Goal: Task Accomplishment & Management: Manage account settings

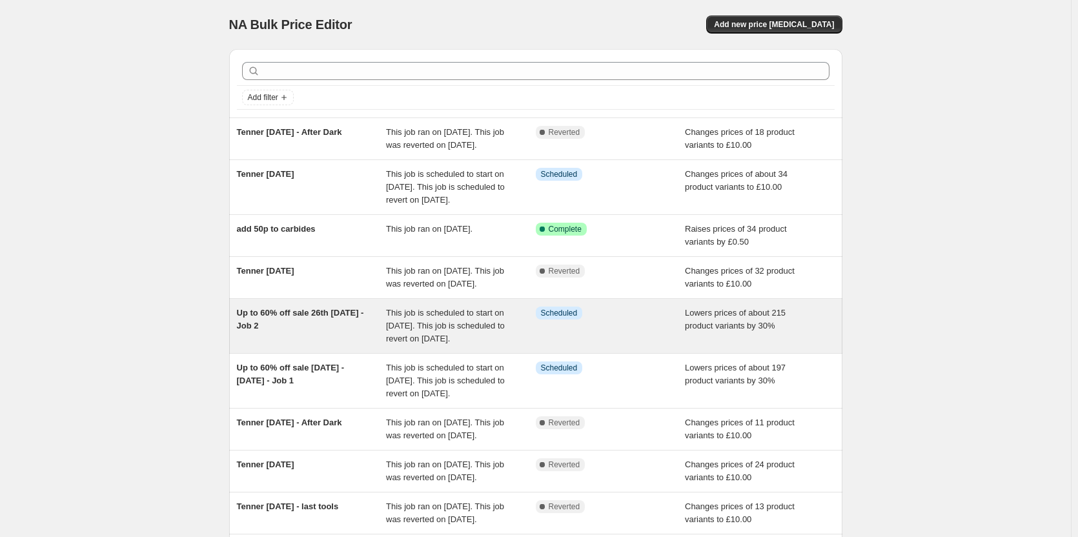
click at [311, 331] on span "Up to 60% off sale 26th [DATE] - Job 2" at bounding box center [300, 319] width 127 height 23
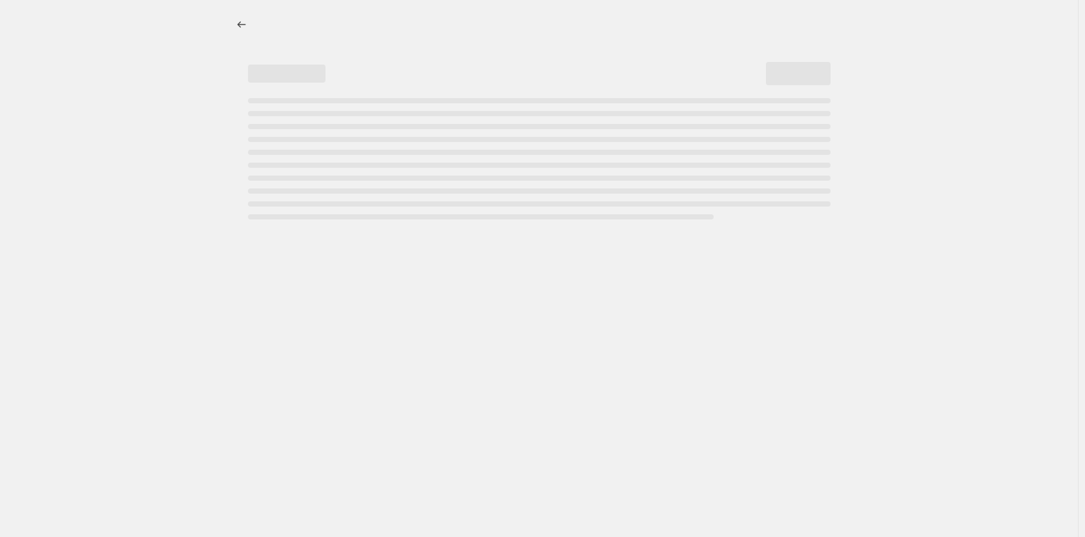
select select "percentage"
select select "not_equal"
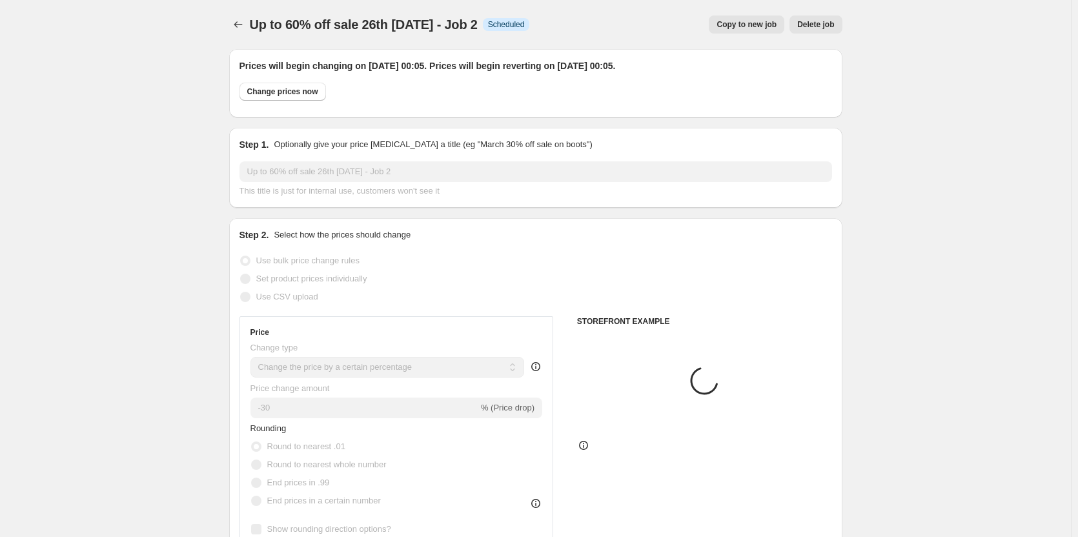
select select "collection"
select select "product"
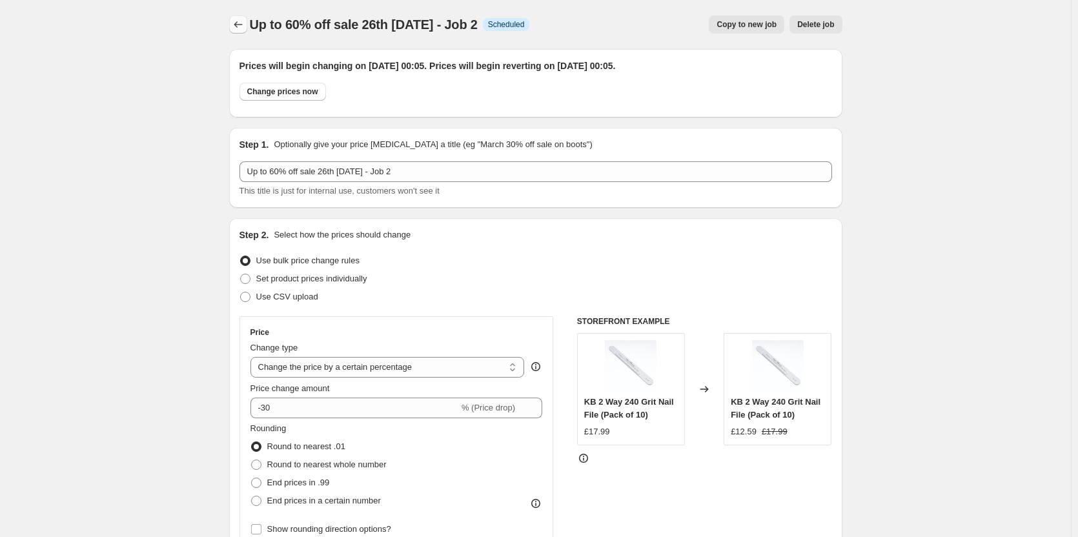
click at [245, 28] on icon "Price change jobs" at bounding box center [238, 24] width 13 height 13
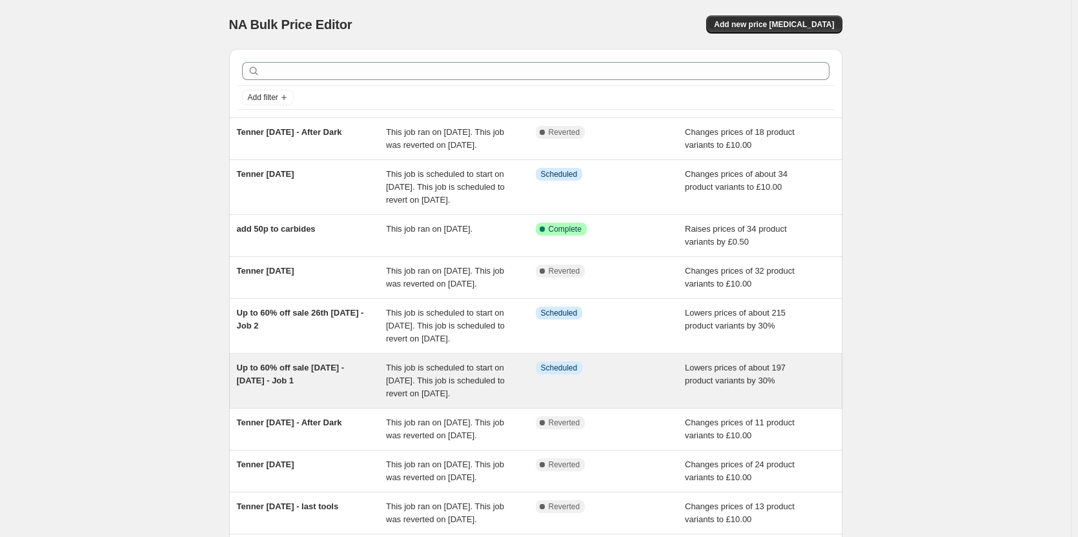
click at [328, 400] on div "Up to 60% off sale [DATE] - [DATE] - Job 1" at bounding box center [312, 381] width 150 height 39
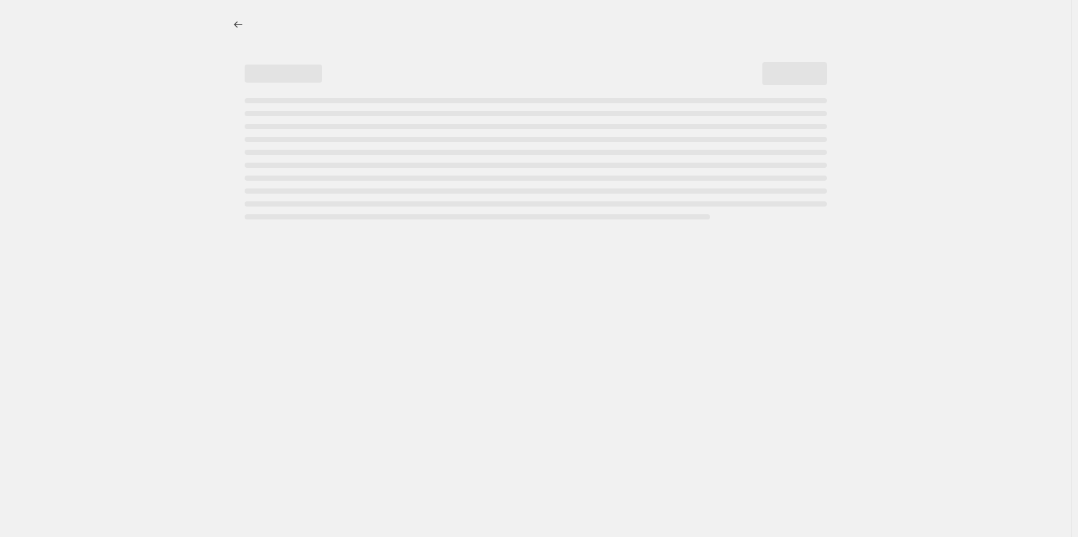
select select "percentage"
select select "no_change"
select select "collection"
select select "not_equal"
select select "product_status"
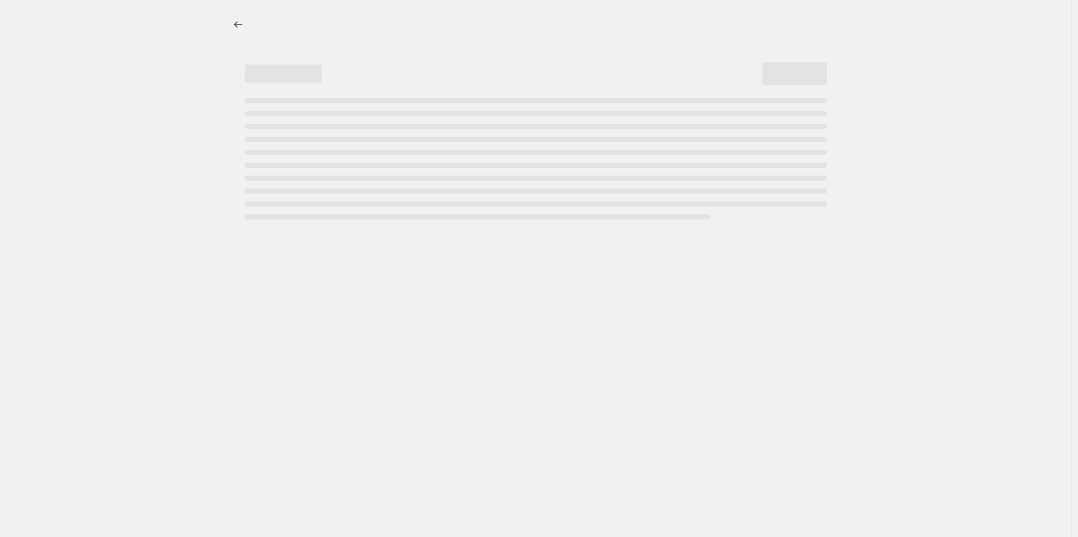
select select "collection"
select select "not_equal"
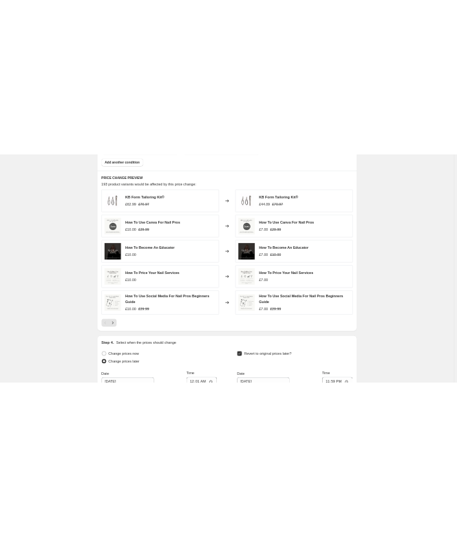
scroll to position [1098, 0]
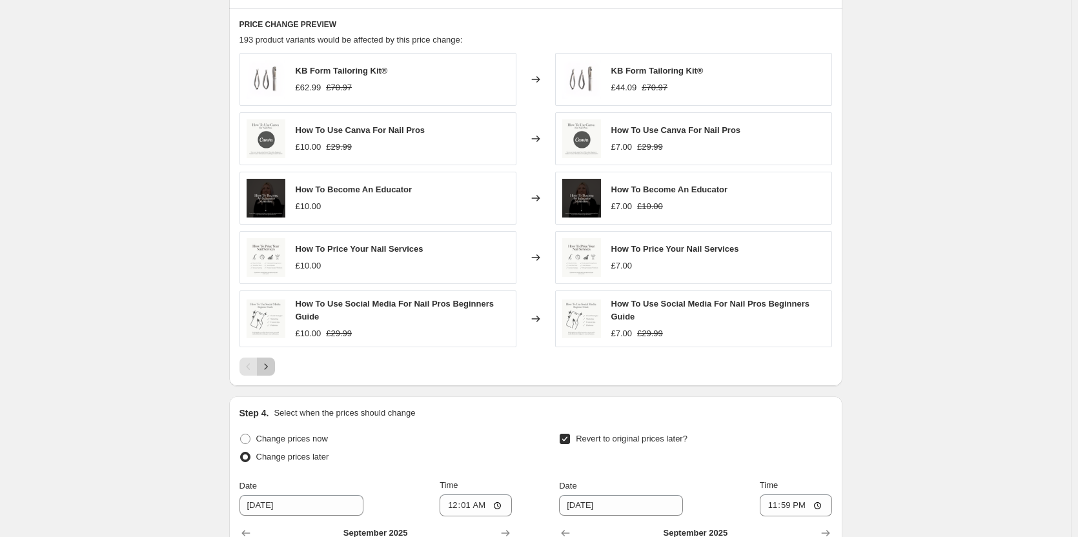
click at [267, 360] on icon "Next" at bounding box center [266, 366] width 13 height 13
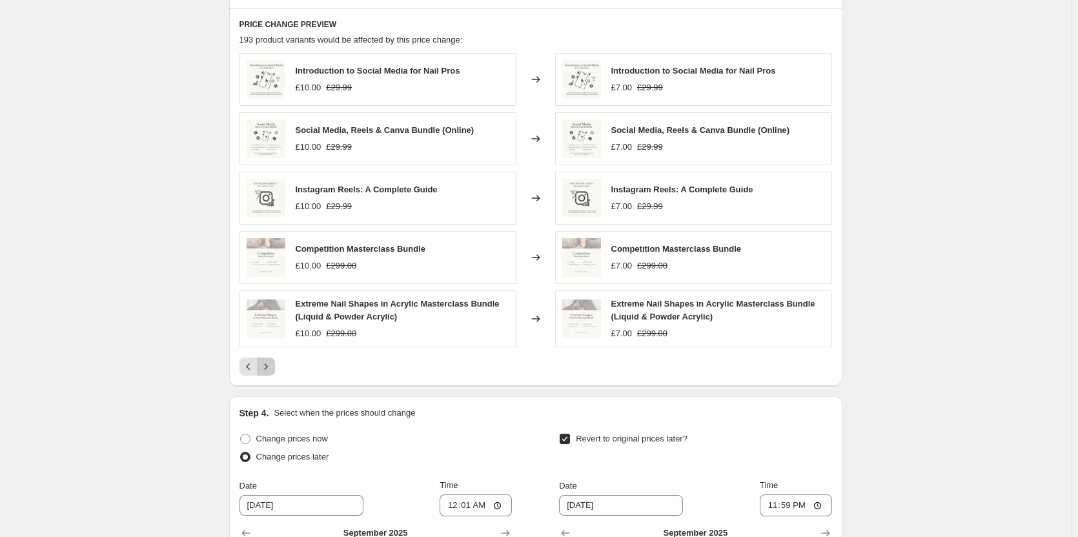
click at [269, 360] on icon "Next" at bounding box center [266, 366] width 13 height 13
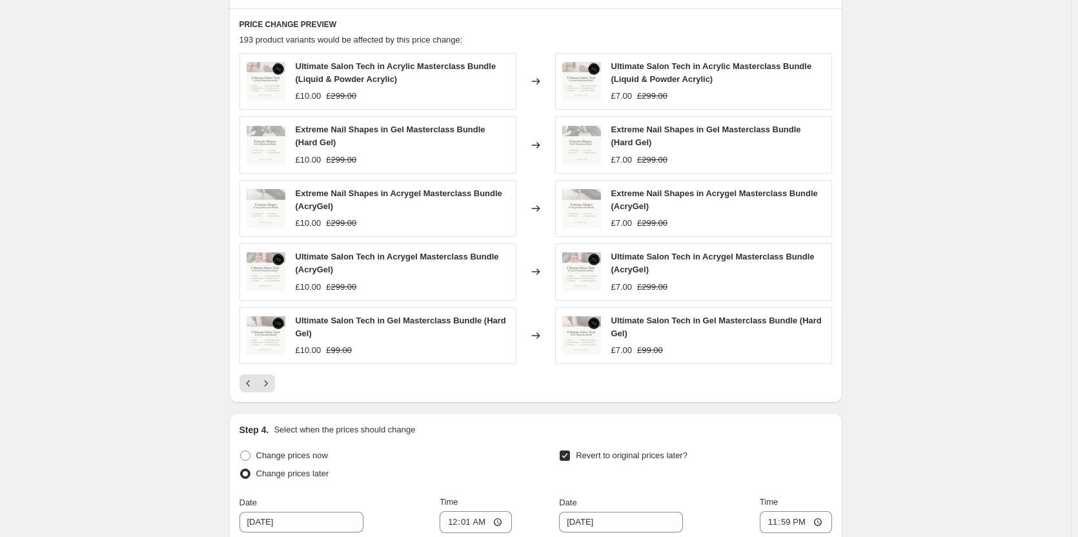
click at [272, 358] on div "Ultimate Salon Tech in Acrylic Masterclass Bundle (Liquid & Powder Acrylic) £10…" at bounding box center [536, 223] width 593 height 340
click at [272, 377] on icon "Next" at bounding box center [266, 383] width 13 height 13
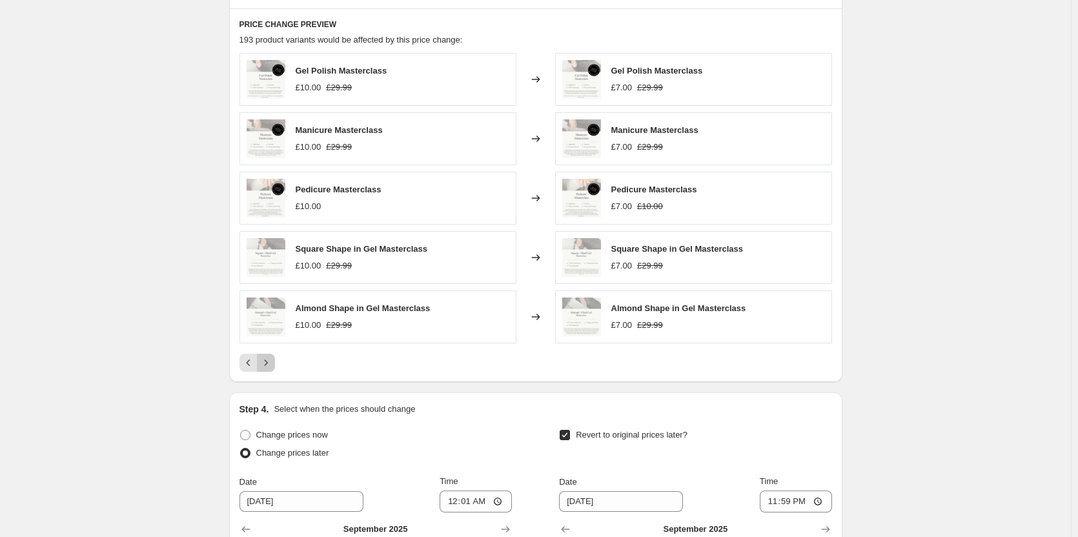
click at [268, 357] on icon "Next" at bounding box center [266, 362] width 13 height 13
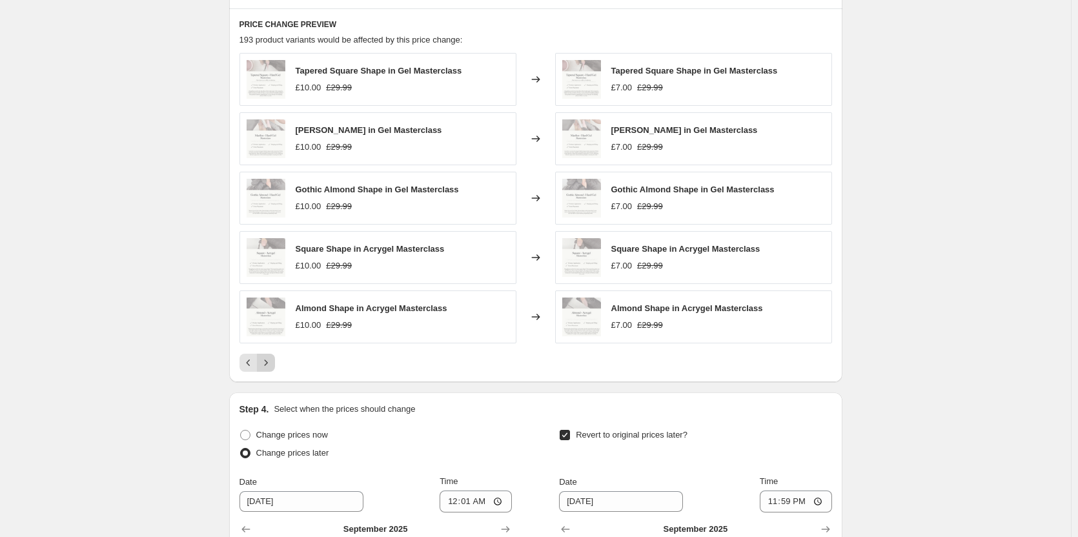
click at [268, 357] on icon "Next" at bounding box center [266, 362] width 13 height 13
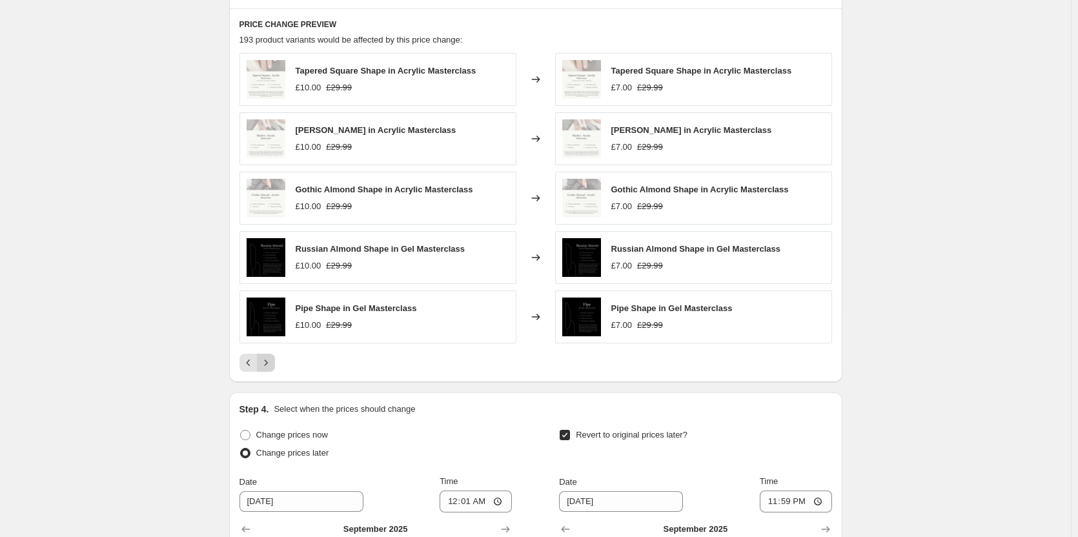
click at [268, 357] on icon "Next" at bounding box center [266, 362] width 13 height 13
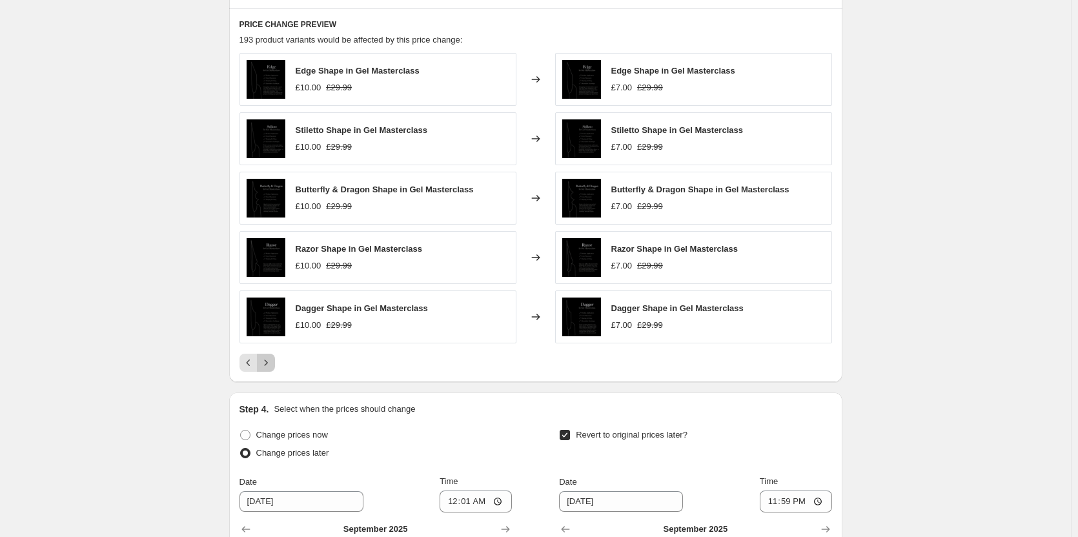
click at [268, 357] on icon "Next" at bounding box center [266, 362] width 13 height 13
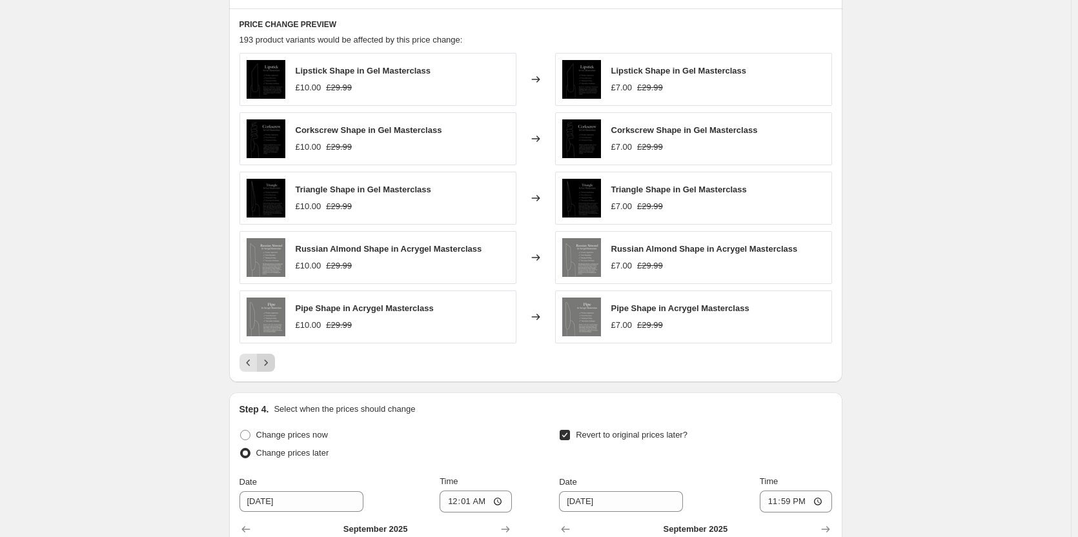
click at [268, 358] on icon "Next" at bounding box center [266, 362] width 13 height 13
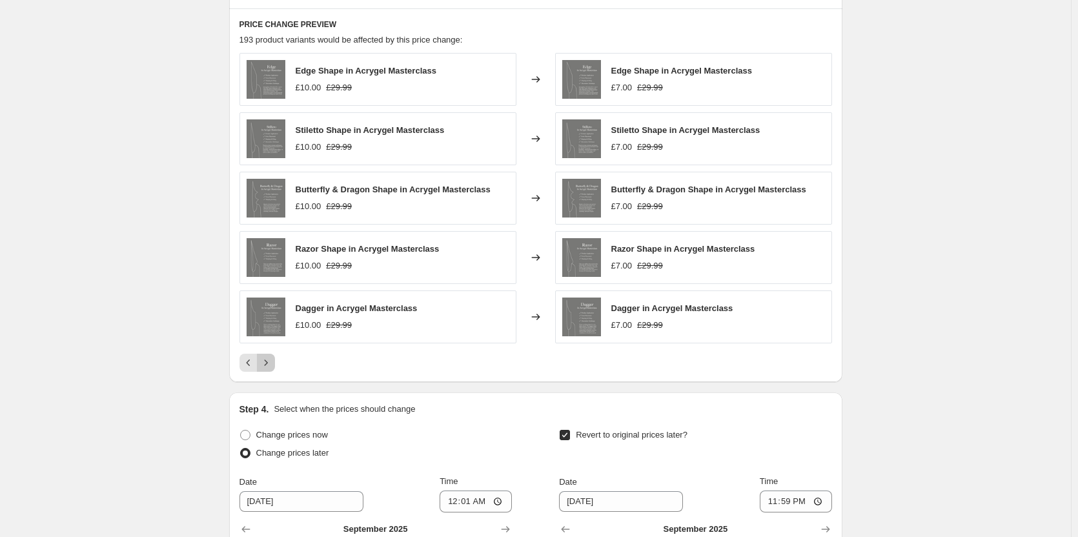
click at [268, 358] on icon "Next" at bounding box center [266, 362] width 13 height 13
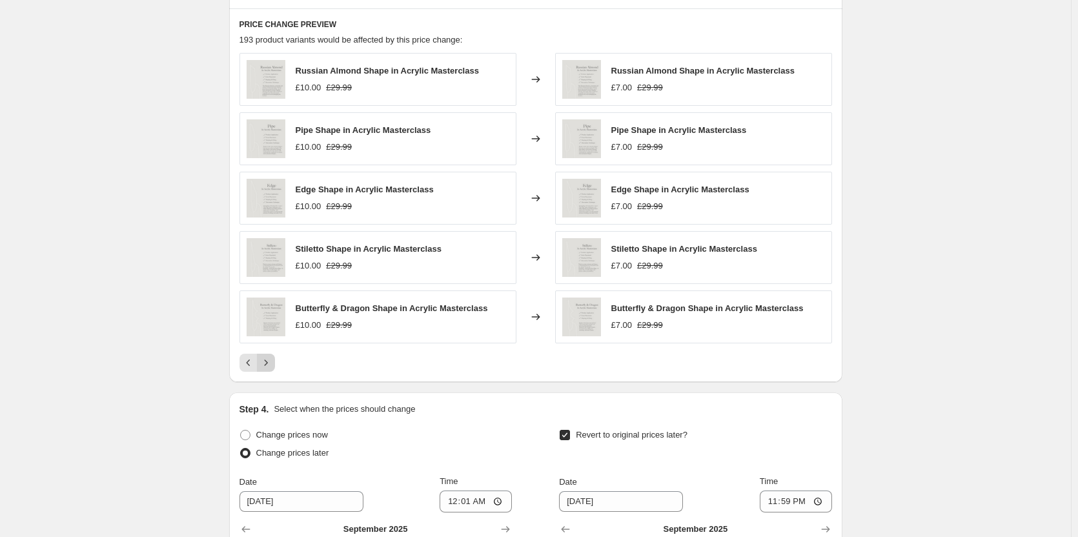
click at [267, 357] on icon "Next" at bounding box center [266, 362] width 13 height 13
click at [271, 356] on icon "Next" at bounding box center [266, 362] width 13 height 13
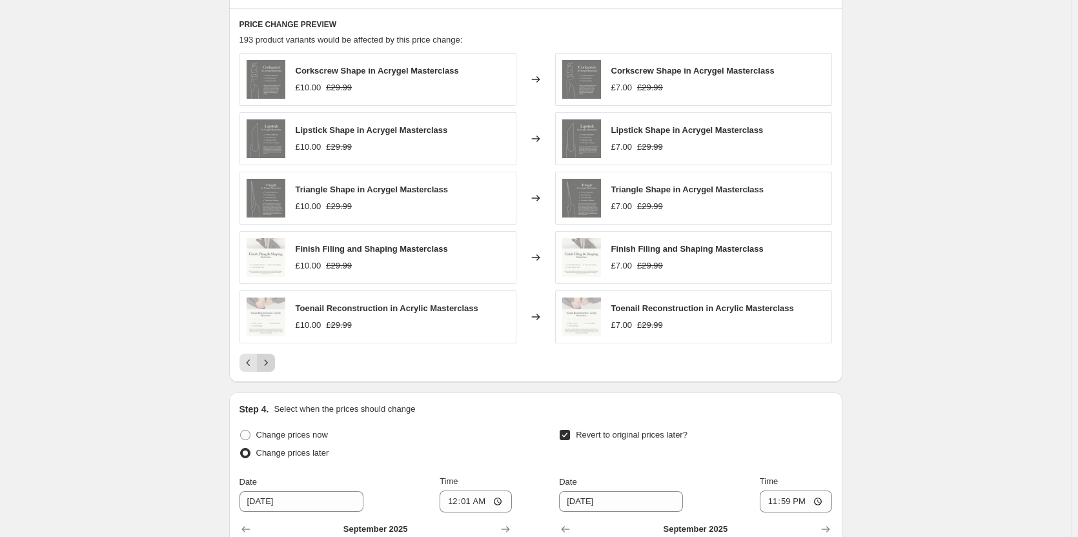
click at [271, 356] on icon "Next" at bounding box center [266, 362] width 13 height 13
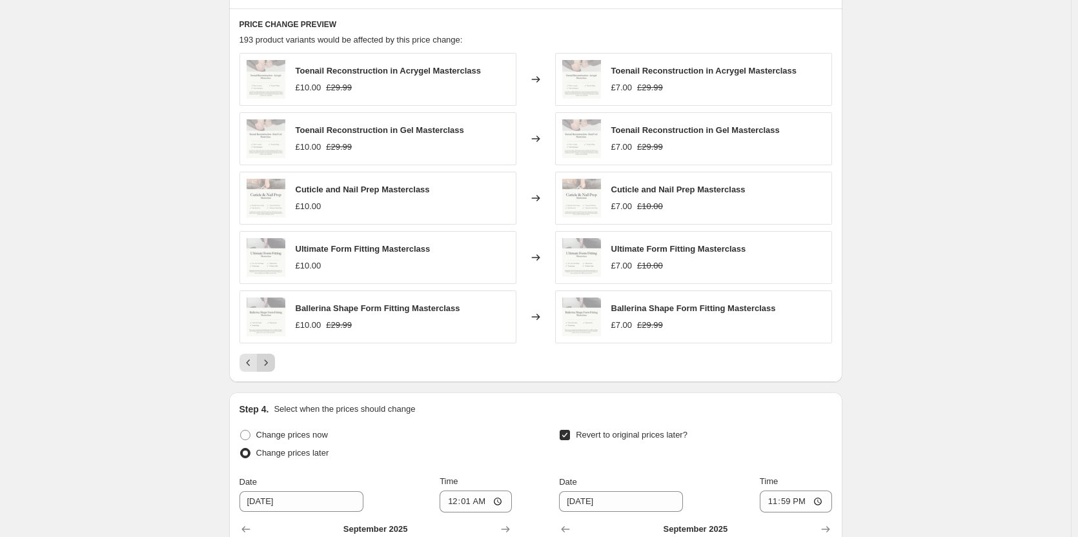
click at [271, 356] on icon "Next" at bounding box center [266, 362] width 13 height 13
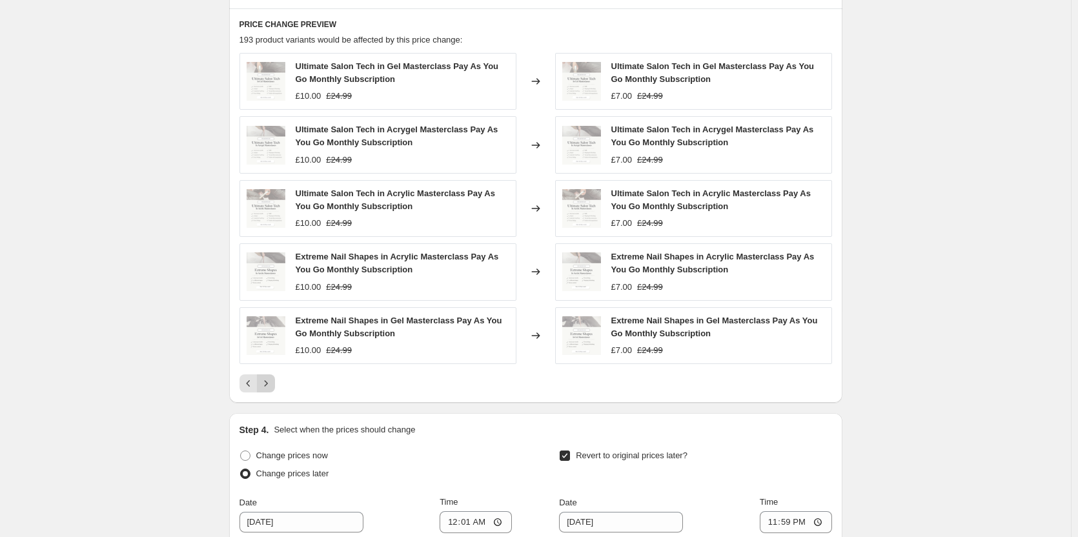
click at [271, 356] on div "Extreme Nail Shapes in Gel Masterclass Pay As You Go Monthly Subscription £10.0…" at bounding box center [378, 335] width 277 height 57
click at [272, 378] on icon "Next" at bounding box center [266, 383] width 13 height 13
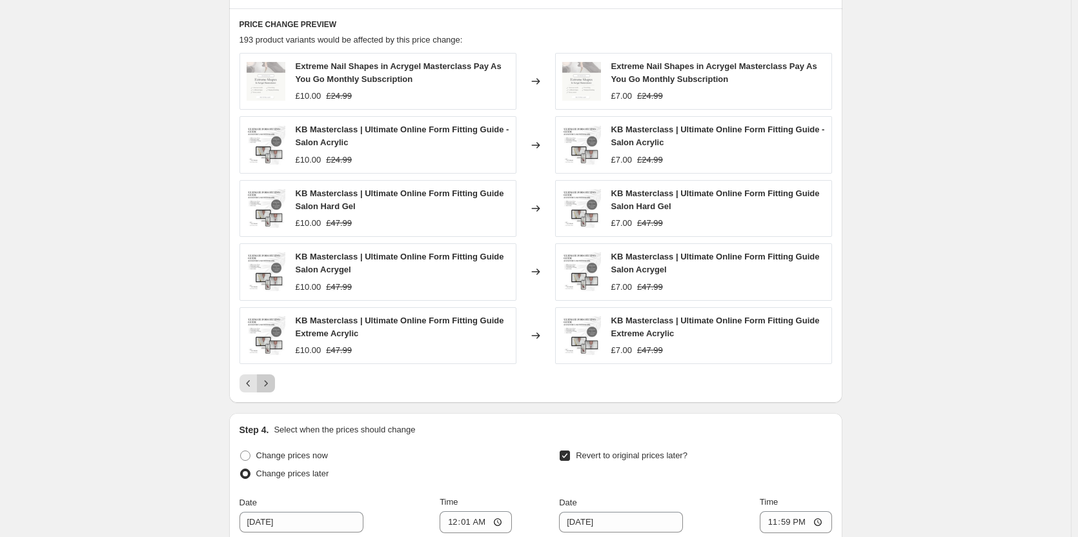
click at [272, 379] on icon "Next" at bounding box center [266, 383] width 13 height 13
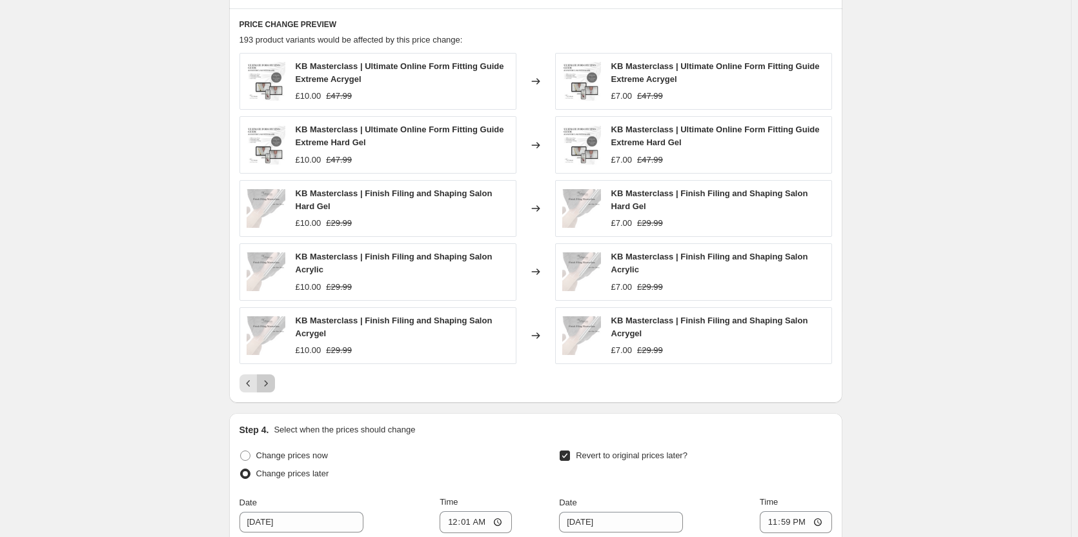
click at [272, 379] on icon "Next" at bounding box center [266, 383] width 13 height 13
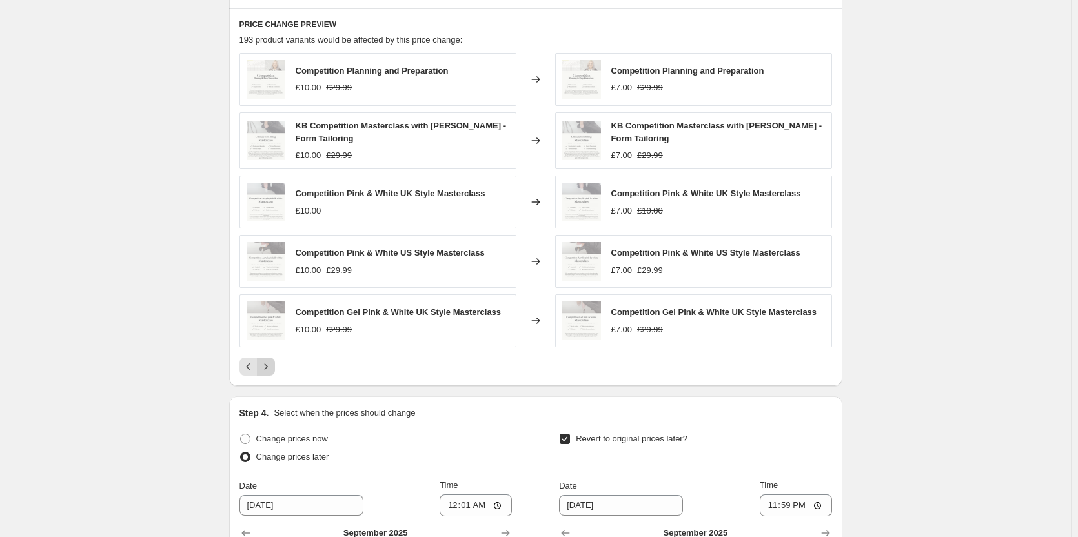
click at [272, 379] on div "PRICE CHANGE PREVIEW 193 product variants would be affected by this price chang…" at bounding box center [535, 197] width 613 height 378
click at [272, 365] on icon "Next" at bounding box center [266, 366] width 13 height 13
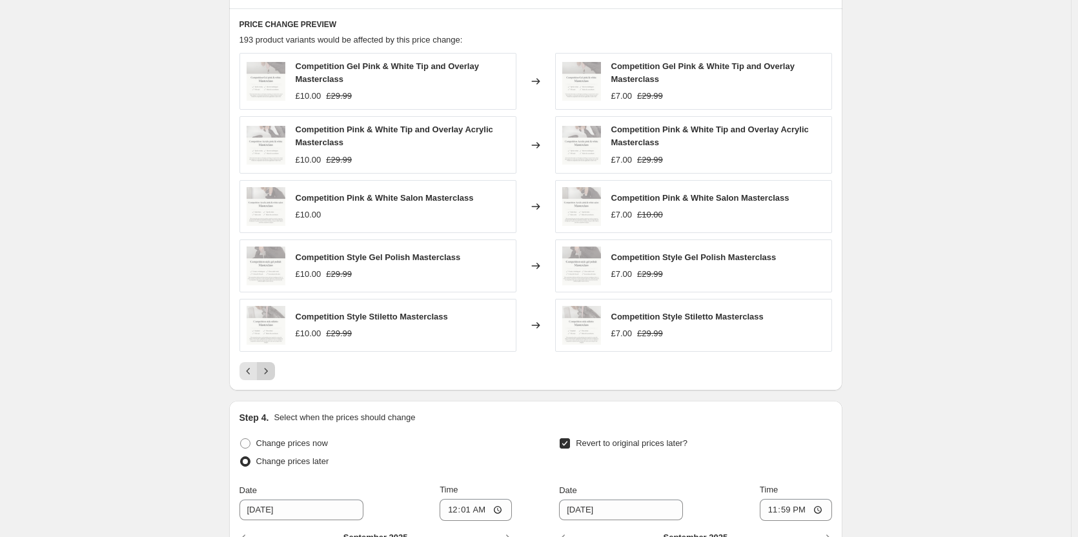
click at [272, 365] on icon "Next" at bounding box center [266, 371] width 13 height 13
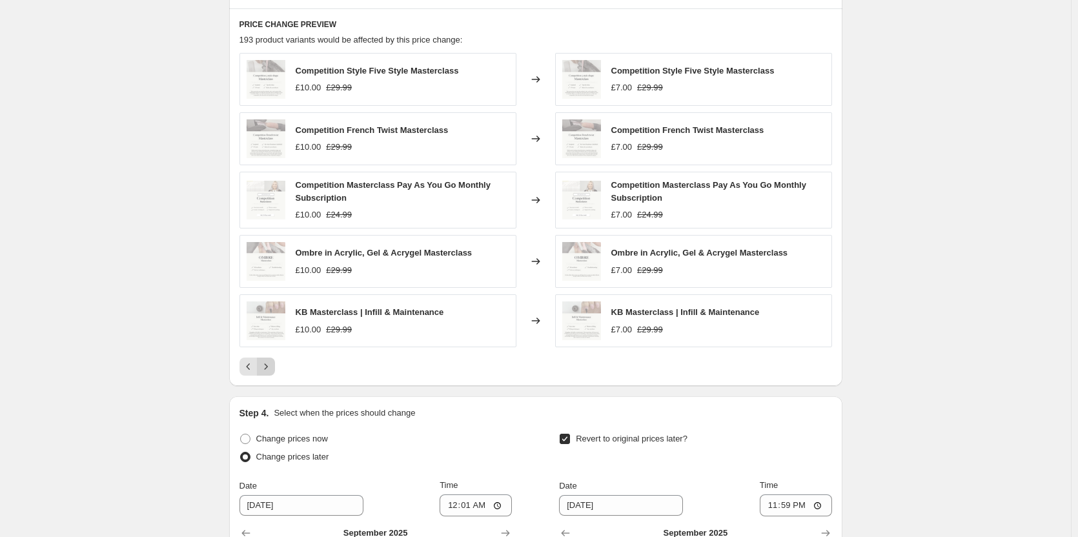
click at [272, 365] on icon "Next" at bounding box center [266, 366] width 13 height 13
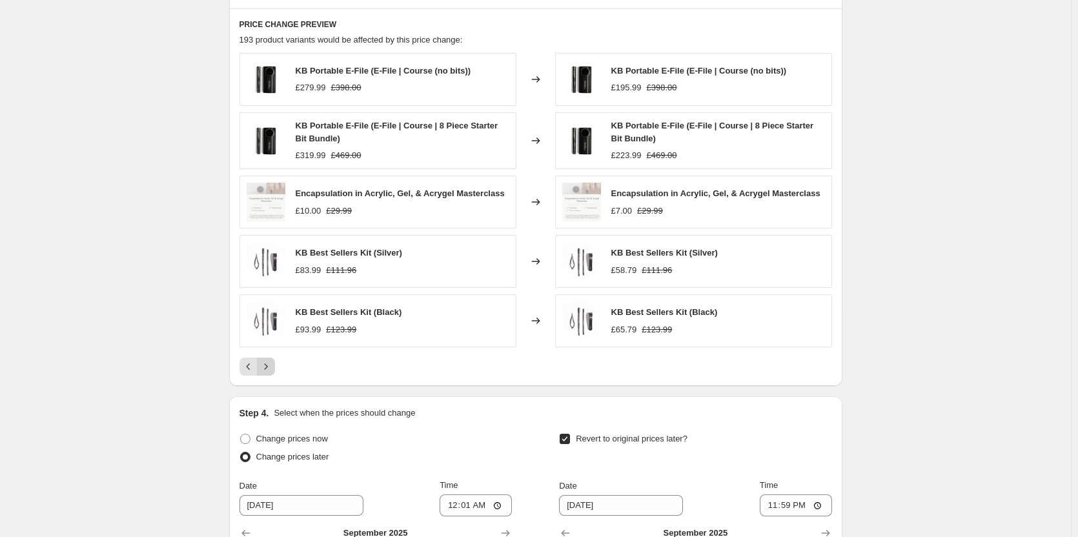
click at [272, 365] on icon "Next" at bounding box center [266, 366] width 13 height 13
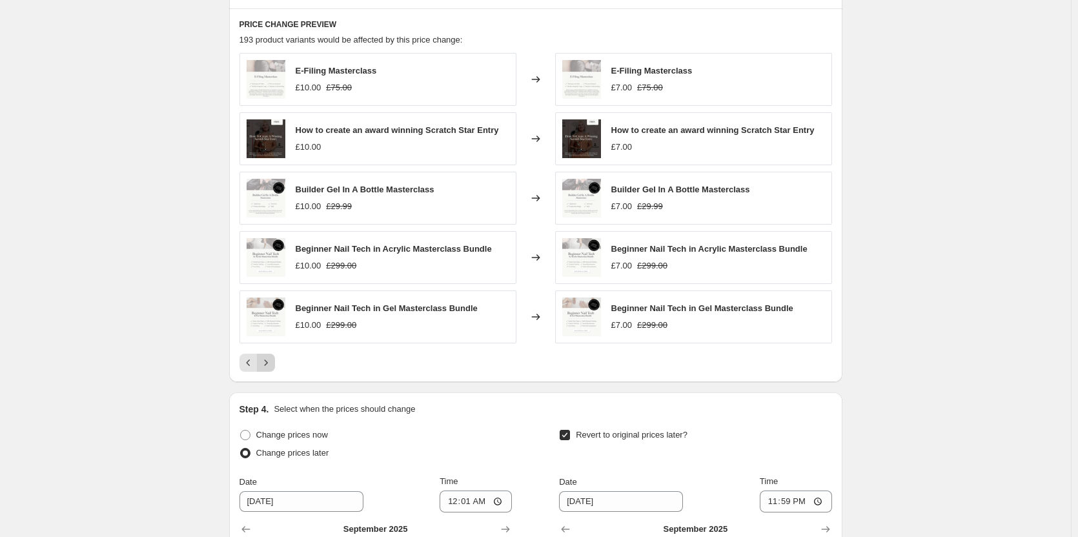
click at [272, 365] on div "PRICE CHANGE PREVIEW 193 product variants would be affected by this price chang…" at bounding box center [535, 195] width 613 height 374
click at [270, 358] on icon "Next" at bounding box center [266, 362] width 13 height 13
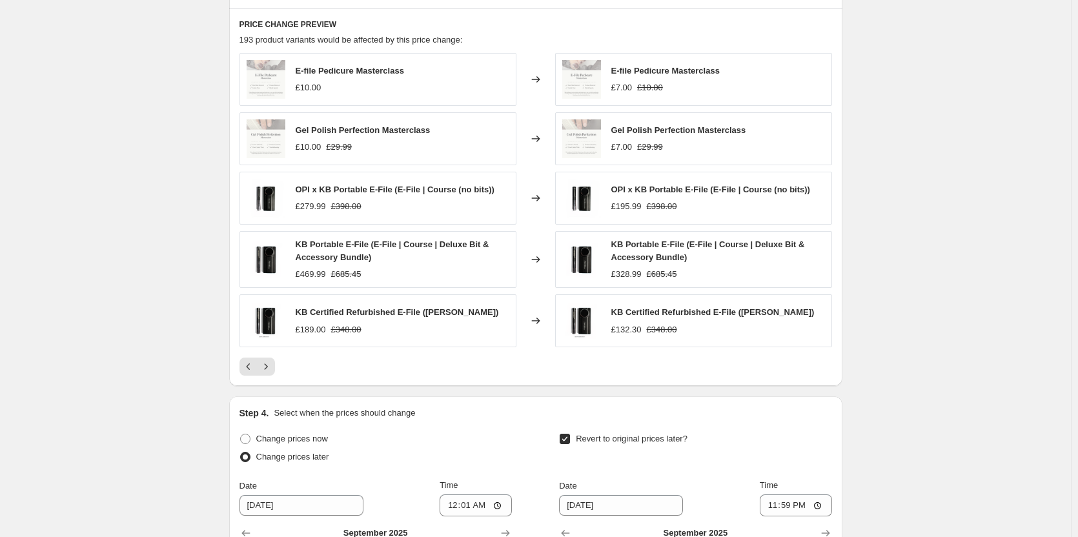
click at [267, 360] on icon "Next" at bounding box center [266, 366] width 13 height 13
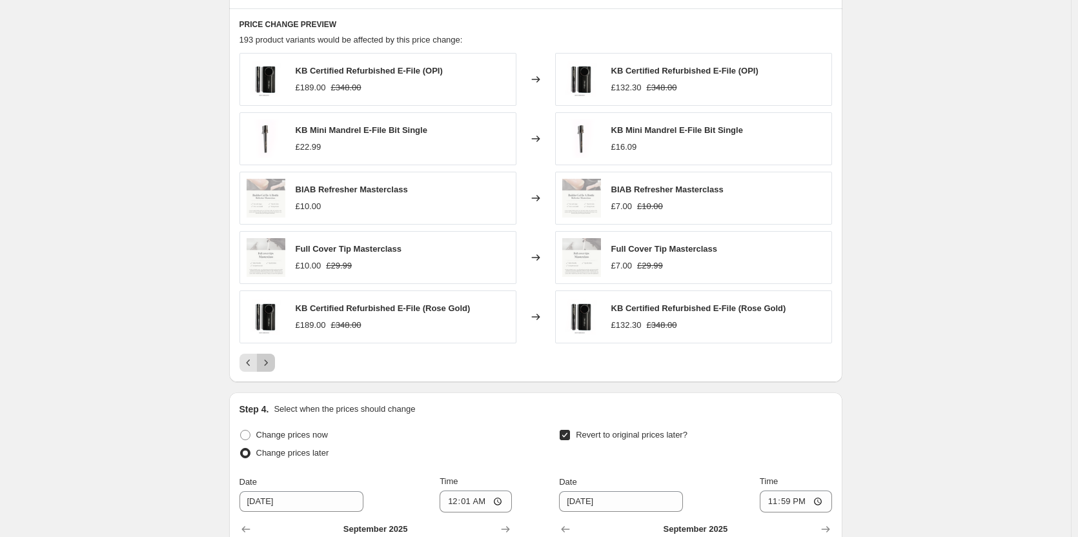
click at [272, 358] on icon "Next" at bounding box center [266, 362] width 13 height 13
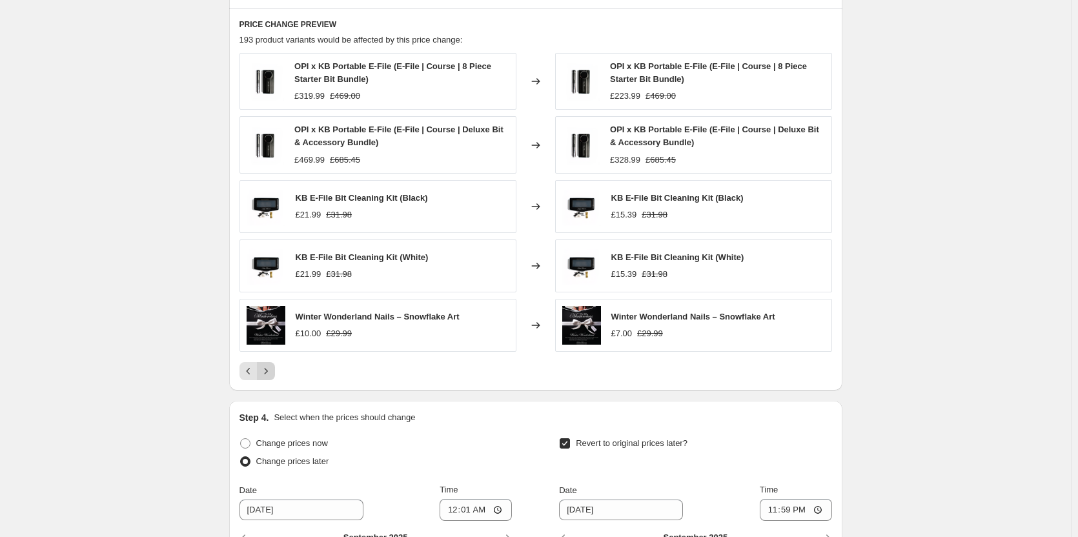
click at [270, 365] on icon "Next" at bounding box center [266, 371] width 13 height 13
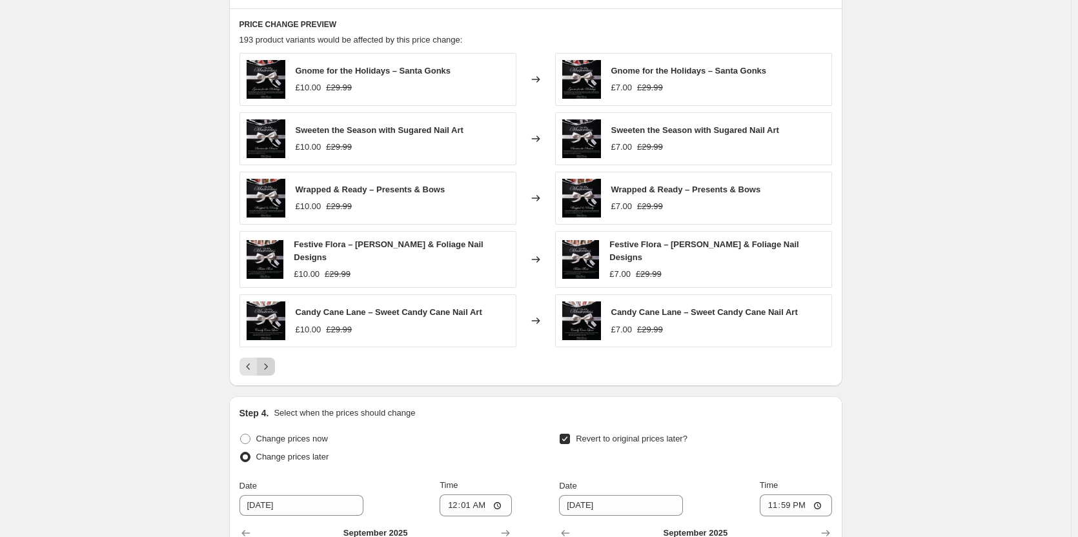
click at [270, 360] on icon "Next" at bounding box center [266, 366] width 13 height 13
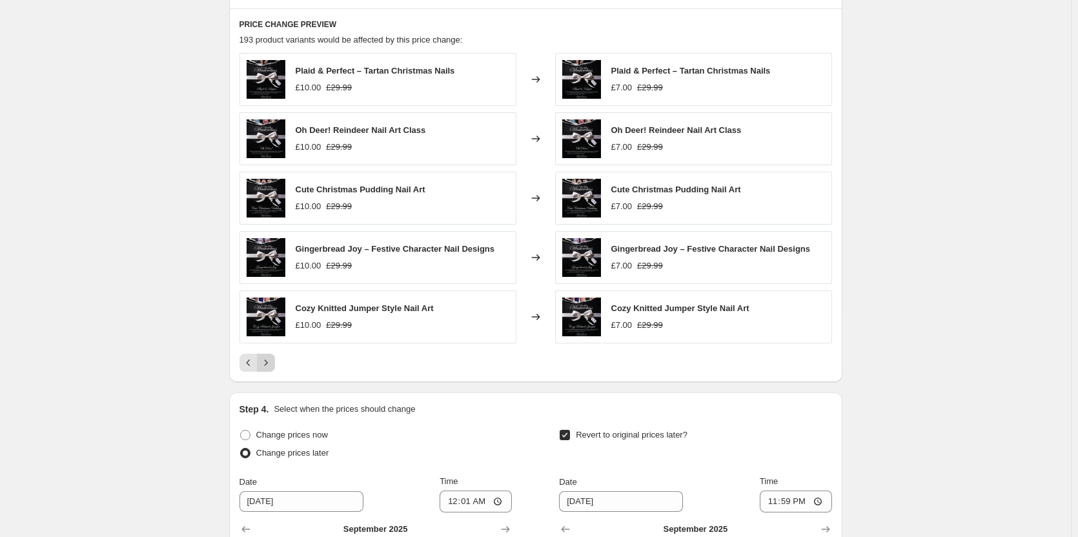
click at [270, 358] on icon "Next" at bounding box center [266, 362] width 13 height 13
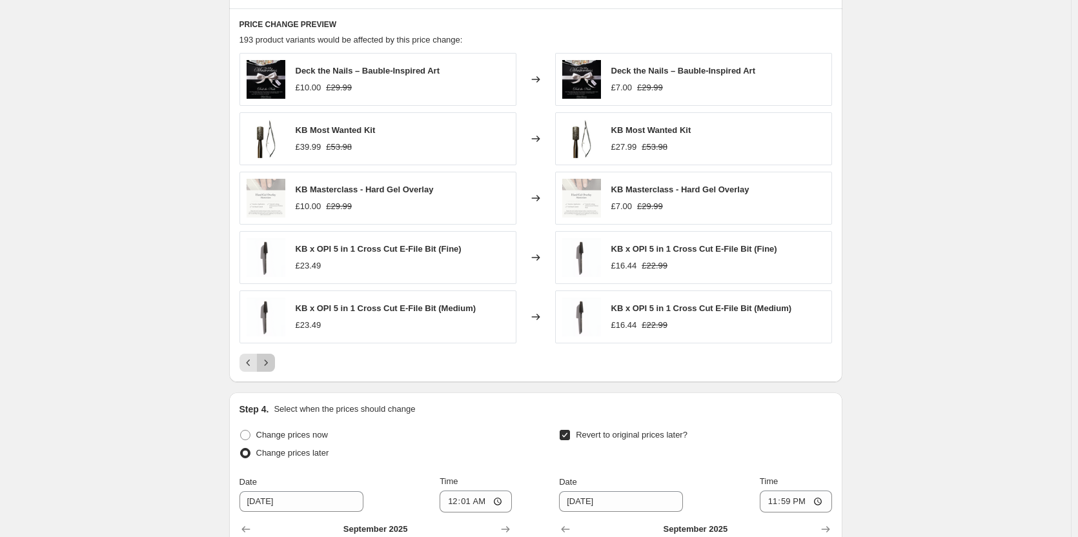
click at [270, 358] on icon "Next" at bounding box center [266, 362] width 13 height 13
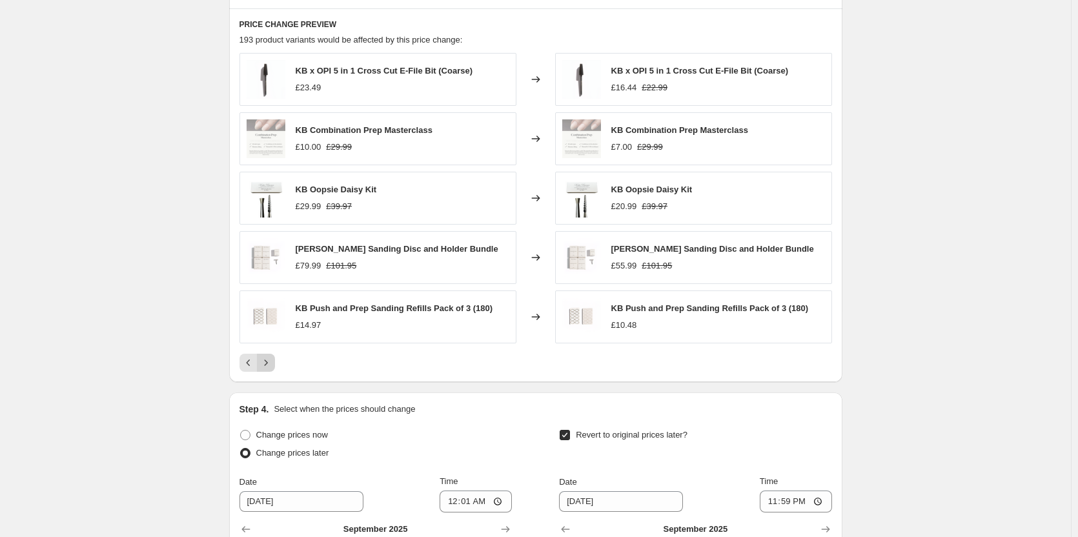
click at [270, 358] on icon "Next" at bounding box center [266, 362] width 13 height 13
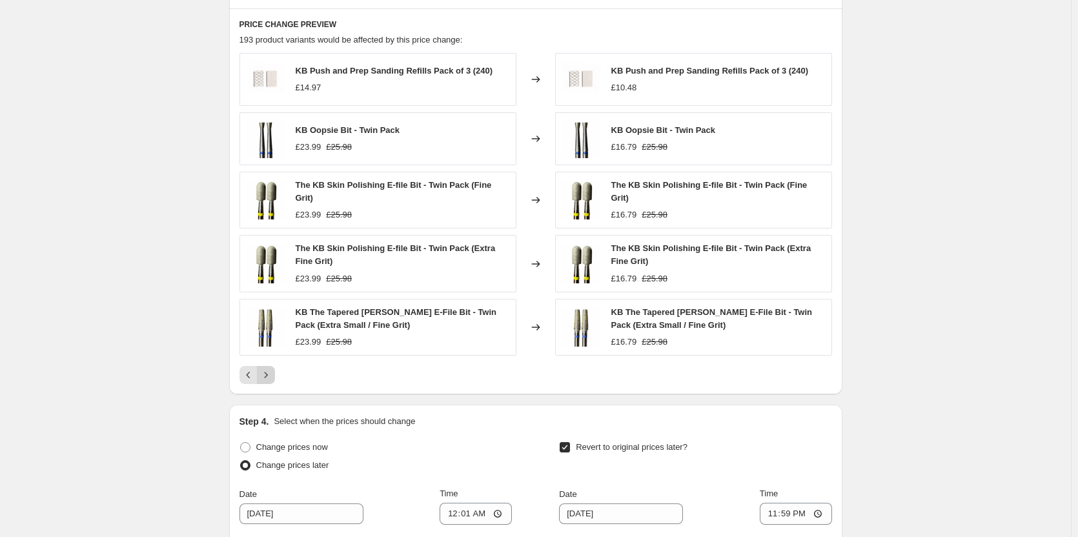
click at [269, 369] on icon "Next" at bounding box center [266, 375] width 13 height 13
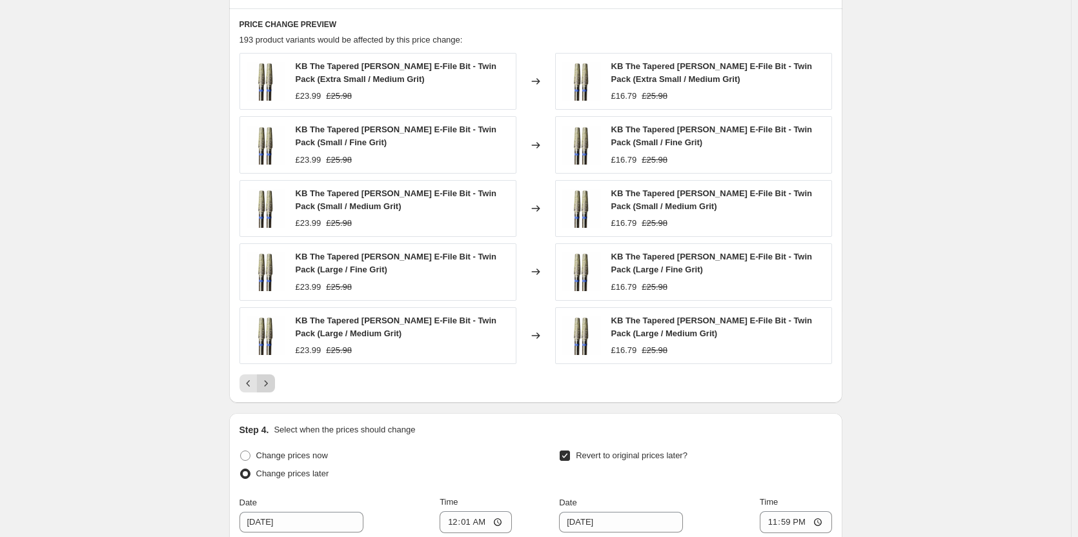
click at [269, 359] on div "KB The Tapered [PERSON_NAME] E-File Bit - Twin Pack (Extra Small / Medium Grit)…" at bounding box center [536, 223] width 593 height 340
click at [268, 374] on button "Next" at bounding box center [266, 383] width 18 height 18
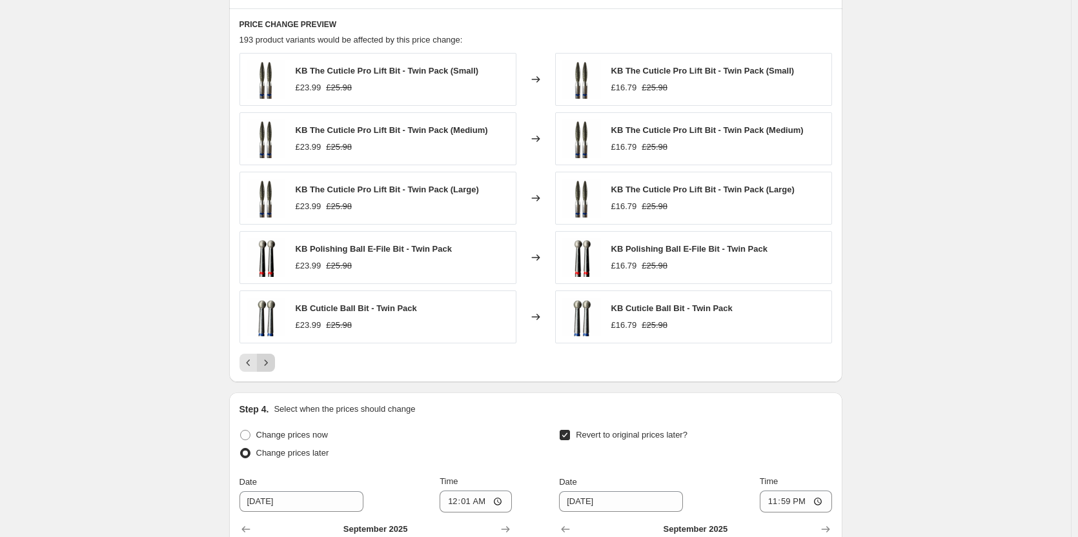
click at [268, 359] on icon "Next" at bounding box center [266, 362] width 13 height 13
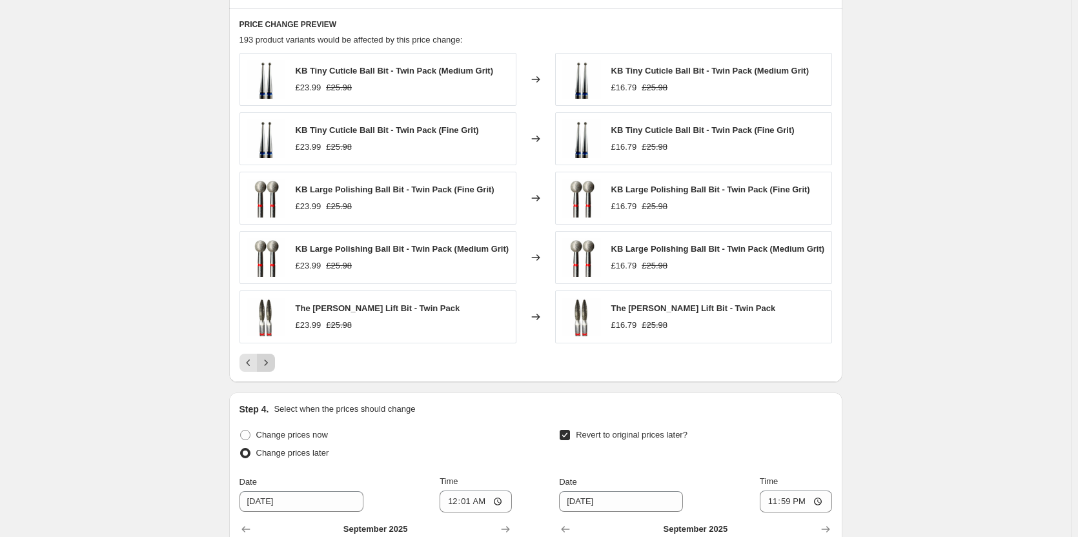
click at [268, 359] on icon "Next" at bounding box center [266, 362] width 13 height 13
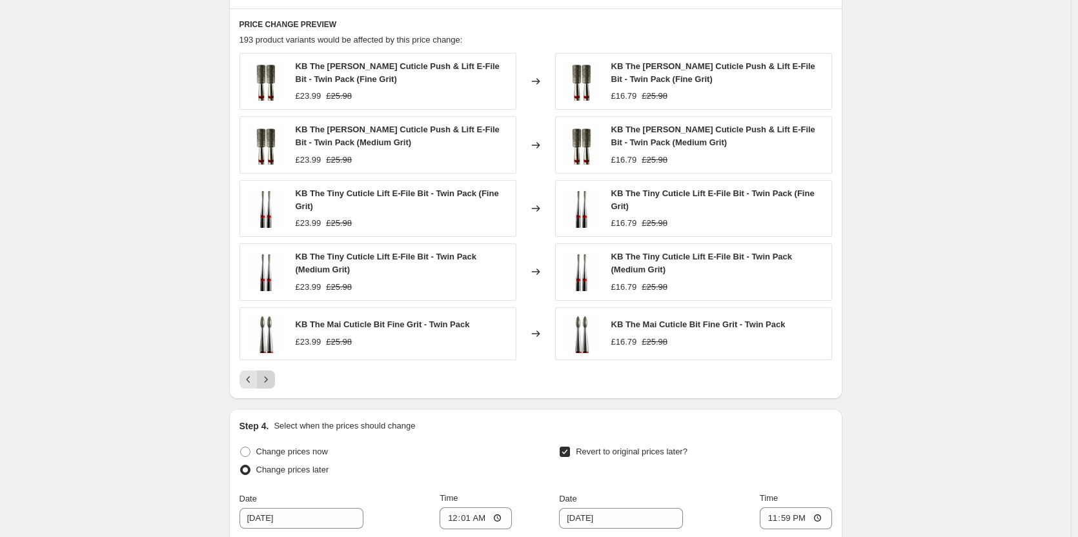
click at [268, 359] on div "KB The [PERSON_NAME] Cuticle Push & Lift E-File Bit - Twin Pack (Fine Grit) £23…" at bounding box center [536, 221] width 593 height 336
click at [268, 371] on button "Next" at bounding box center [266, 380] width 18 height 18
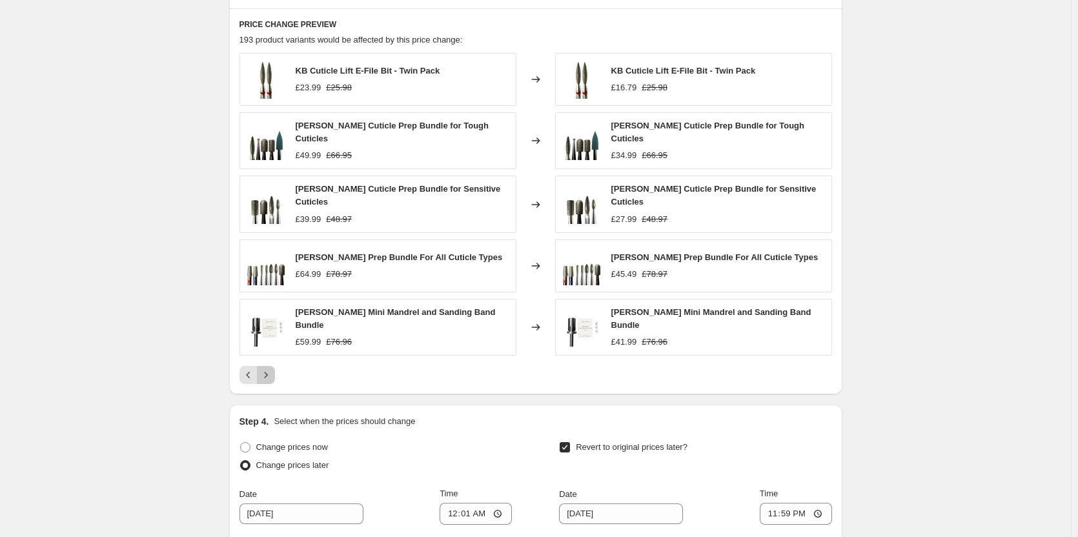
click at [271, 366] on button "Next" at bounding box center [266, 375] width 18 height 18
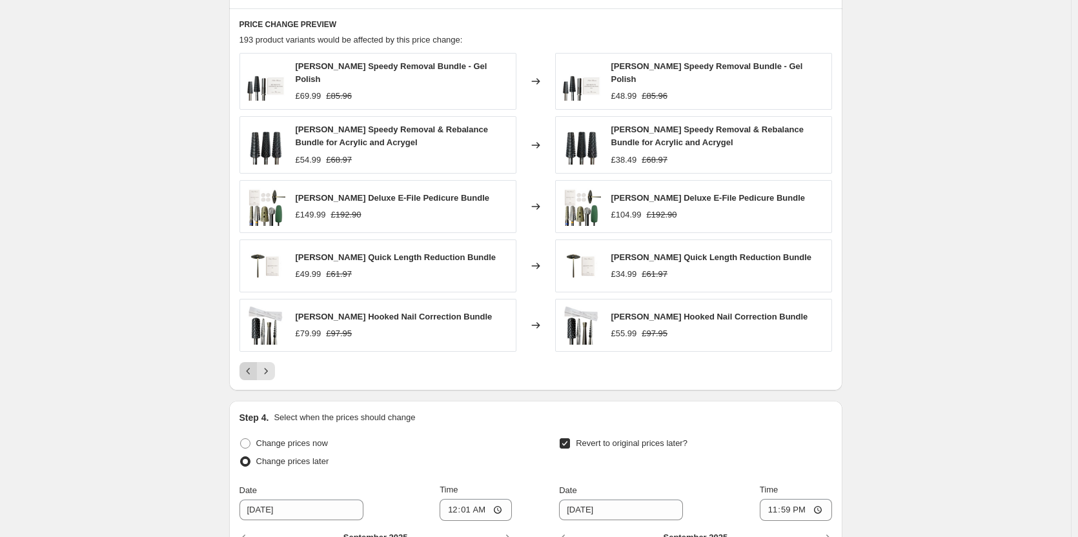
click at [249, 365] on icon "Previous" at bounding box center [248, 371] width 13 height 13
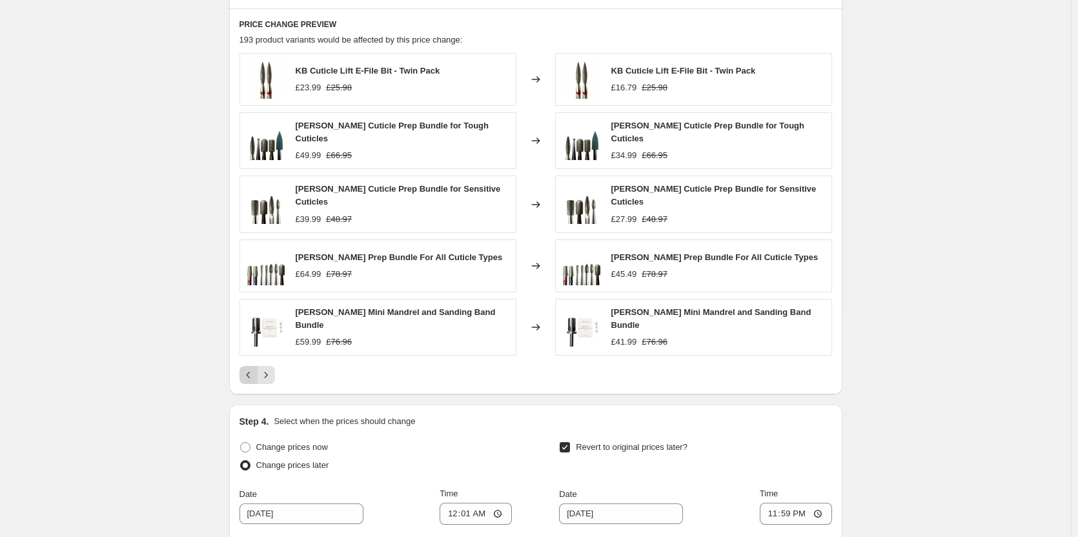
click at [253, 369] on icon "Previous" at bounding box center [248, 375] width 13 height 13
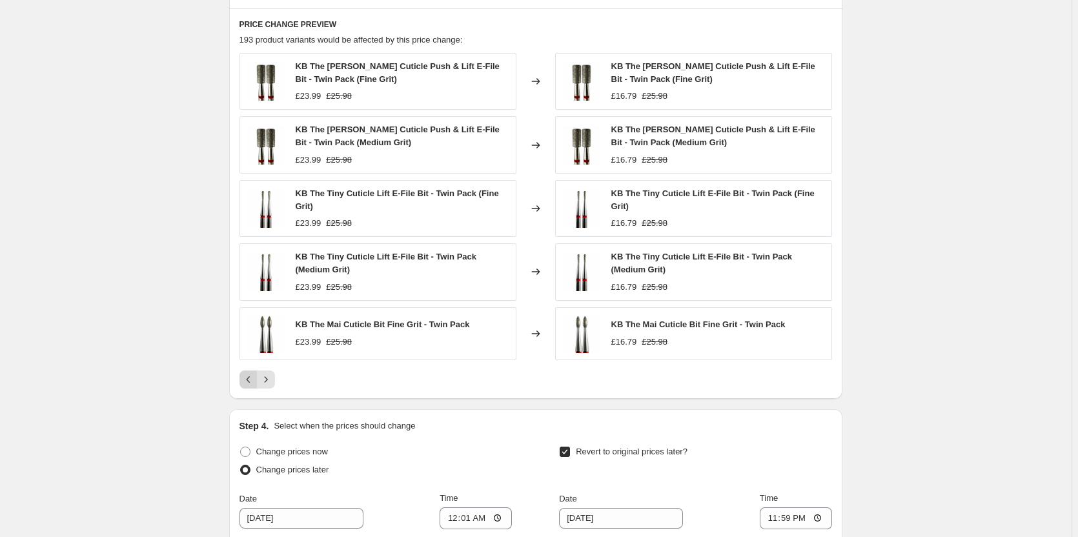
click at [253, 359] on div "KB The [PERSON_NAME] Cuticle Push & Lift E-File Bit - Twin Pack (Fine Grit) £23…" at bounding box center [536, 221] width 593 height 336
click at [252, 373] on icon "Previous" at bounding box center [248, 379] width 13 height 13
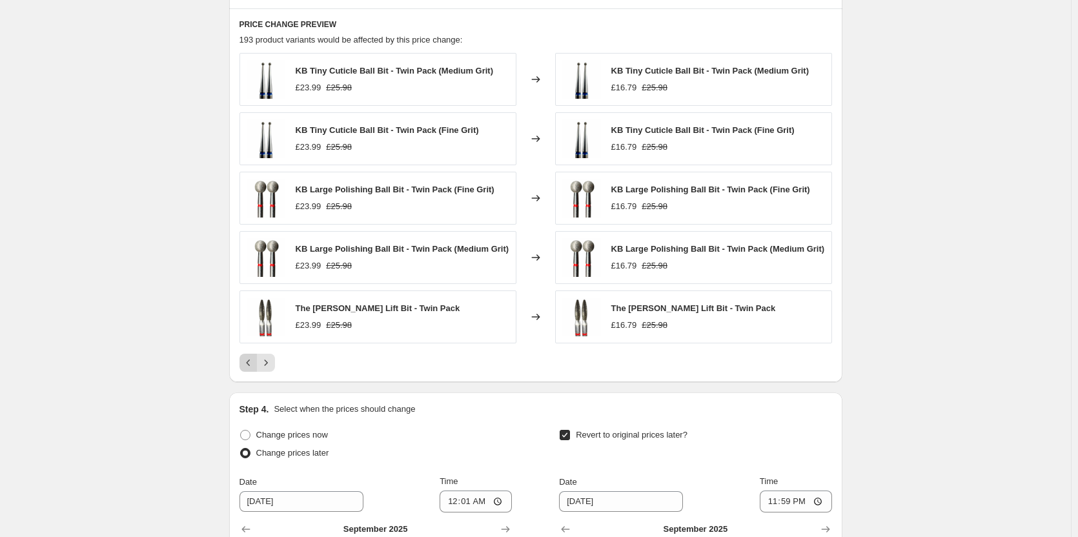
click at [252, 372] on div "PRICE CHANGE PREVIEW 193 product variants would be affected by this price chang…" at bounding box center [535, 195] width 613 height 374
click at [254, 362] on icon "Previous" at bounding box center [248, 362] width 13 height 13
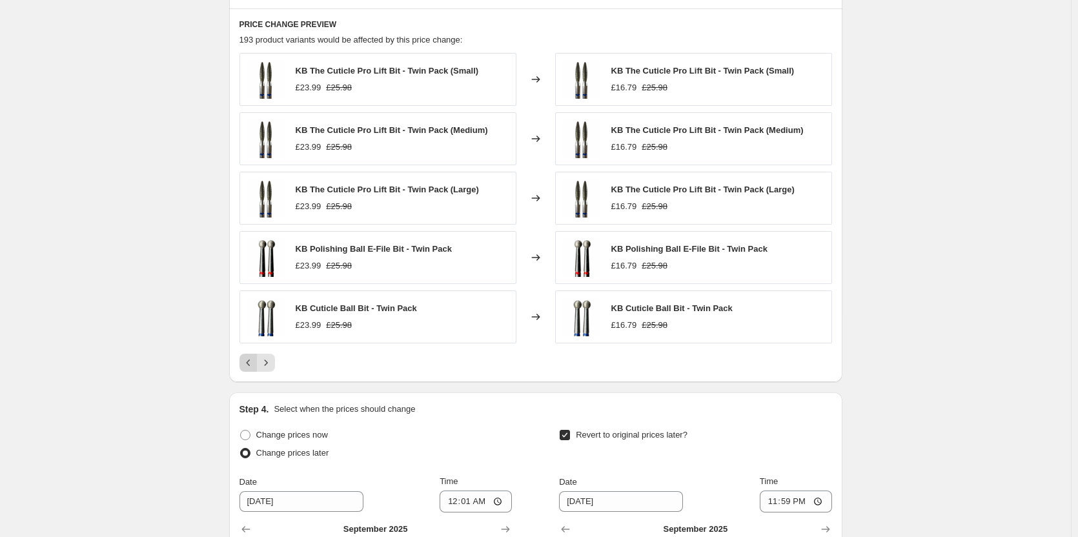
click at [254, 358] on icon "Previous" at bounding box center [248, 362] width 13 height 13
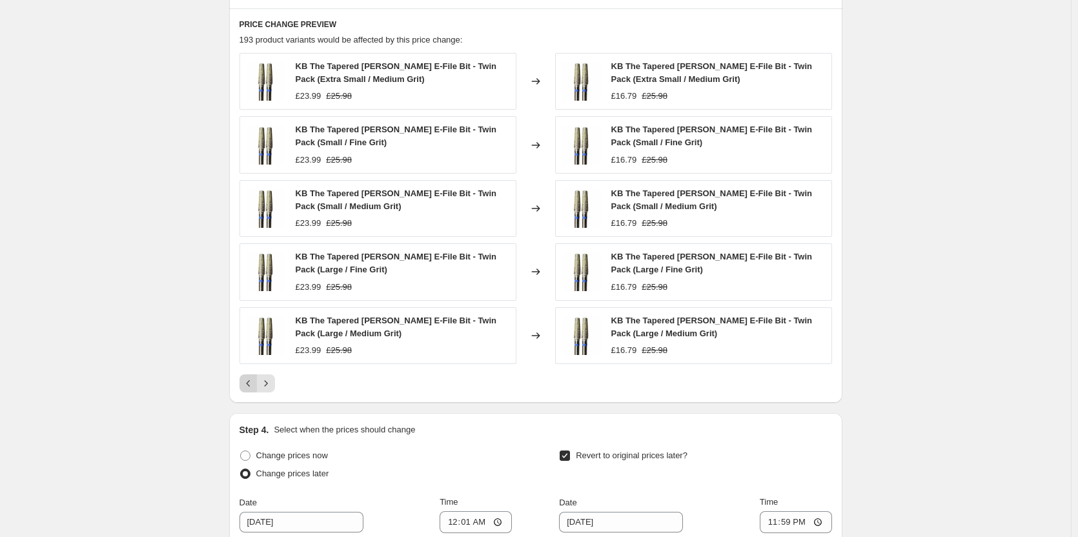
click at [254, 358] on div "KB The Tapered [PERSON_NAME] E-File Bit - Twin Pack (Extra Small / Medium Grit)…" at bounding box center [536, 223] width 593 height 340
click at [252, 377] on icon "Previous" at bounding box center [248, 383] width 13 height 13
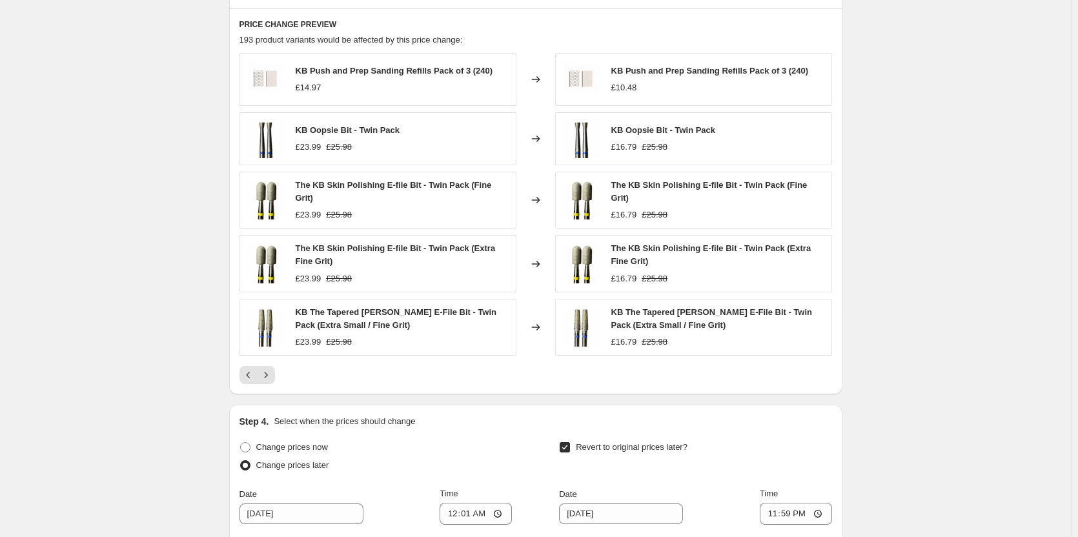
click at [252, 374] on div "PRICE CHANGE PREVIEW 193 product variants would be affected by this price chang…" at bounding box center [535, 201] width 613 height 387
click at [251, 369] on icon "Previous" at bounding box center [248, 375] width 13 height 13
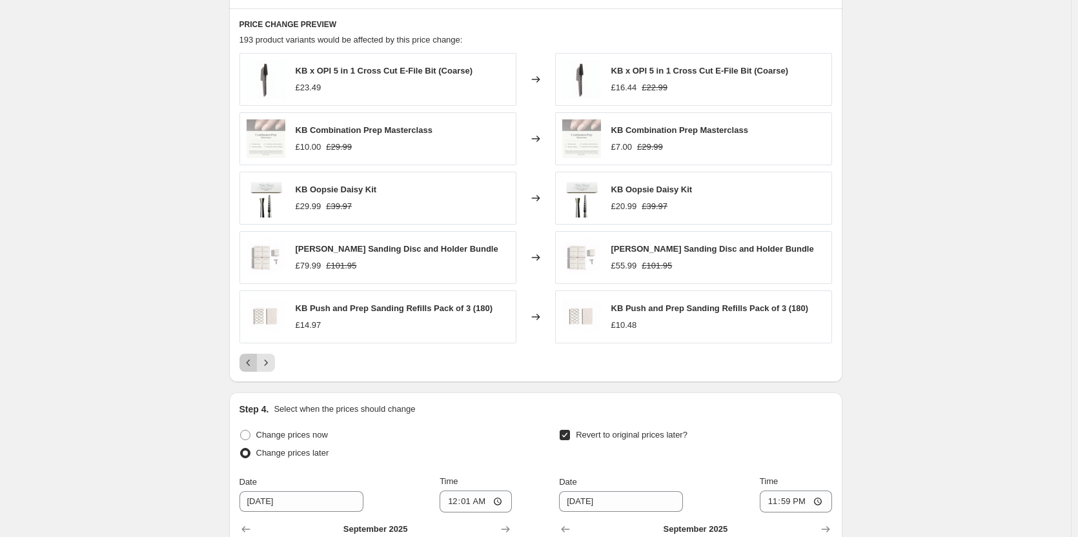
click at [251, 360] on icon "Previous" at bounding box center [248, 362] width 13 height 13
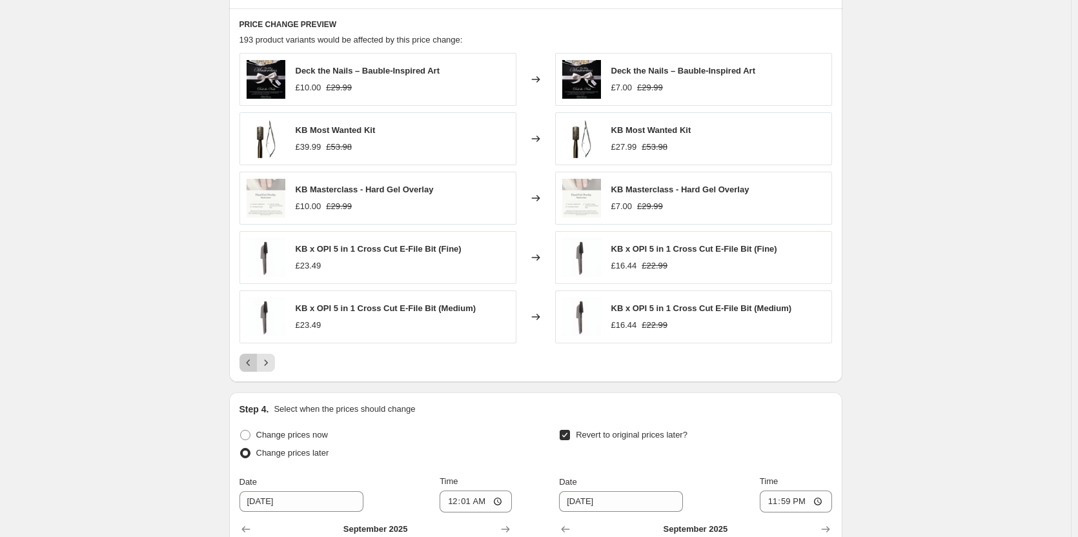
click at [251, 356] on icon "Previous" at bounding box center [248, 362] width 13 height 13
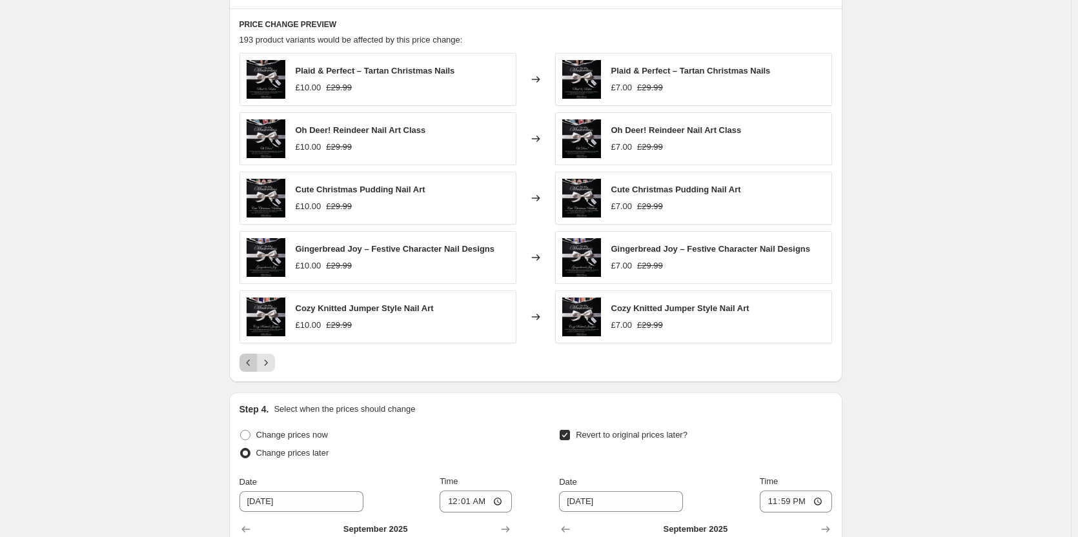
click at [251, 356] on icon "Previous" at bounding box center [248, 362] width 13 height 13
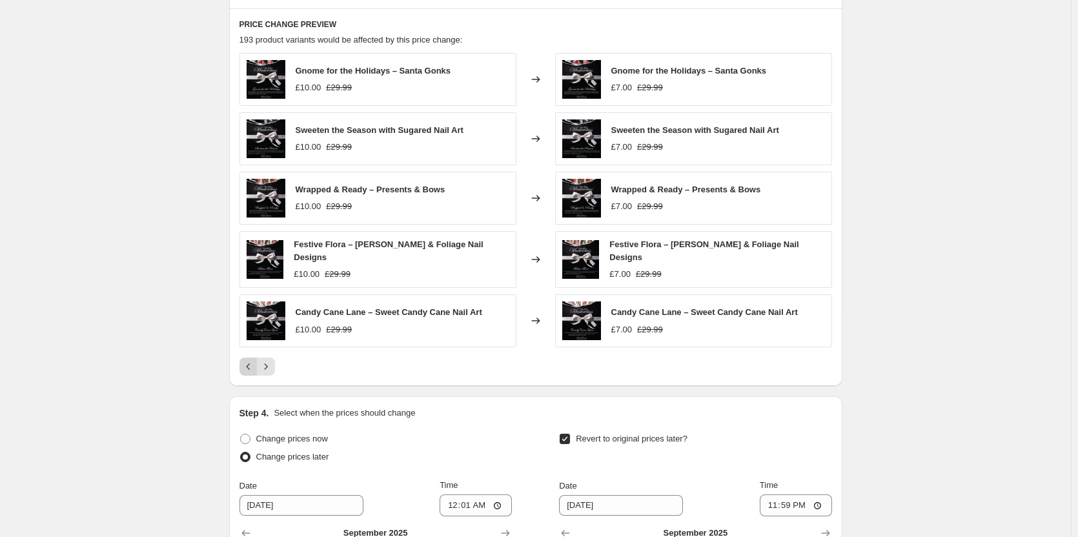
click at [251, 360] on icon "Previous" at bounding box center [248, 366] width 13 height 13
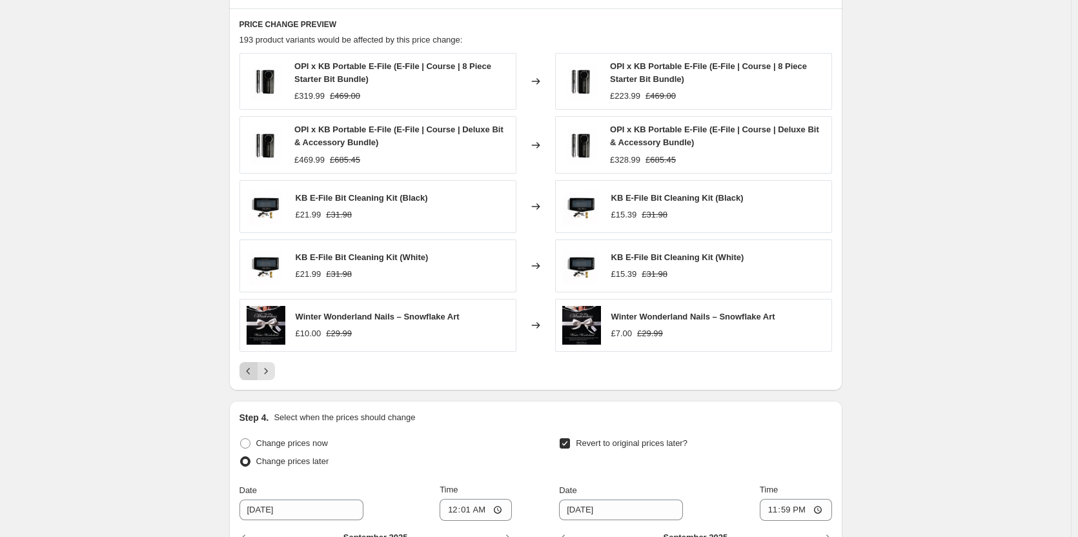
click at [251, 367] on icon "Previous" at bounding box center [248, 371] width 13 height 13
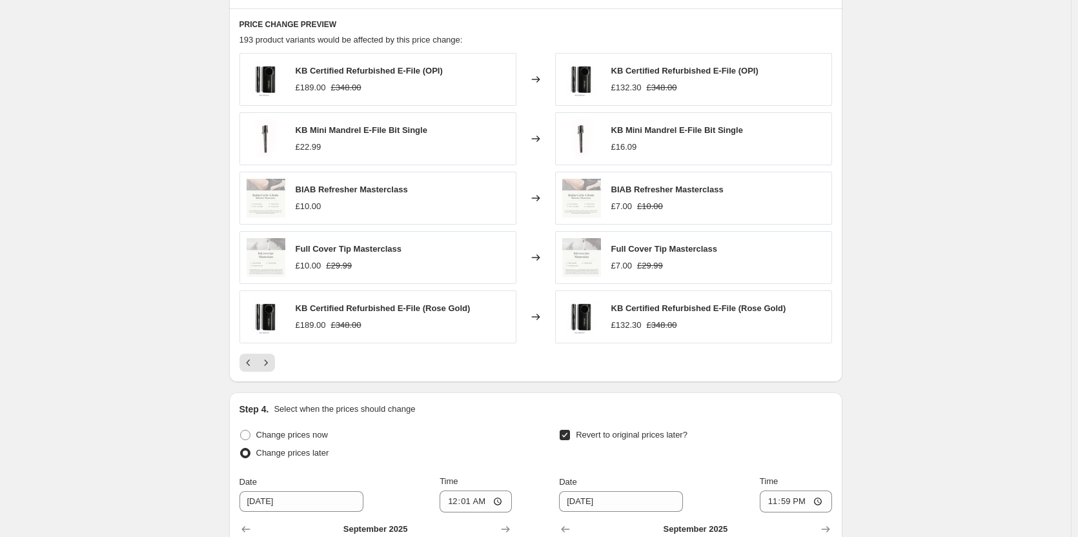
click at [251, 365] on div "PRICE CHANGE PREVIEW 193 product variants would be affected by this price chang…" at bounding box center [535, 195] width 613 height 374
click at [251, 358] on icon "Previous" at bounding box center [248, 362] width 13 height 13
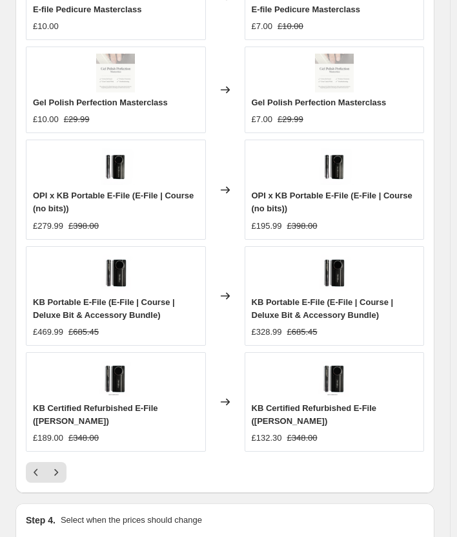
scroll to position [1614, 0]
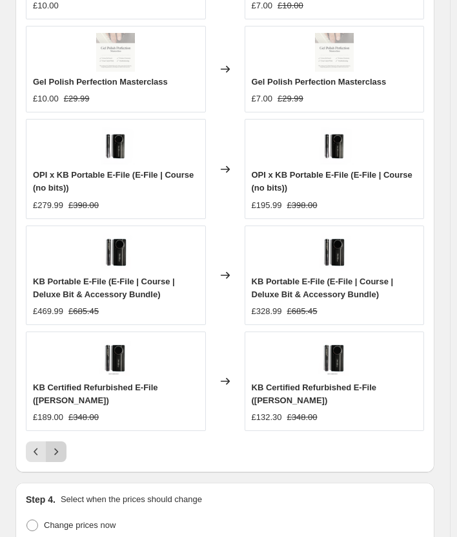
click at [63, 462] on button "Next" at bounding box center [56, 451] width 21 height 21
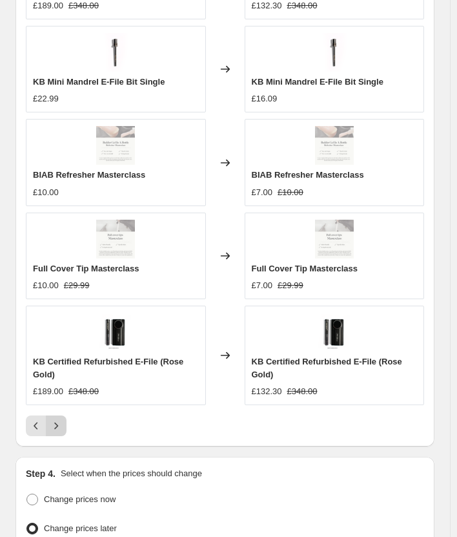
click at [59, 432] on icon "Next" at bounding box center [56, 425] width 13 height 13
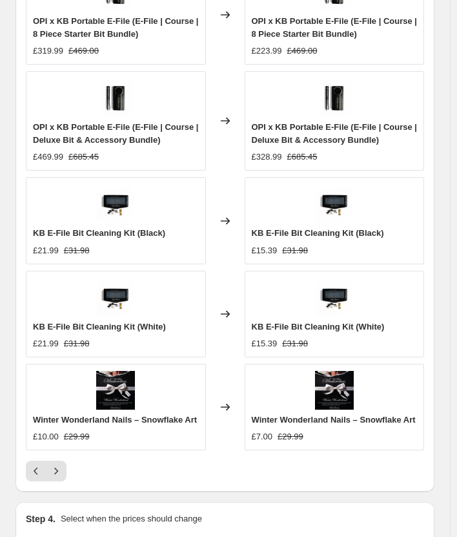
scroll to position [1563, 0]
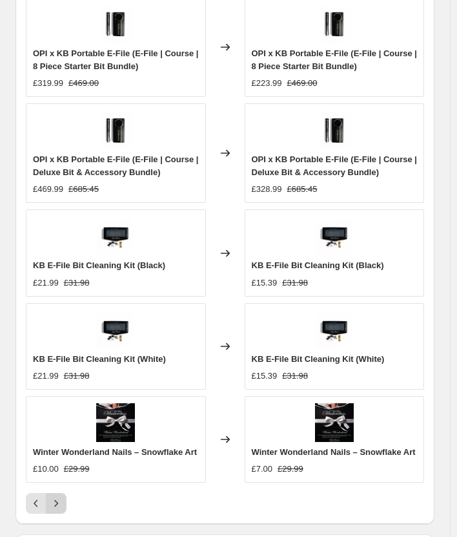
click at [52, 513] on button "Next" at bounding box center [56, 503] width 21 height 21
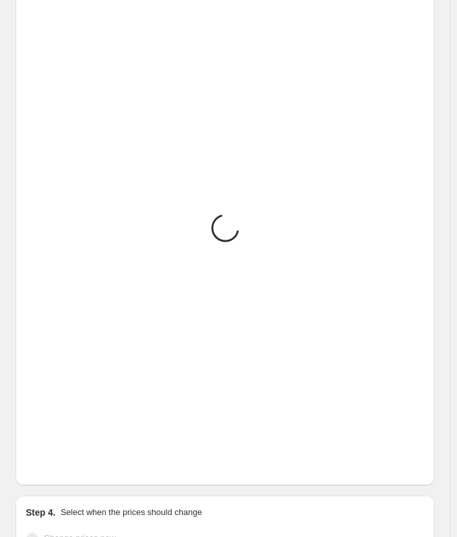
scroll to position [1550, 0]
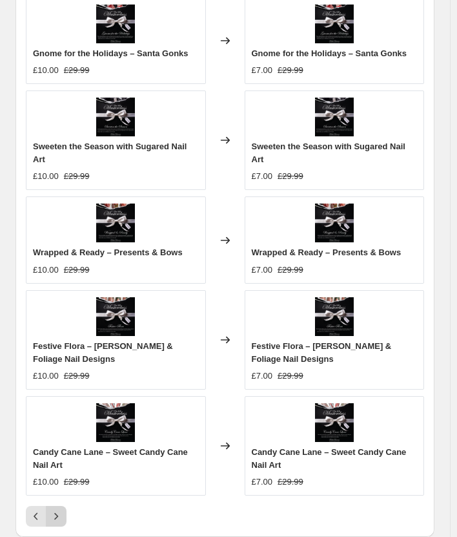
click at [64, 509] on button "Next" at bounding box center [56, 516] width 21 height 21
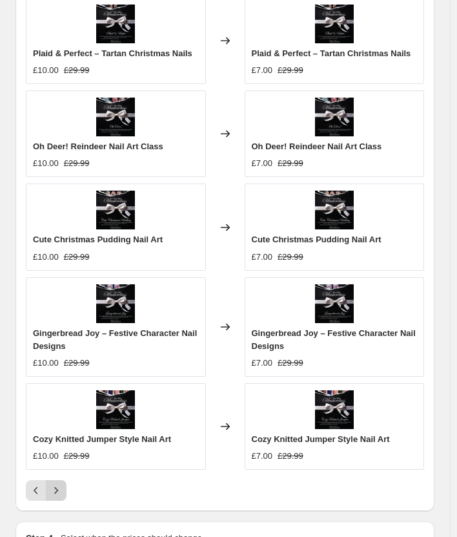
click at [59, 497] on icon "Next" at bounding box center [56, 490] width 13 height 13
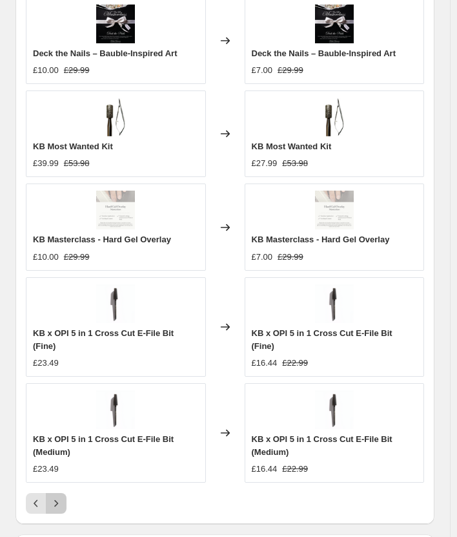
click at [59, 497] on icon "Next" at bounding box center [56, 503] width 13 height 13
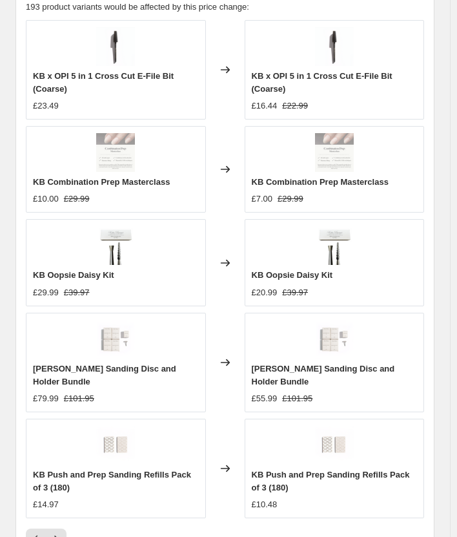
scroll to position [1563, 0]
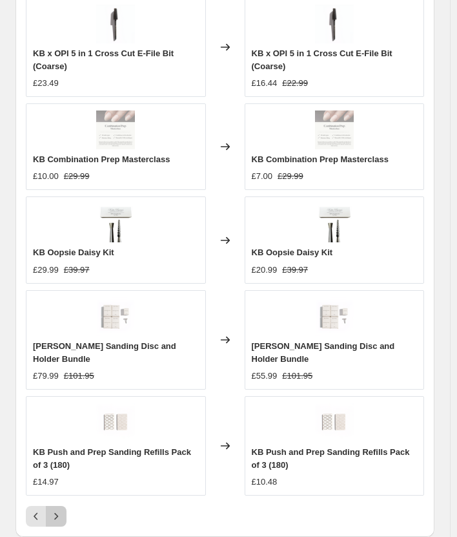
click at [59, 516] on icon "Next" at bounding box center [56, 515] width 13 height 13
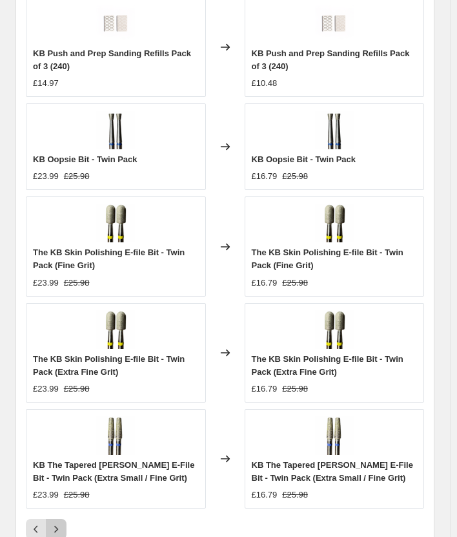
click at [59, 530] on icon "Next" at bounding box center [56, 528] width 13 height 13
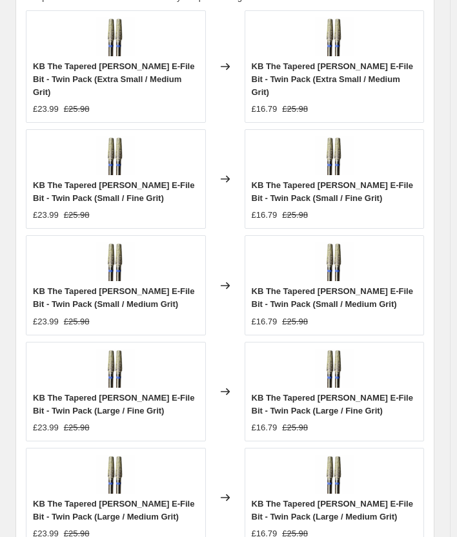
scroll to position [1692, 0]
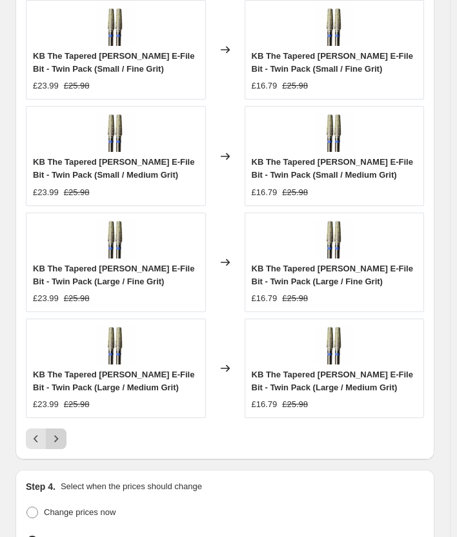
click at [55, 435] on icon "Next" at bounding box center [56, 438] width 4 height 7
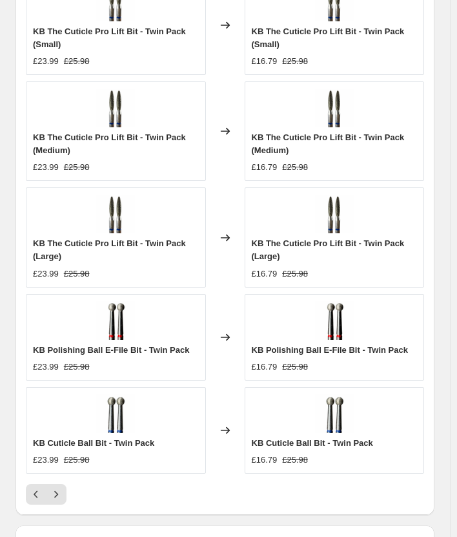
scroll to position [1563, 0]
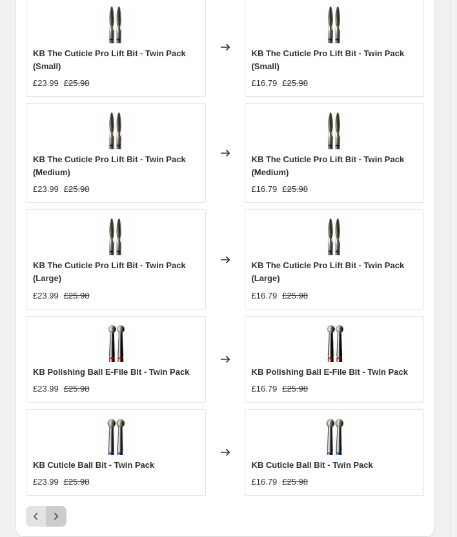
click at [54, 522] on icon "Next" at bounding box center [56, 515] width 13 height 13
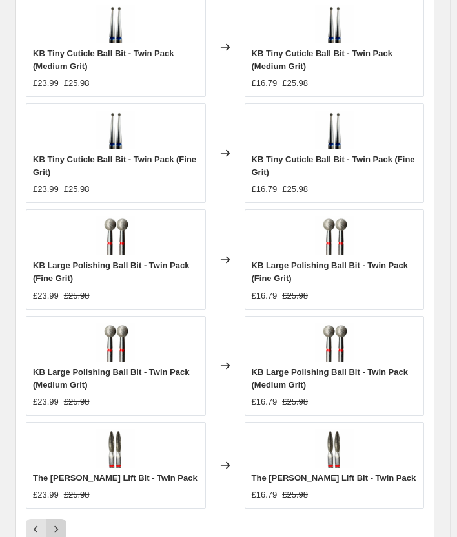
click at [61, 531] on icon "Next" at bounding box center [56, 528] width 13 height 13
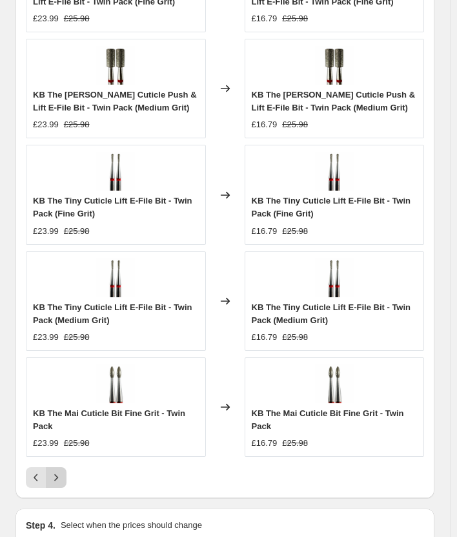
click at [63, 484] on button "Next" at bounding box center [56, 477] width 21 height 21
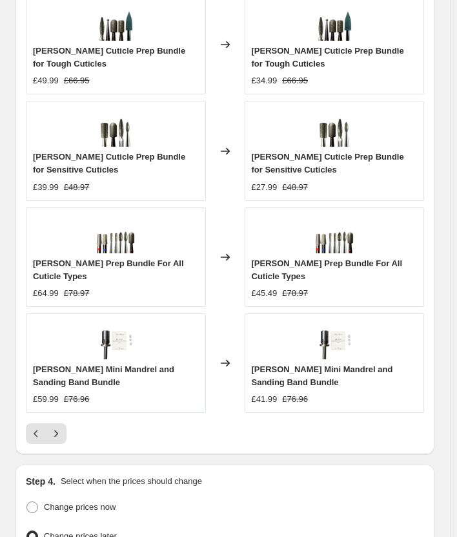
scroll to position [1679, 0]
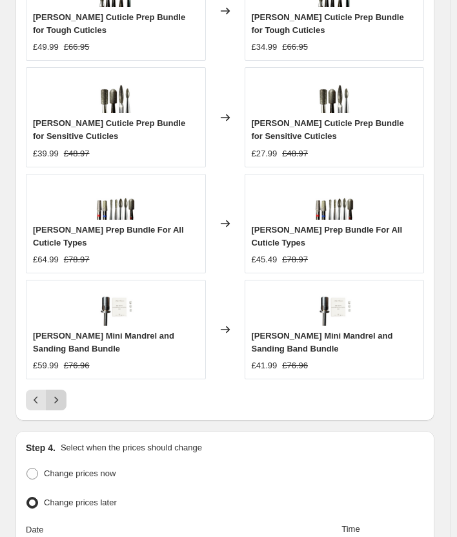
click at [56, 402] on icon "Next" at bounding box center [56, 399] width 13 height 13
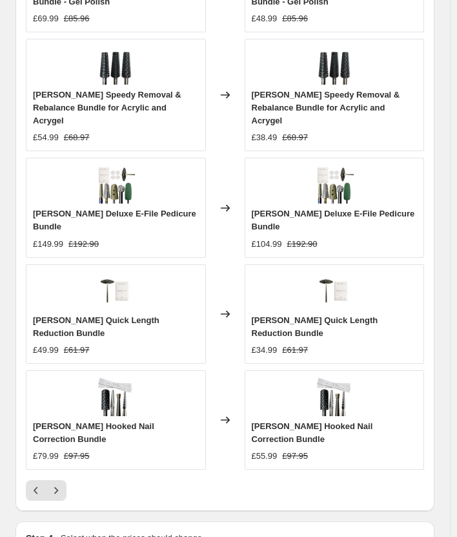
scroll to position [1563, 0]
click at [57, 484] on icon "Next" at bounding box center [56, 490] width 13 height 13
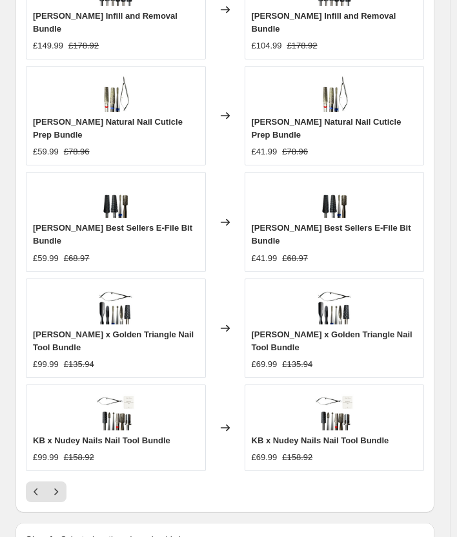
scroll to position [1614, 0]
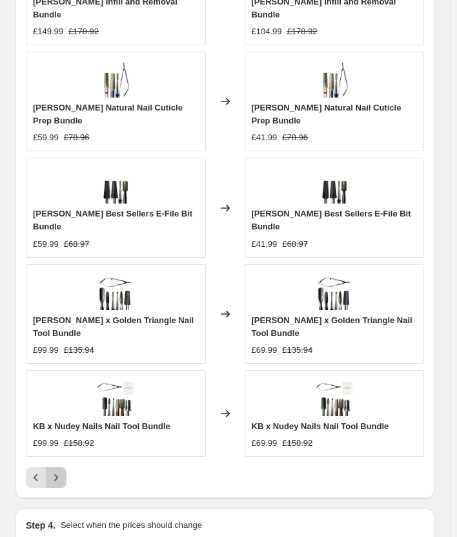
click at [61, 471] on icon "Next" at bounding box center [56, 477] width 13 height 13
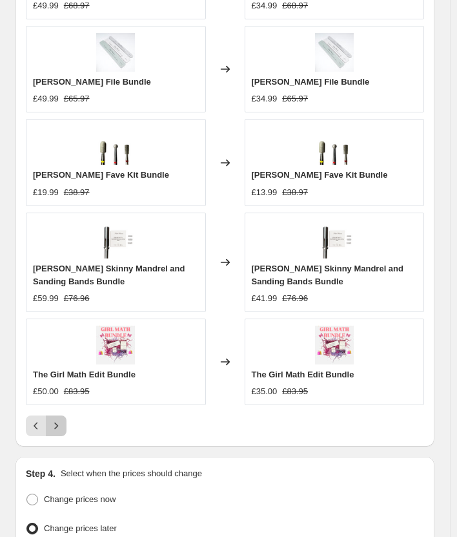
click at [58, 427] on icon "Next" at bounding box center [56, 425] width 13 height 13
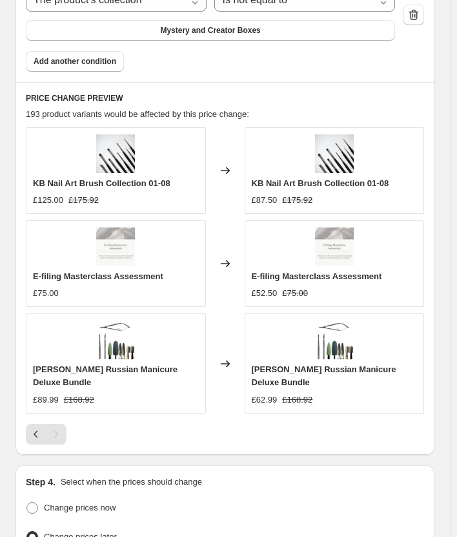
scroll to position [1421, 0]
click at [34, 436] on icon "Previous" at bounding box center [36, 432] width 4 height 7
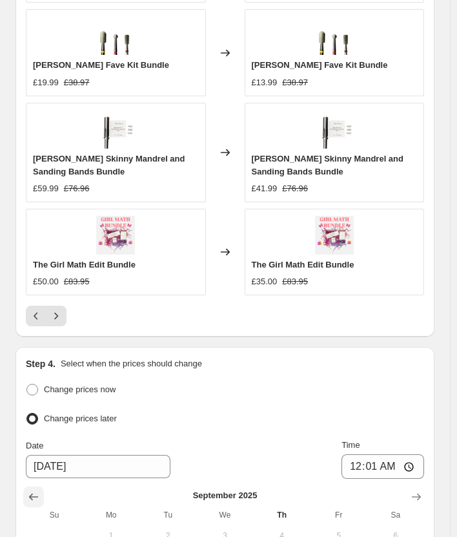
scroll to position [1808, 0]
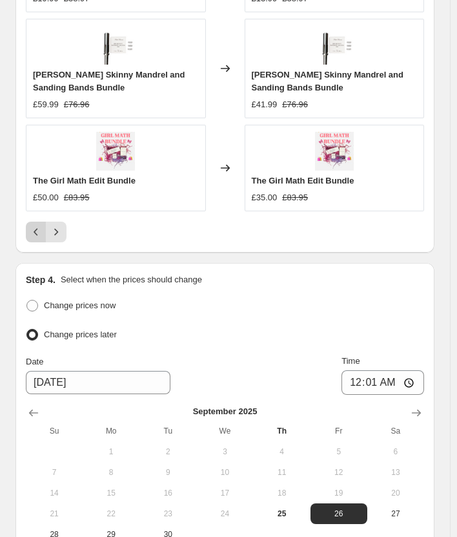
click at [41, 235] on icon "Previous" at bounding box center [36, 231] width 13 height 13
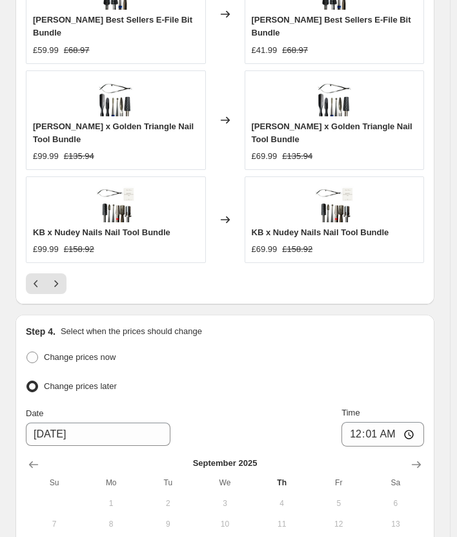
click at [36, 277] on icon "Previous" at bounding box center [36, 283] width 13 height 13
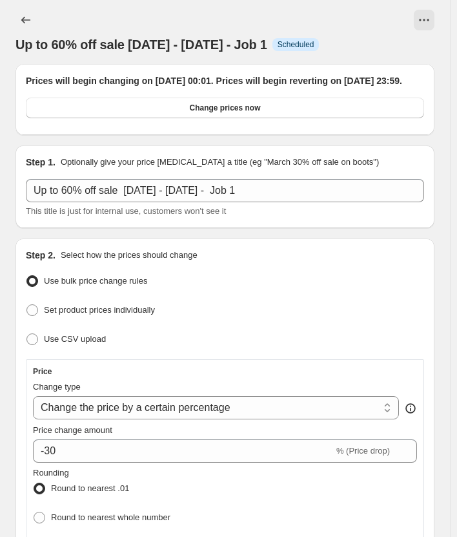
scroll to position [0, 0]
click at [26, 26] on icon "Price change jobs" at bounding box center [25, 20] width 13 height 13
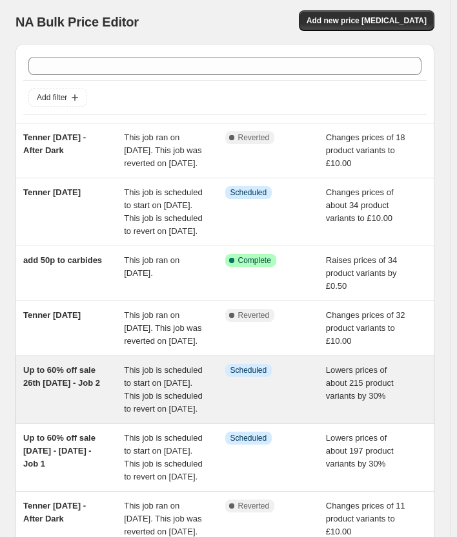
click at [102, 415] on div "Up to 60% off sale 26th [DATE] - Job 2" at bounding box center [73, 390] width 101 height 52
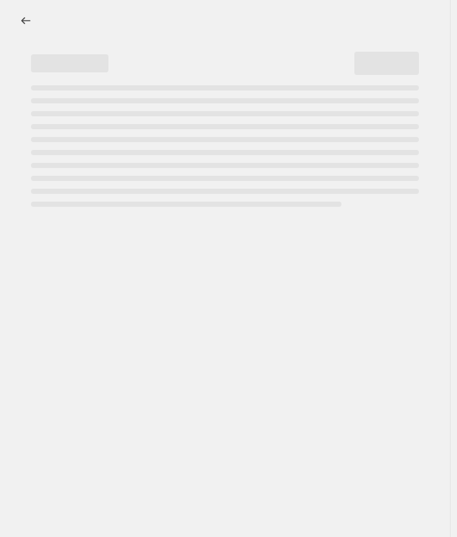
select select "percentage"
select select "collection"
select select "not_equal"
select select "product_status"
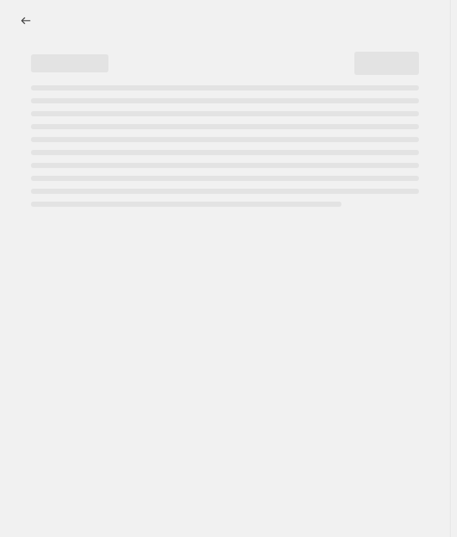
select select "collection"
select select "not_equal"
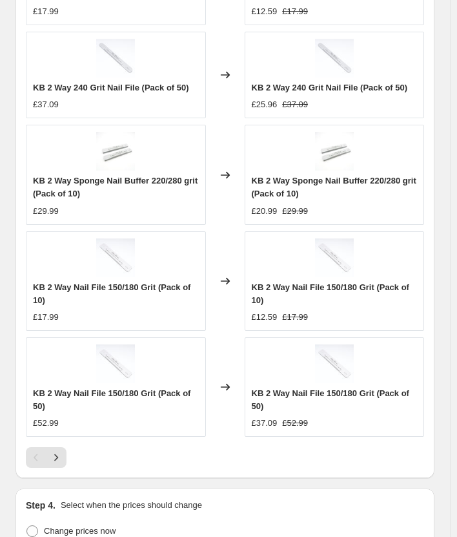
scroll to position [1614, 0]
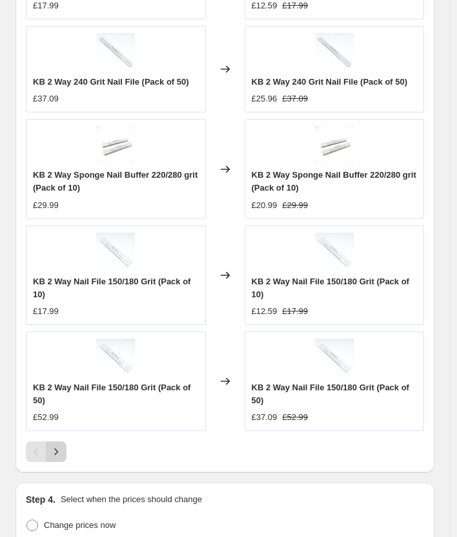
click at [56, 456] on icon "Next" at bounding box center [56, 451] width 13 height 13
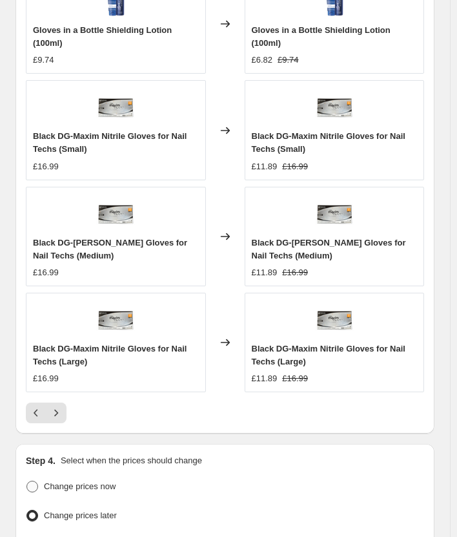
click at [63, 420] on button "Next" at bounding box center [56, 412] width 21 height 21
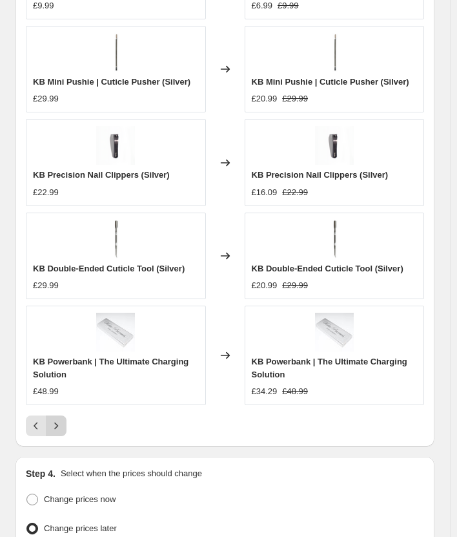
click at [51, 431] on icon "Next" at bounding box center [56, 425] width 13 height 13
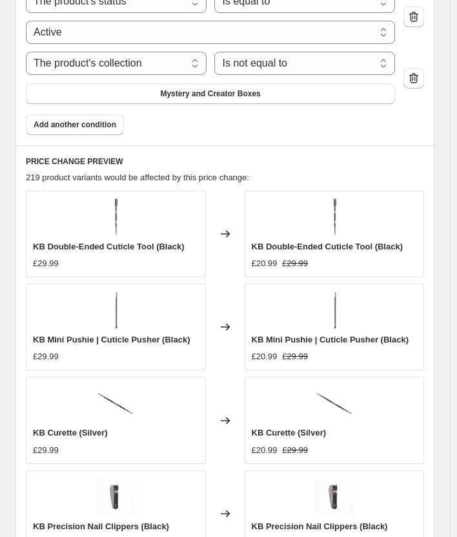
scroll to position [1550, 0]
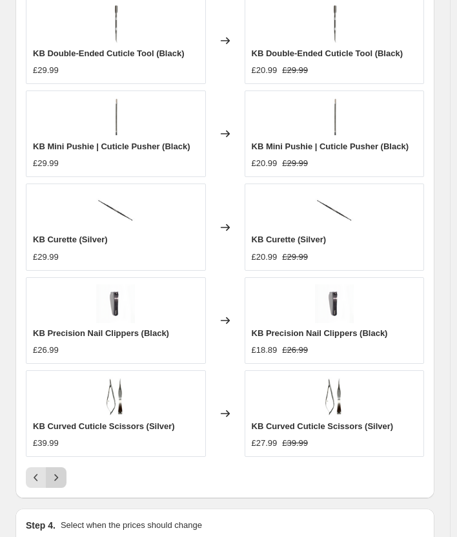
click at [52, 482] on icon "Next" at bounding box center [56, 477] width 13 height 13
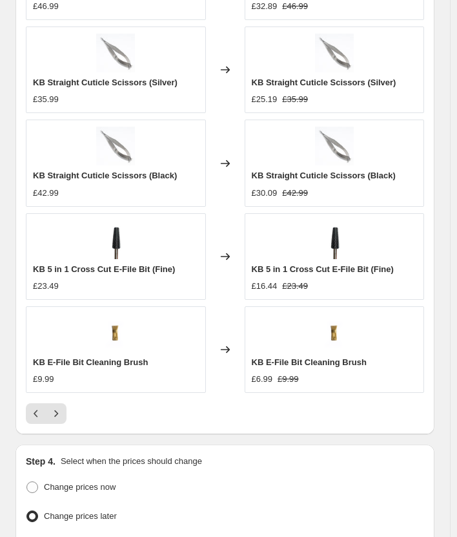
scroll to position [1614, 0]
click at [60, 419] on icon "Next" at bounding box center [56, 412] width 13 height 13
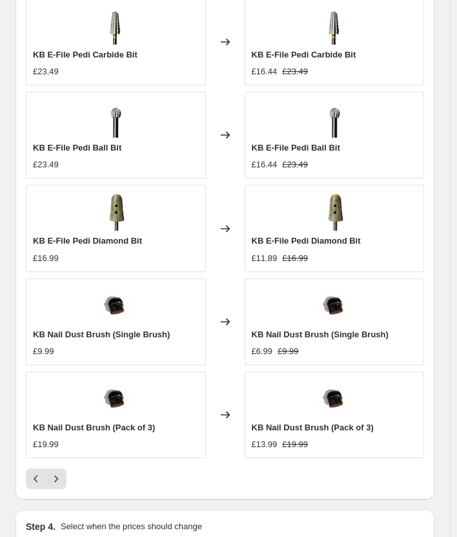
scroll to position [1550, 0]
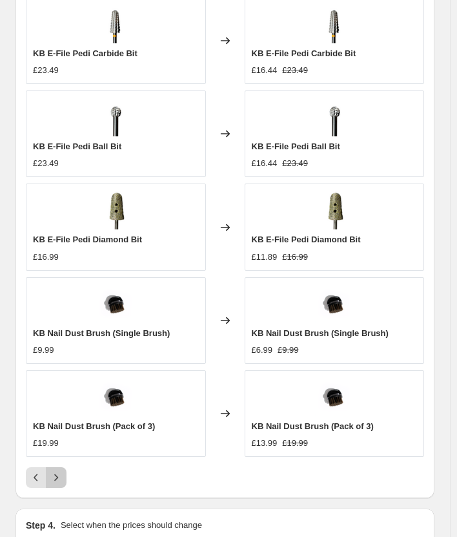
click at [50, 487] on button "Next" at bounding box center [56, 477] width 21 height 21
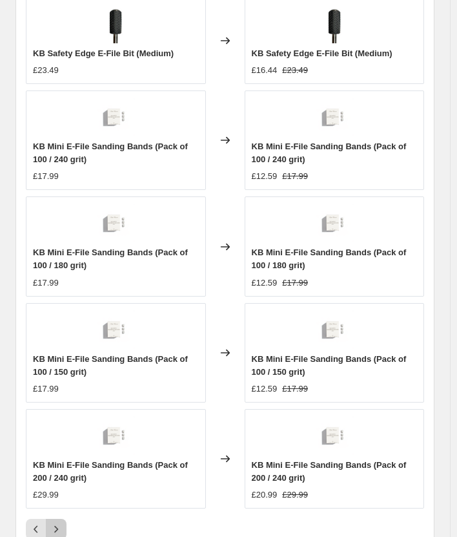
click at [57, 533] on icon "Next" at bounding box center [56, 529] width 4 height 7
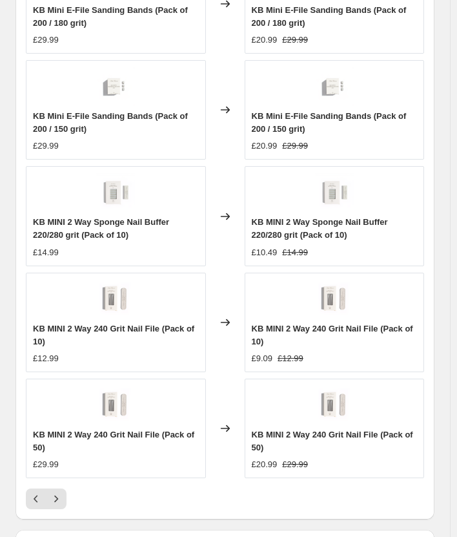
scroll to position [1627, 0]
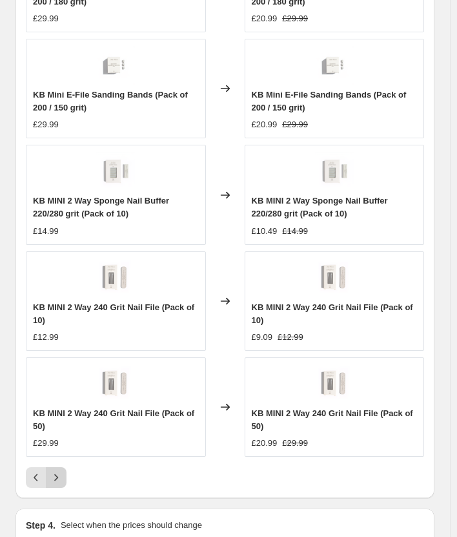
click at [59, 484] on icon "Next" at bounding box center [56, 477] width 13 height 13
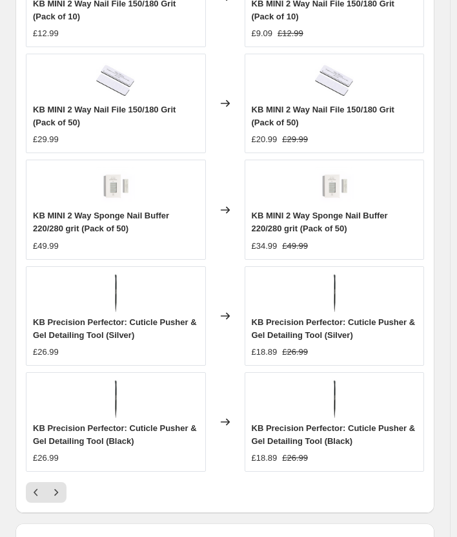
scroll to position [1821, 0]
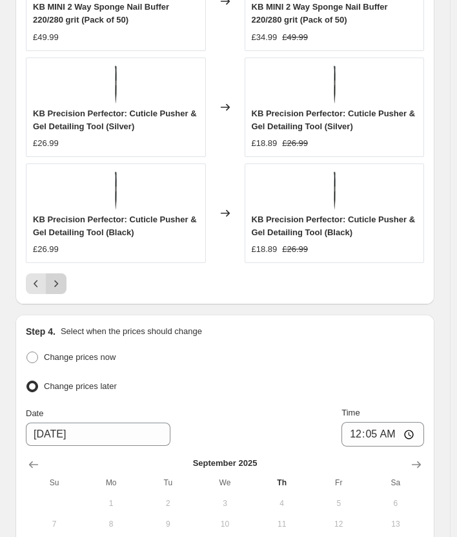
click at [59, 288] on icon "Next" at bounding box center [56, 283] width 13 height 13
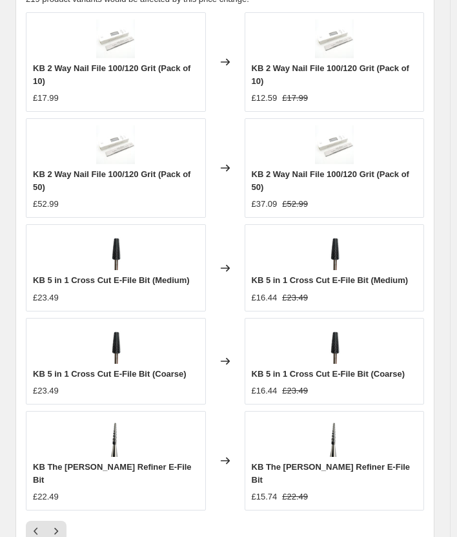
scroll to position [1563, 0]
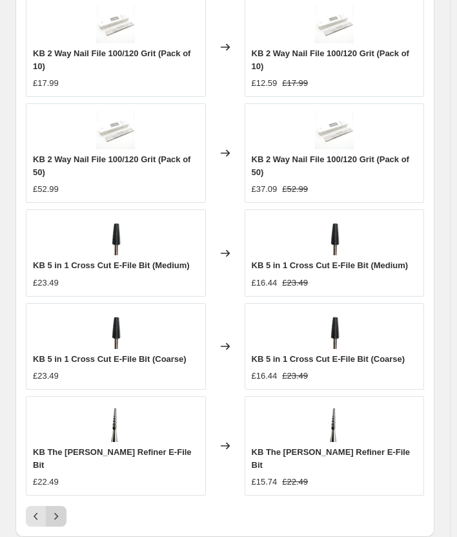
click at [58, 509] on icon "Next" at bounding box center [56, 515] width 13 height 13
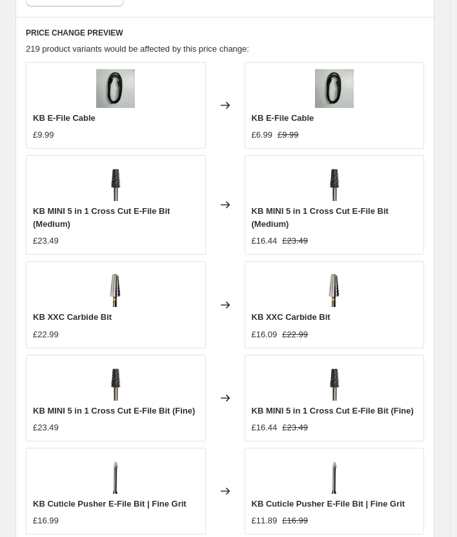
scroll to position [1550, 0]
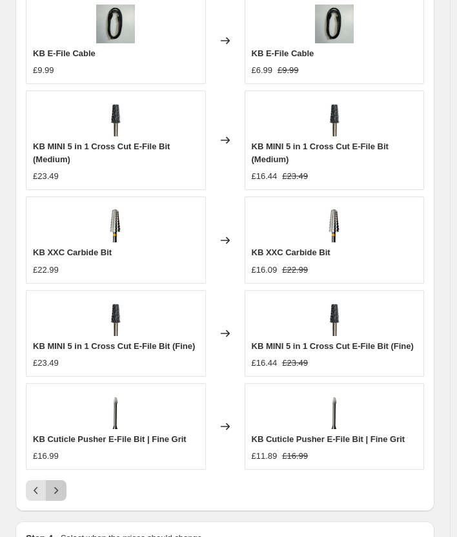
click at [55, 496] on icon "Next" at bounding box center [56, 490] width 13 height 13
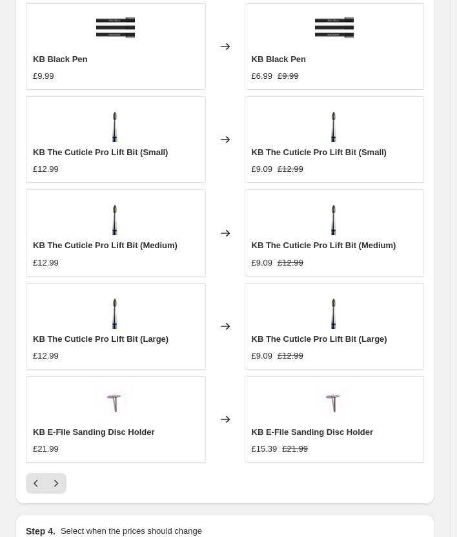
scroll to position [1614, 0]
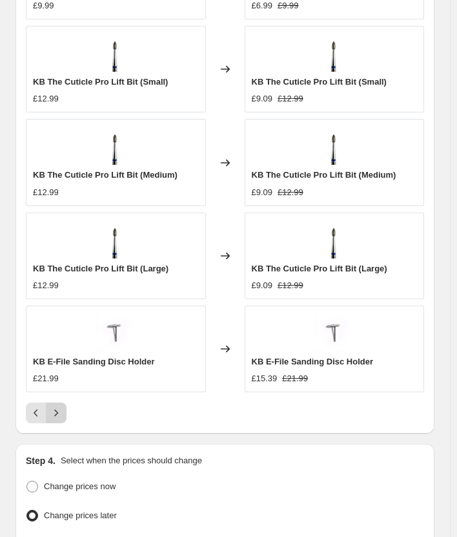
click at [64, 420] on button "Next" at bounding box center [56, 412] width 21 height 21
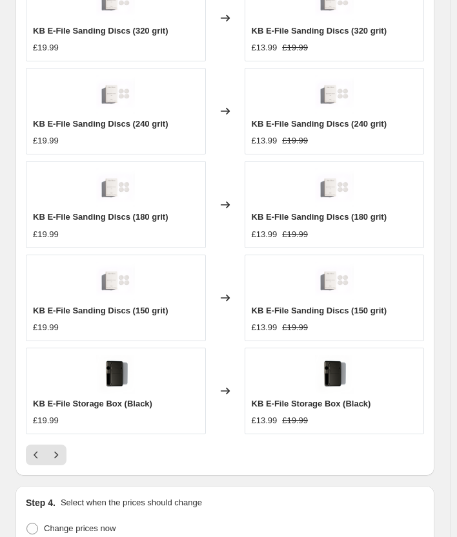
scroll to position [1550, 0]
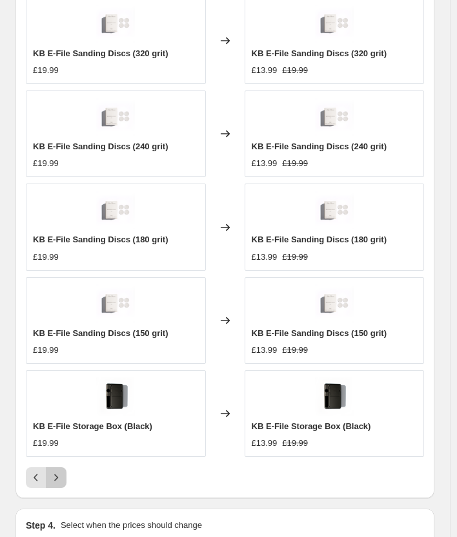
click at [59, 482] on icon "Next" at bounding box center [56, 477] width 13 height 13
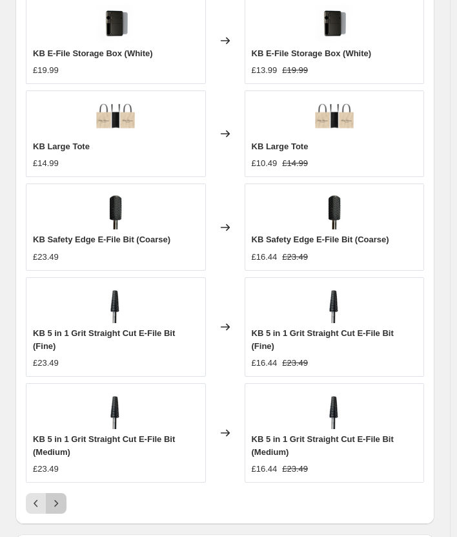
click at [54, 497] on icon "Next" at bounding box center [56, 503] width 13 height 13
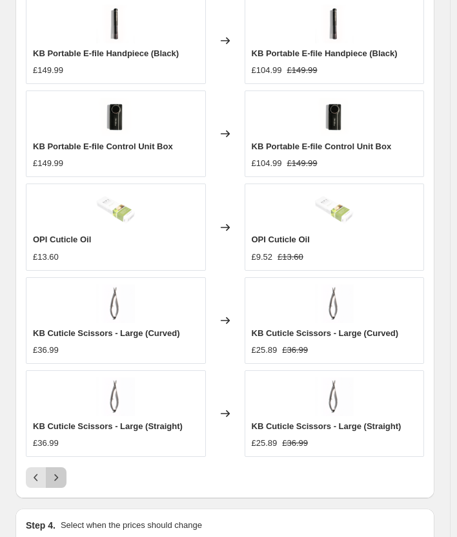
click at [59, 481] on icon "Next" at bounding box center [56, 477] width 13 height 13
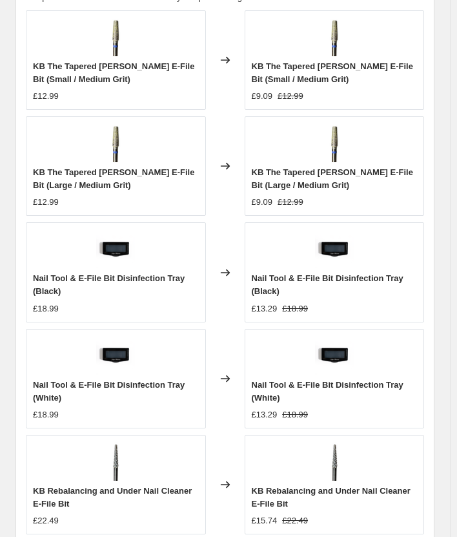
scroll to position [1563, 0]
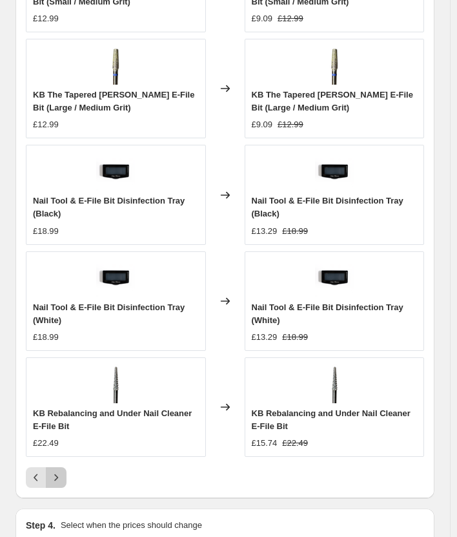
click at [63, 480] on button "Next" at bounding box center [56, 477] width 21 height 21
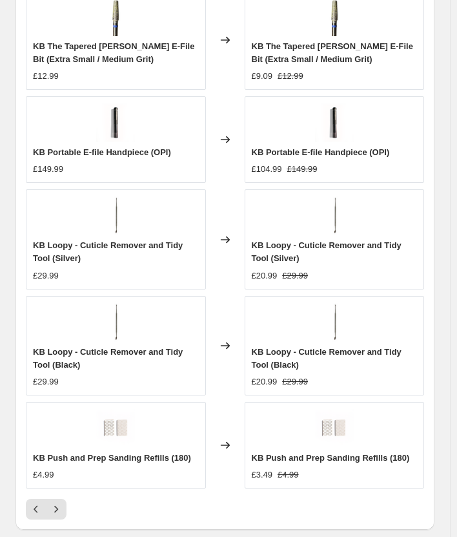
scroll to position [1627, 0]
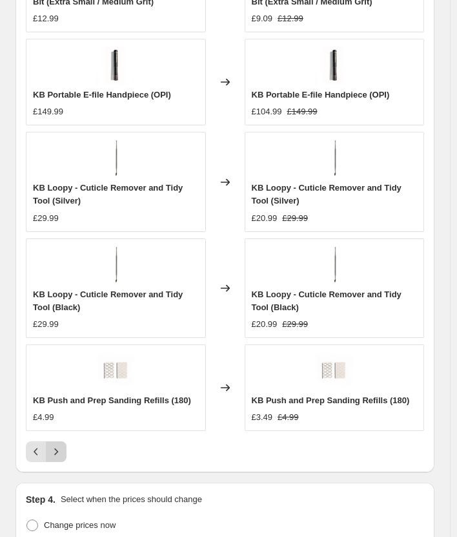
click at [59, 458] on icon "Next" at bounding box center [56, 451] width 13 height 13
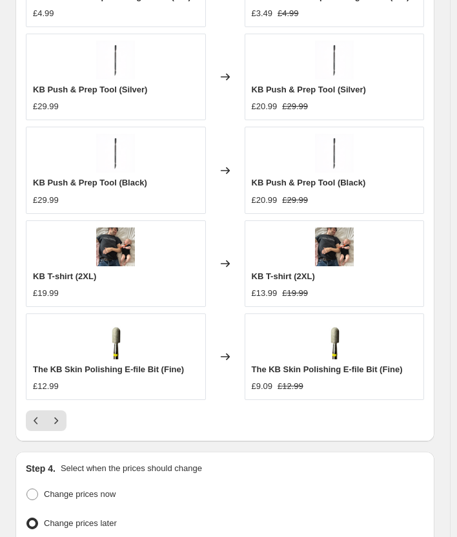
scroll to position [1614, 0]
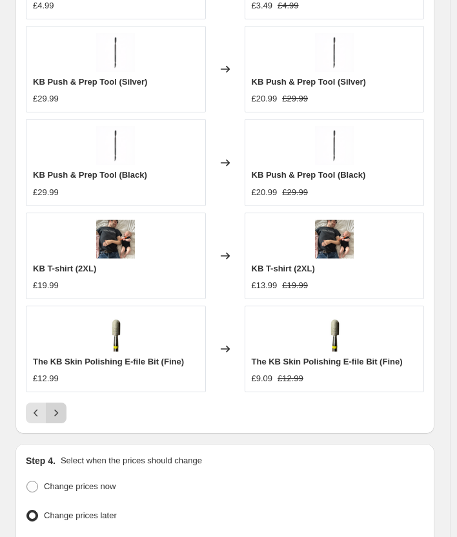
click at [56, 419] on icon "Next" at bounding box center [56, 412] width 13 height 13
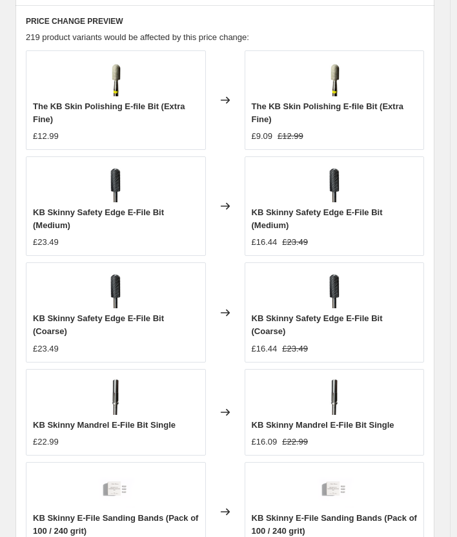
scroll to position [1550, 0]
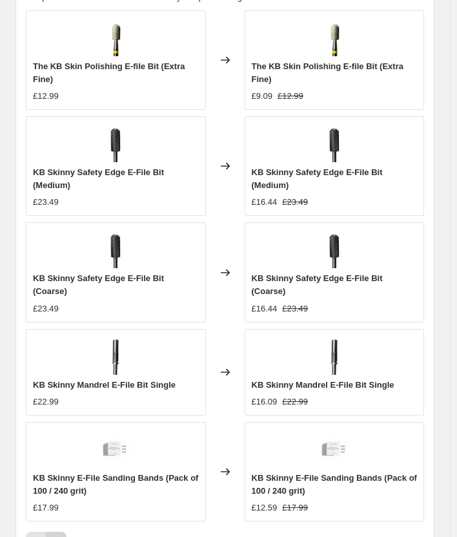
click at [56, 535] on icon "Next" at bounding box center [56, 541] width 13 height 13
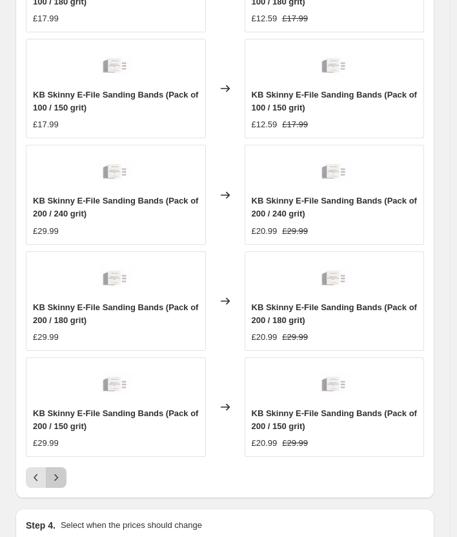
click at [57, 484] on icon "Next" at bounding box center [56, 477] width 13 height 13
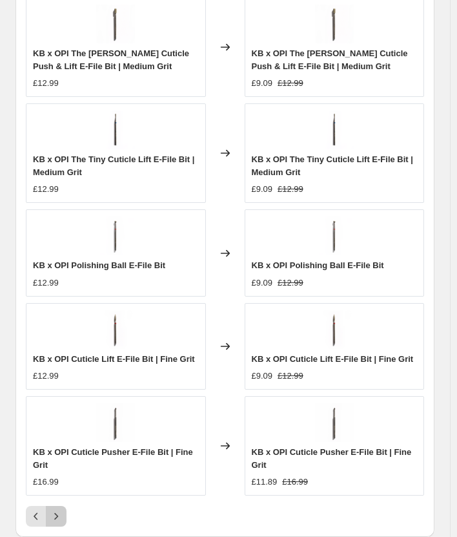
click at [59, 521] on icon "Next" at bounding box center [56, 515] width 13 height 13
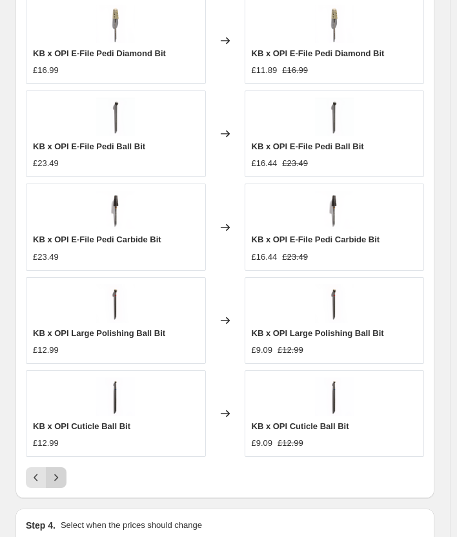
click at [57, 484] on icon "Next" at bounding box center [56, 477] width 13 height 13
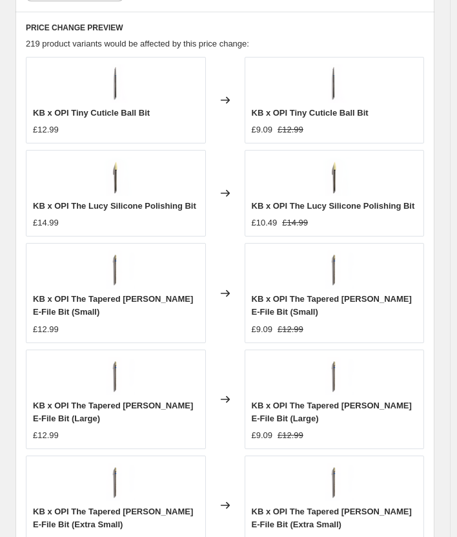
scroll to position [1614, 0]
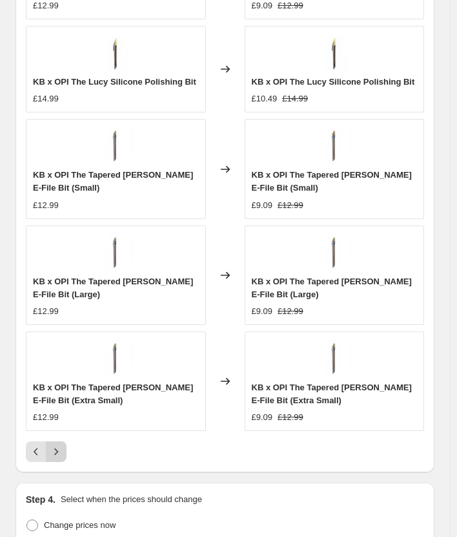
click at [60, 458] on icon "Next" at bounding box center [56, 451] width 13 height 13
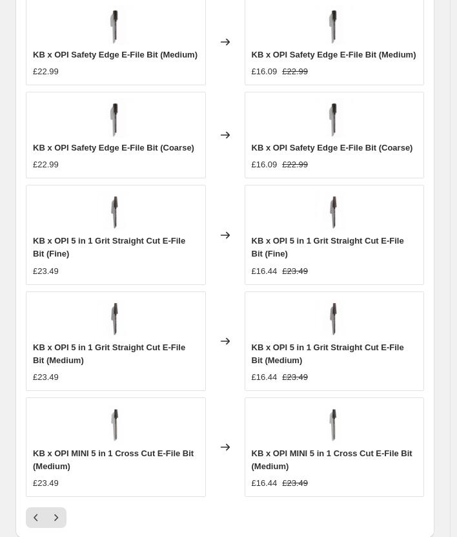
scroll to position [1550, 0]
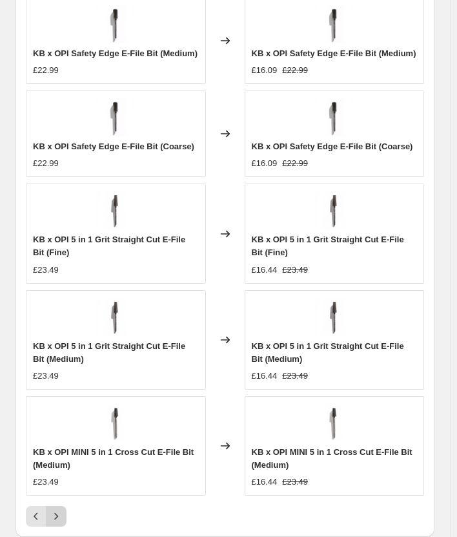
click at [59, 516] on icon "Next" at bounding box center [56, 515] width 13 height 13
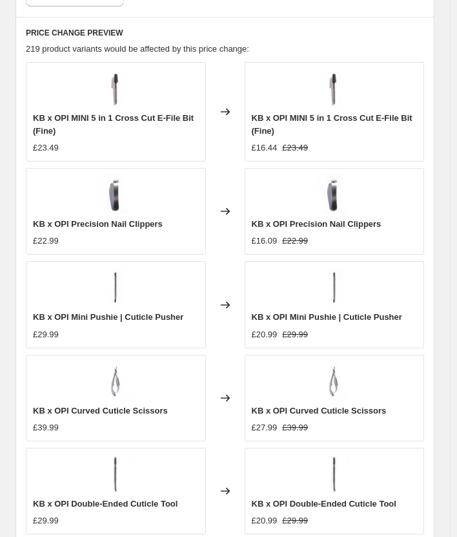
scroll to position [1563, 0]
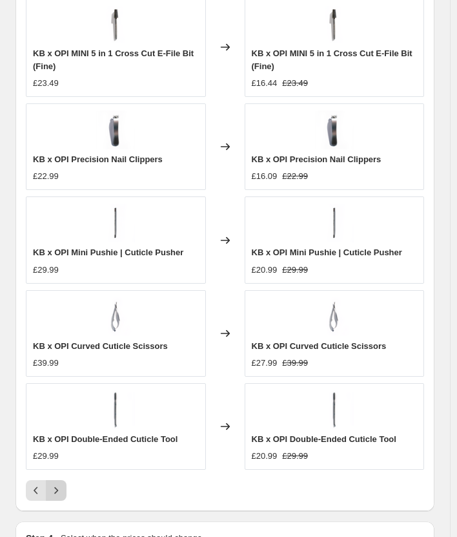
click at [56, 493] on icon "Next" at bounding box center [56, 490] width 13 height 13
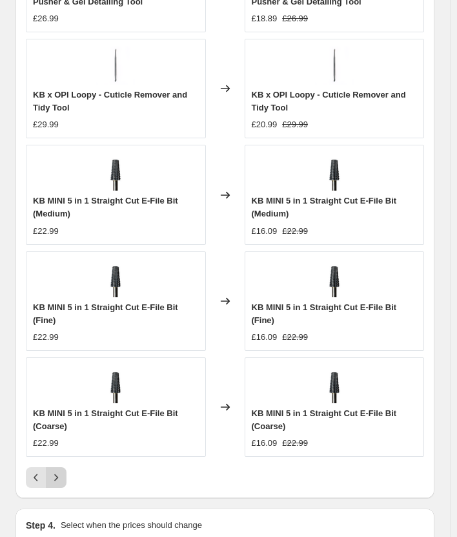
click at [58, 482] on icon "Next" at bounding box center [56, 477] width 13 height 13
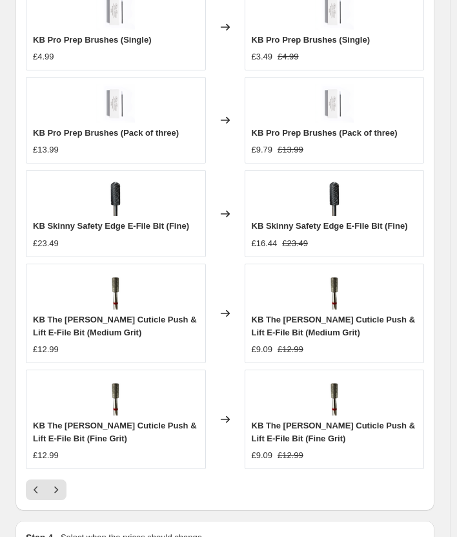
scroll to position [1614, 0]
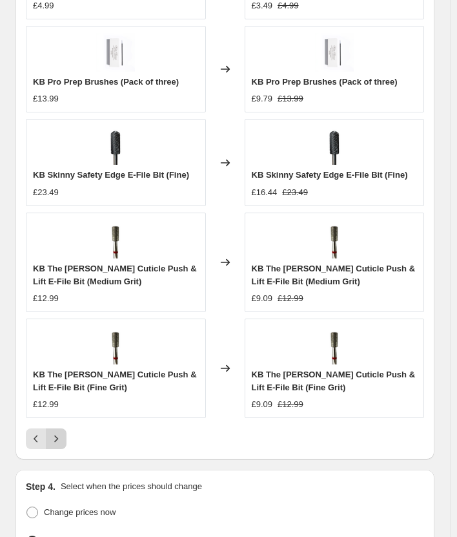
click at [54, 445] on icon "Next" at bounding box center [56, 438] width 13 height 13
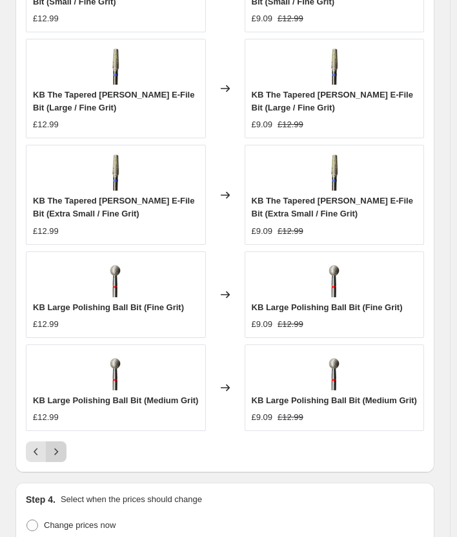
click at [53, 458] on icon "Next" at bounding box center [56, 451] width 13 height 13
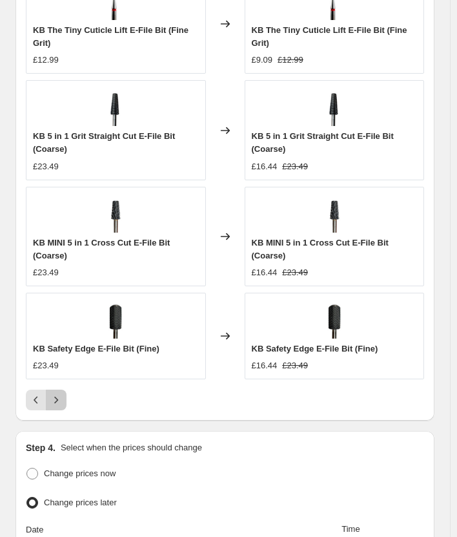
click at [58, 395] on icon "Next" at bounding box center [56, 399] width 13 height 13
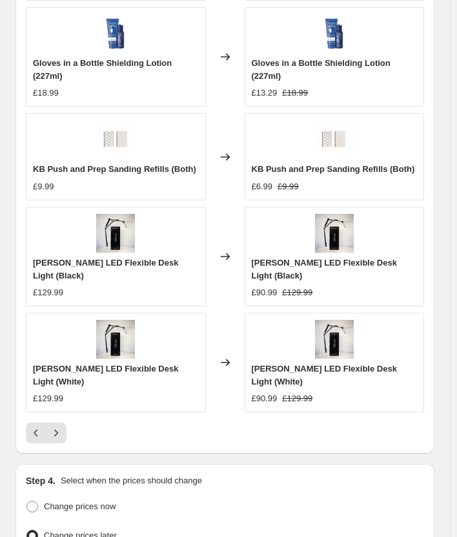
scroll to position [1743, 0]
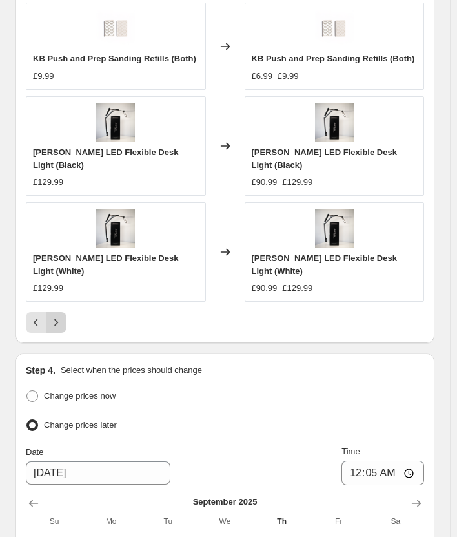
click at [61, 320] on button "Next" at bounding box center [56, 322] width 21 height 21
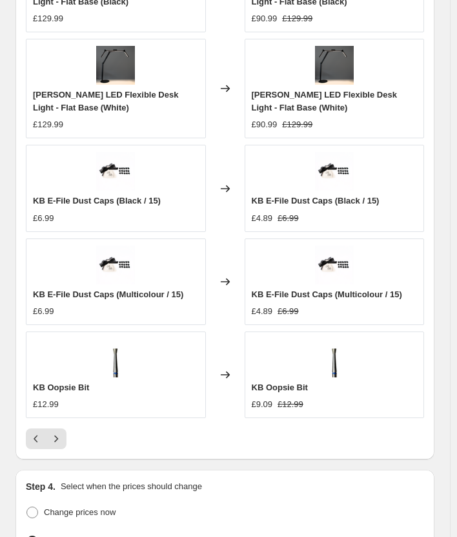
scroll to position [1563, 0]
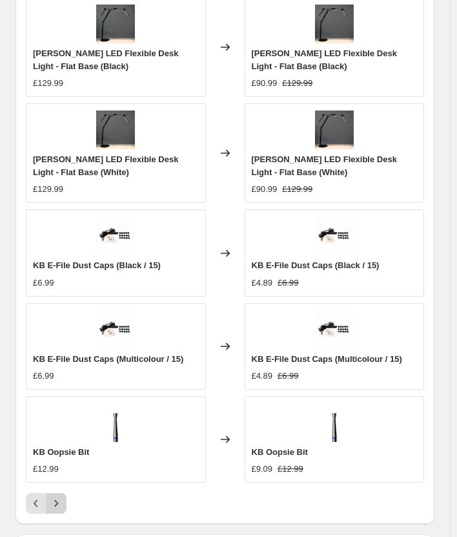
click at [63, 509] on button "Next" at bounding box center [56, 503] width 21 height 21
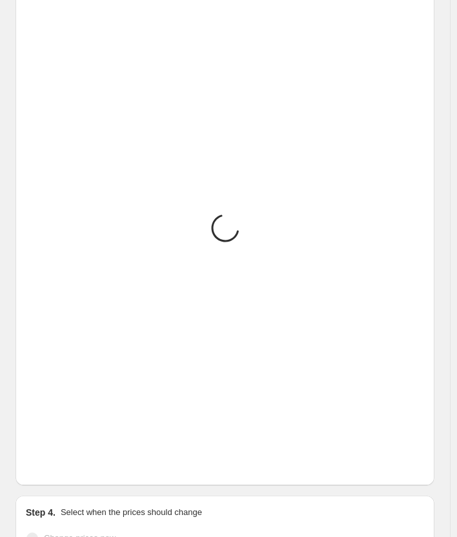
scroll to position [1550, 0]
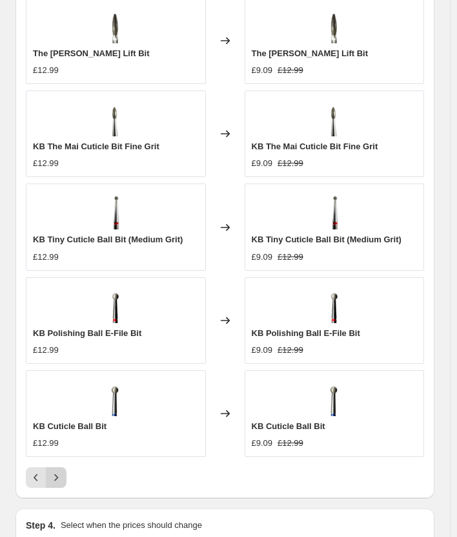
click at [63, 478] on button "Next" at bounding box center [56, 477] width 21 height 21
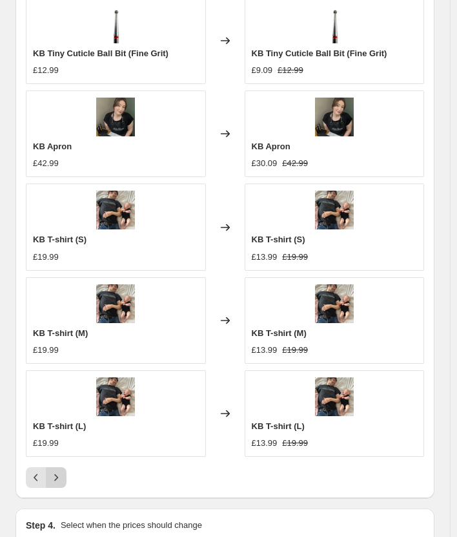
click at [60, 484] on icon "Next" at bounding box center [56, 477] width 13 height 13
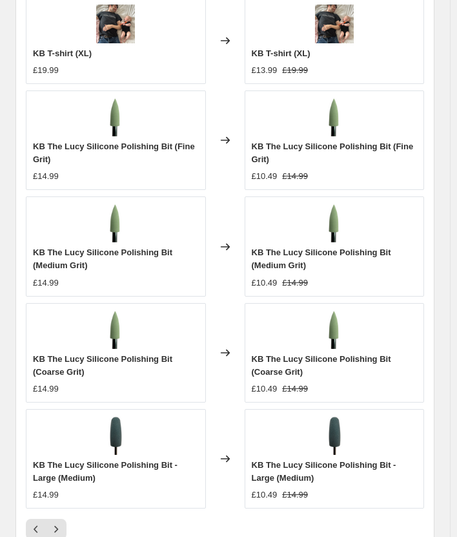
click at [59, 522] on div "KB T-shirt (XL) £19.99 Changed to KB T-shirt (XL) £13.99 £19.99 KB The Lucy Sil…" at bounding box center [225, 268] width 398 height 542
click at [59, 528] on icon "Next" at bounding box center [56, 528] width 13 height 13
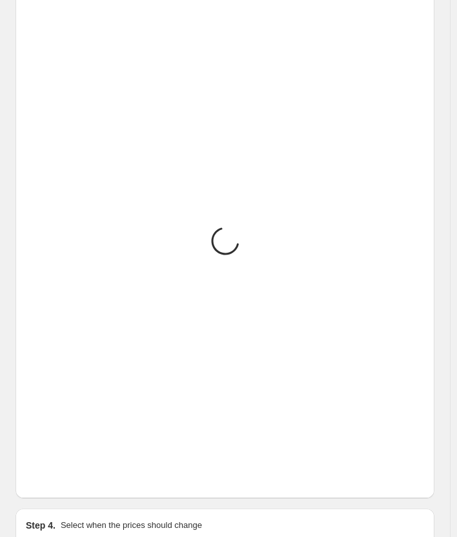
scroll to position [1563, 0]
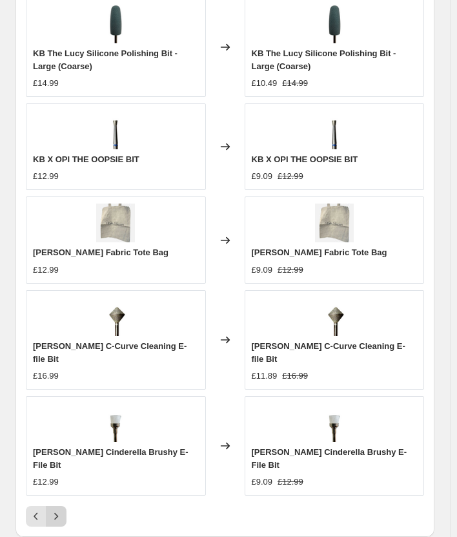
click at [62, 509] on icon "Next" at bounding box center [56, 515] width 13 height 13
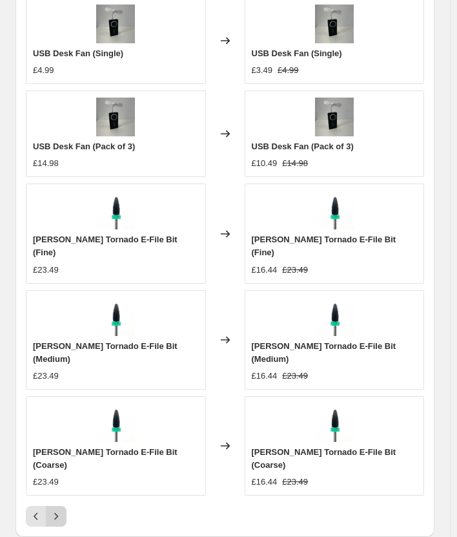
click at [56, 513] on icon "Next" at bounding box center [56, 516] width 4 height 7
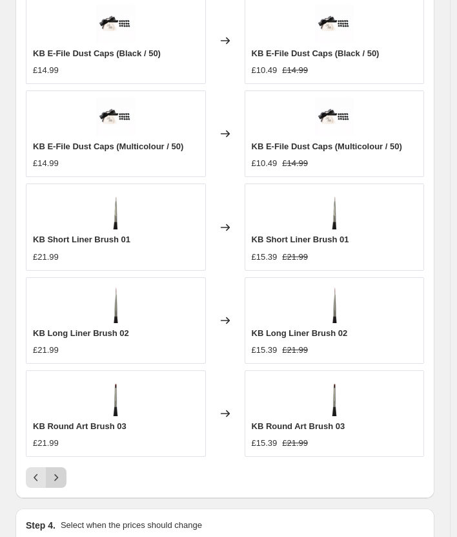
click at [66, 482] on button "Next" at bounding box center [56, 477] width 21 height 21
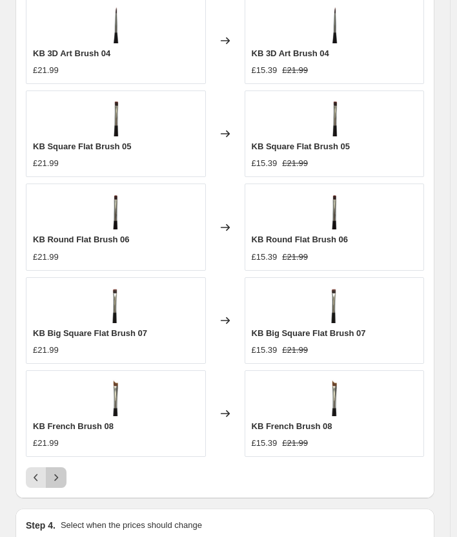
click at [59, 484] on icon "Next" at bounding box center [56, 477] width 13 height 13
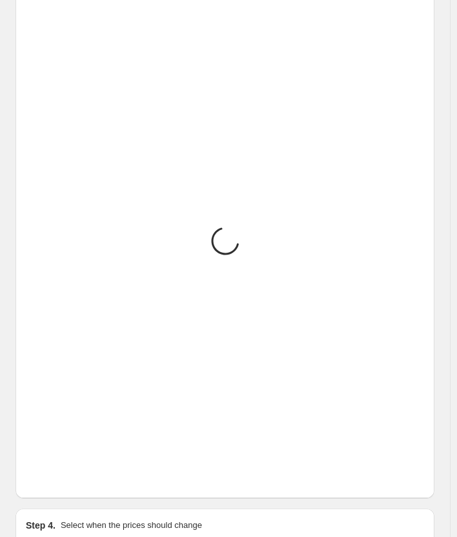
scroll to position [1563, 0]
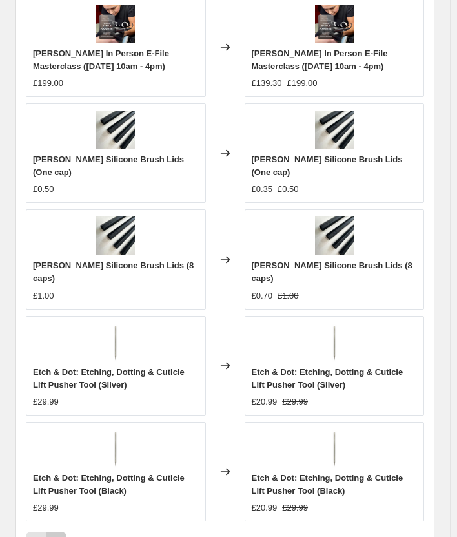
click at [62, 535] on icon "Next" at bounding box center [56, 541] width 13 height 13
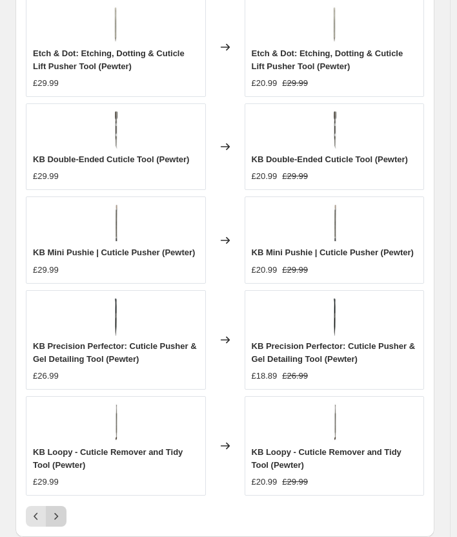
click at [52, 520] on icon "Next" at bounding box center [56, 515] width 13 height 13
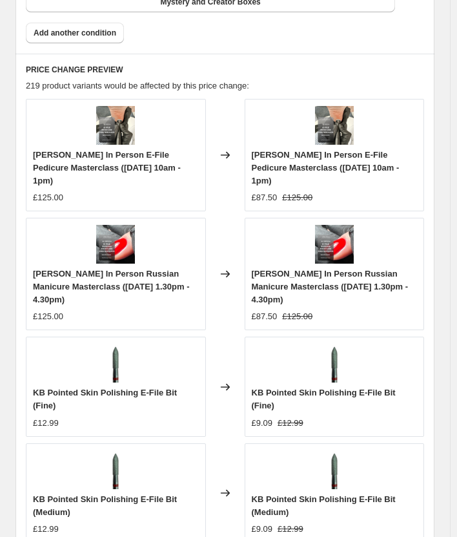
scroll to position [1253, 0]
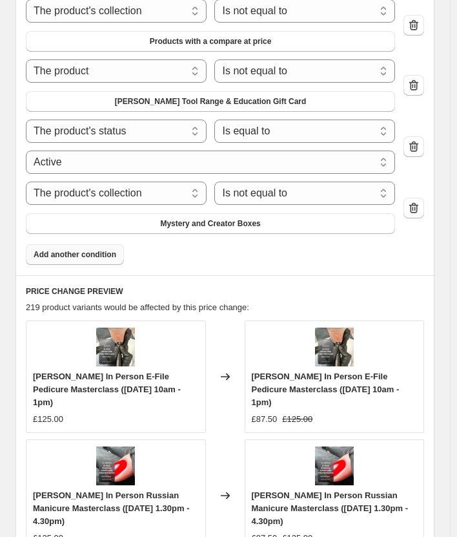
click at [77, 258] on span "Add another condition" at bounding box center [75, 254] width 83 height 10
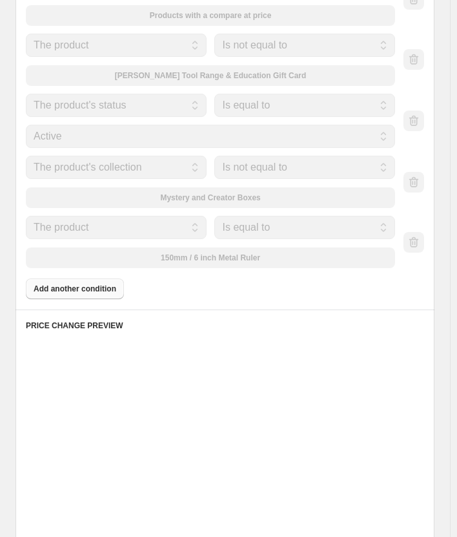
scroll to position [1227, 0]
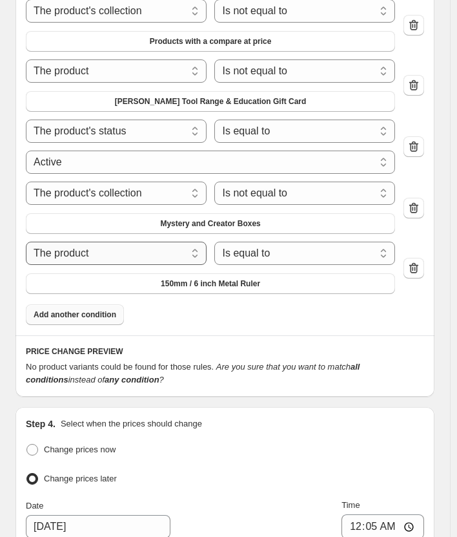
click at [141, 255] on select "The product The product's collection The product's tag The product's vendor The…" at bounding box center [116, 252] width 181 height 23
click at [26, 246] on select "The product The product's collection The product's tag The product's vendor The…" at bounding box center [116, 252] width 181 height 23
click at [294, 246] on select "Is equal to Is not equal to" at bounding box center [304, 252] width 181 height 23
select select "not_equal"
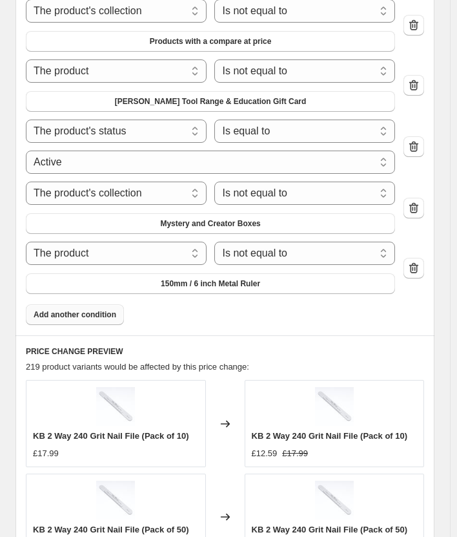
click at [215, 289] on span "150mm / 6 inch Metal Ruler" at bounding box center [210, 283] width 99 height 10
click at [75, 314] on span "Add another condition" at bounding box center [75, 314] width 83 height 10
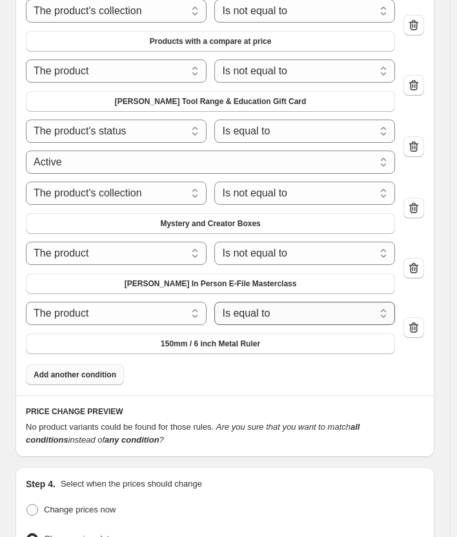
click at [238, 318] on select "Is equal to Is not equal to" at bounding box center [304, 313] width 181 height 23
select select "not_equal"
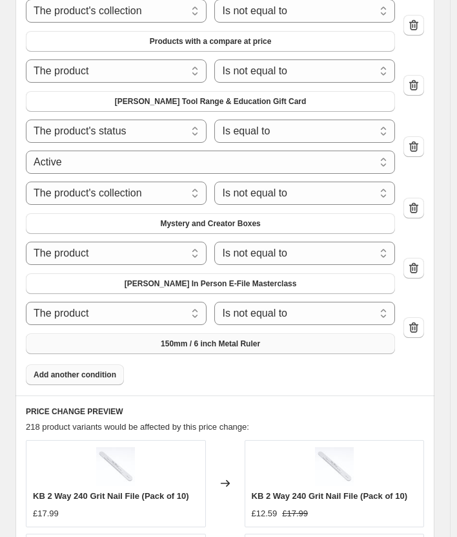
click at [227, 349] on span "150mm / 6 inch Metal Ruler" at bounding box center [210, 343] width 99 height 10
click at [74, 380] on span "Add another condition" at bounding box center [75, 374] width 83 height 10
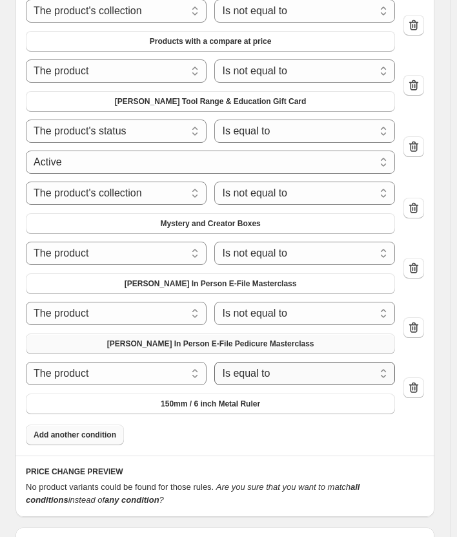
click at [261, 384] on select "Is equal to Is not equal to" at bounding box center [304, 373] width 181 height 23
select select "not_equal"
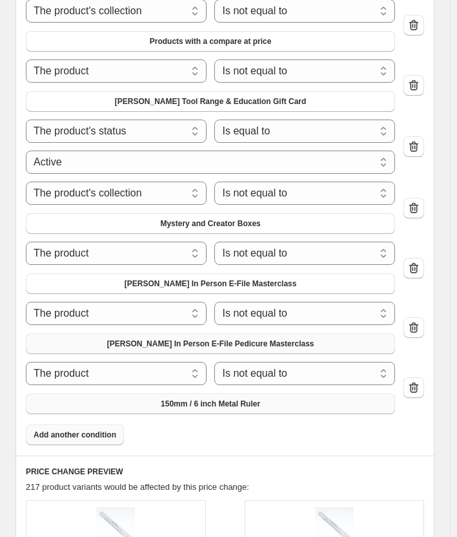
click at [190, 409] on span "150mm / 6 inch Metal Ruler" at bounding box center [210, 403] width 99 height 10
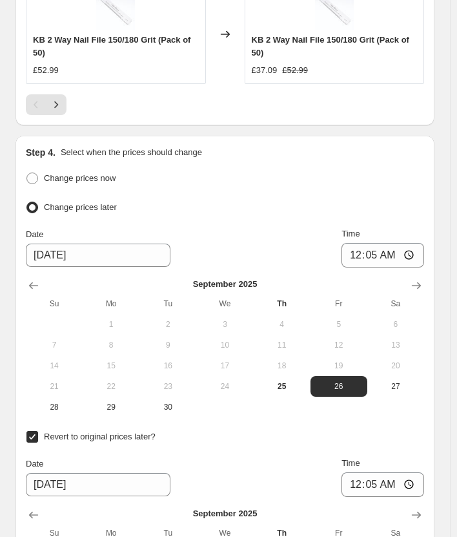
scroll to position [2324, 0]
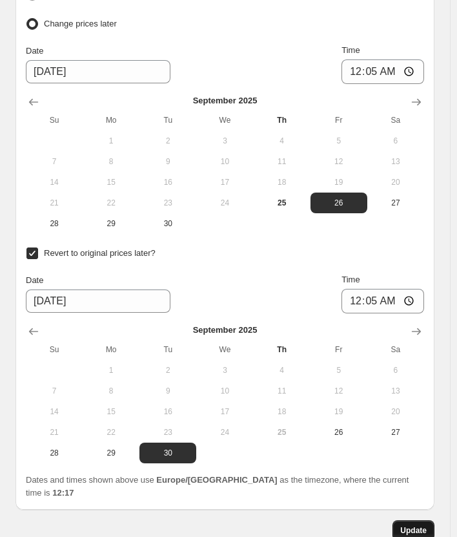
click at [415, 520] on button "Update" at bounding box center [414, 530] width 42 height 21
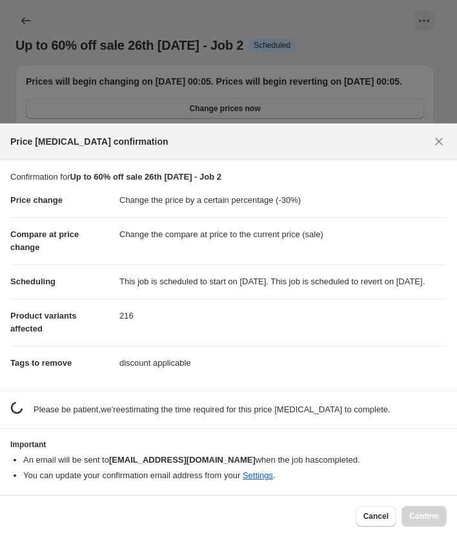
scroll to position [0, 0]
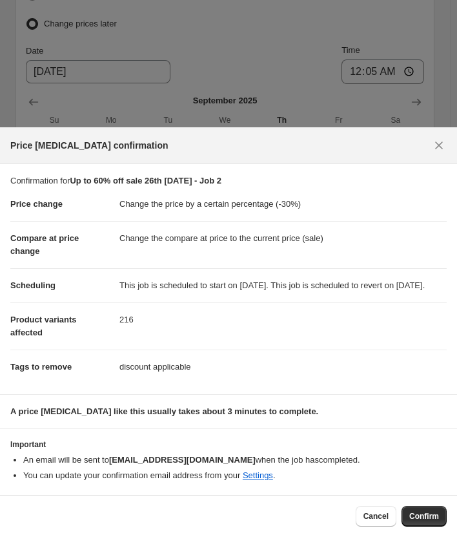
click at [426, 517] on span "Confirm" at bounding box center [424, 516] width 30 height 10
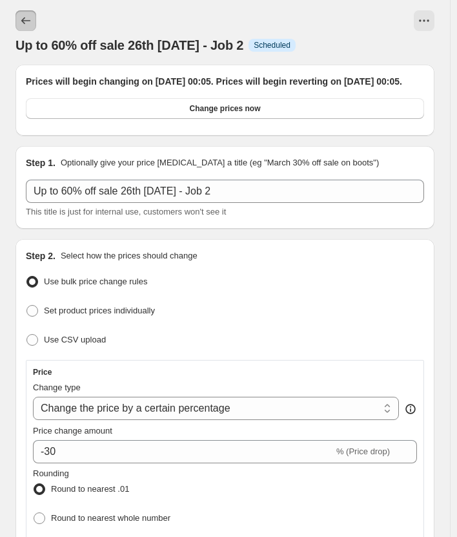
click at [20, 14] on button "Price change jobs" at bounding box center [25, 20] width 21 height 21
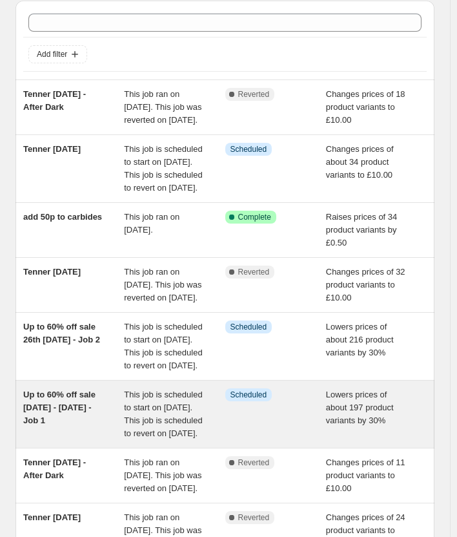
scroll to position [65, 0]
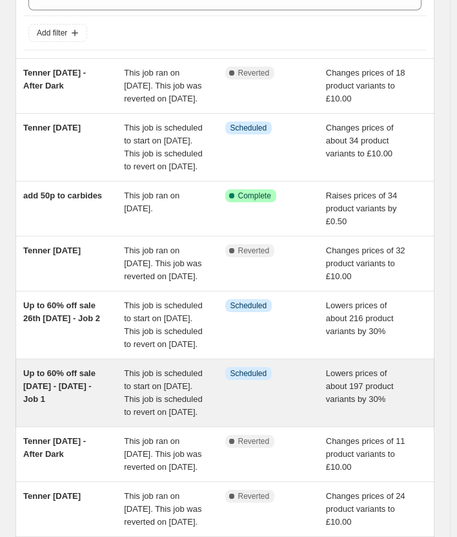
click at [99, 418] on div "Up to 60% off sale [DATE] - [DATE] - Job 1" at bounding box center [73, 393] width 101 height 52
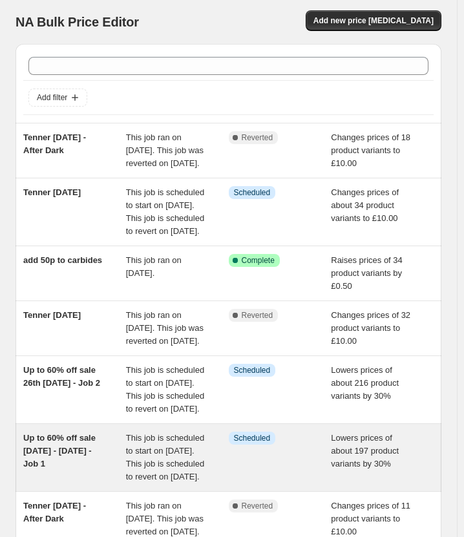
select select "percentage"
select select "no_change"
select select "collection"
select select "not_equal"
select select "product_status"
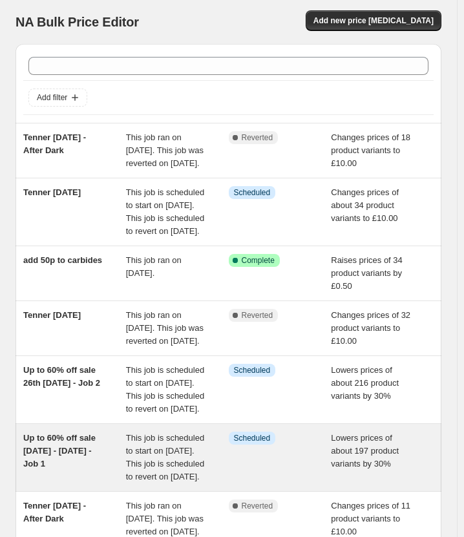
select select "collection"
select select "not_equal"
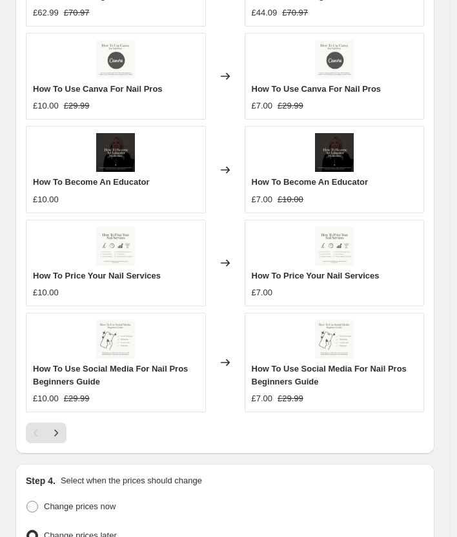
scroll to position [1679, 0]
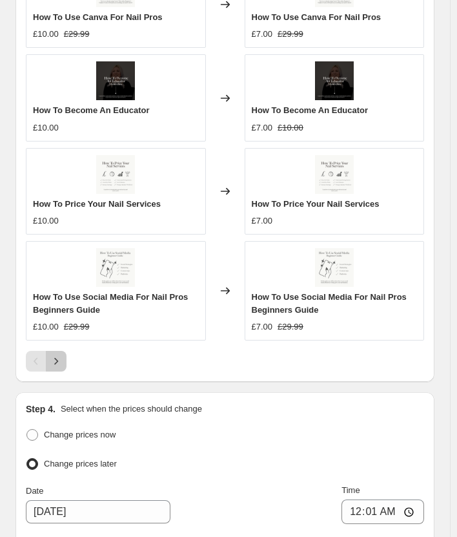
click at [54, 367] on icon "Next" at bounding box center [56, 360] width 13 height 13
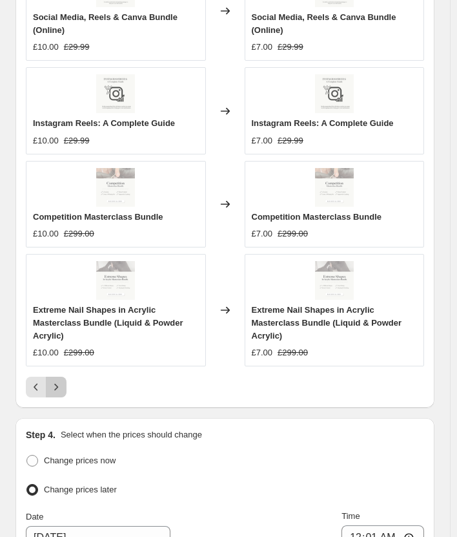
click at [53, 389] on button "Next" at bounding box center [56, 386] width 21 height 21
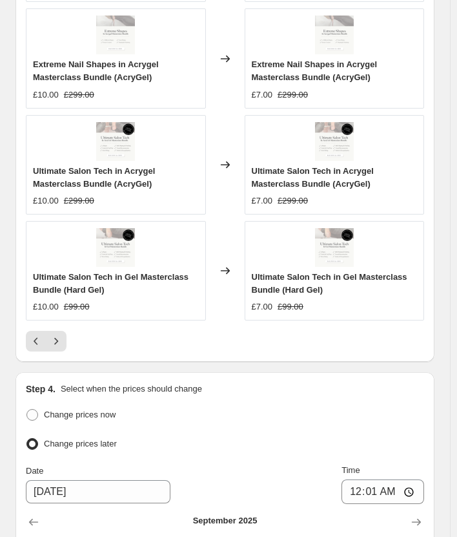
scroll to position [1821, 0]
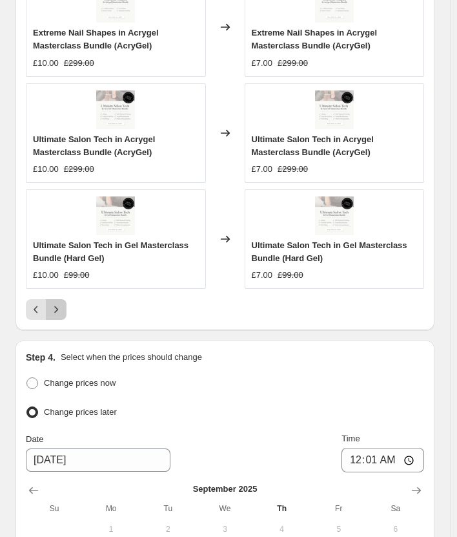
click at [62, 303] on icon "Next" at bounding box center [56, 309] width 13 height 13
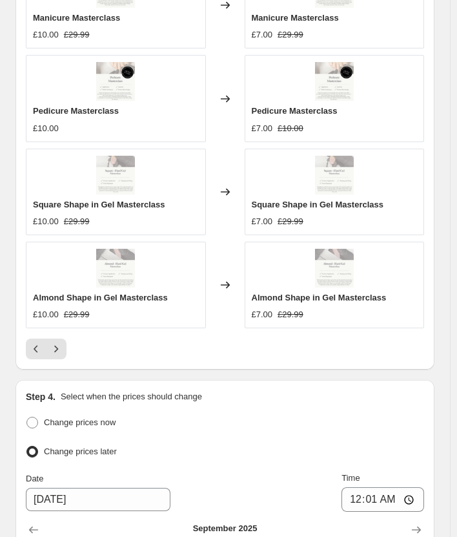
scroll to position [1679, 0]
click at [63, 351] on button "Next" at bounding box center [56, 348] width 21 height 21
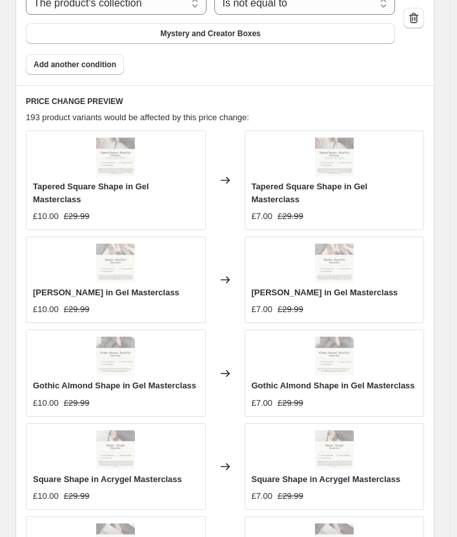
scroll to position [1550, 0]
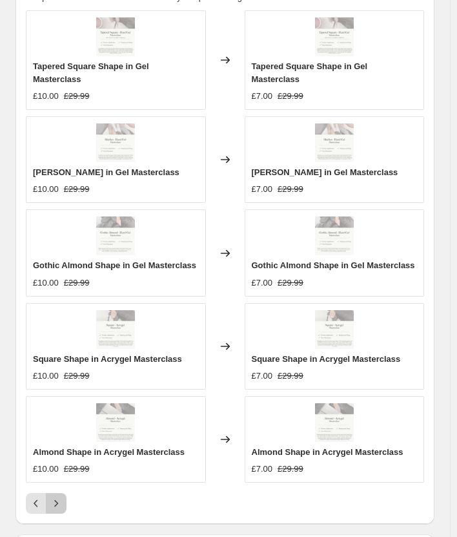
click at [56, 500] on icon "Next" at bounding box center [56, 503] width 4 height 7
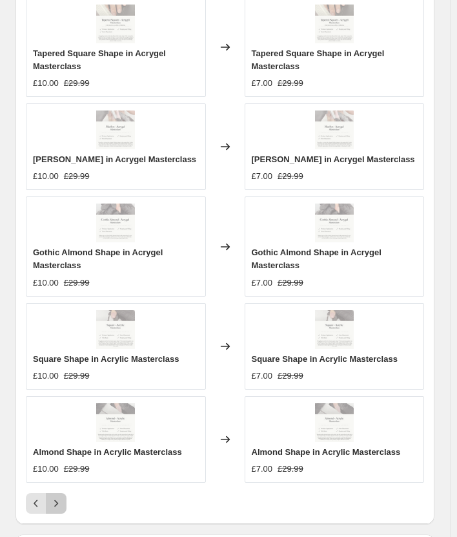
click at [58, 507] on icon "Next" at bounding box center [56, 503] width 4 height 7
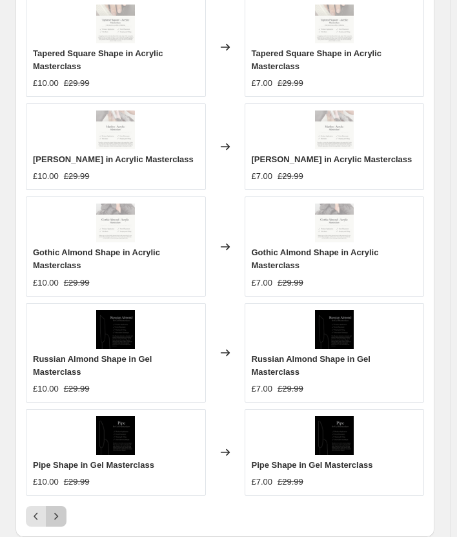
click at [56, 509] on icon "Next" at bounding box center [56, 515] width 13 height 13
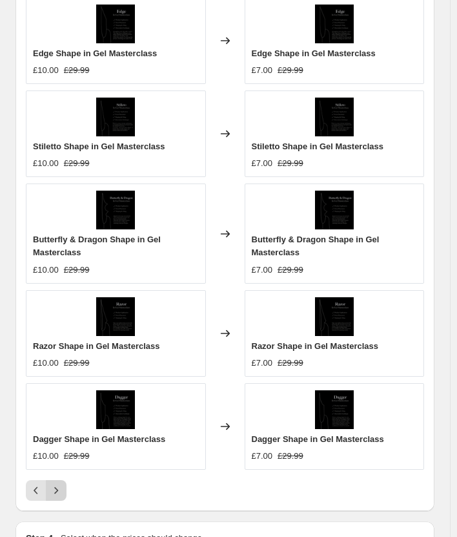
click at [55, 497] on icon "Next" at bounding box center [56, 490] width 13 height 13
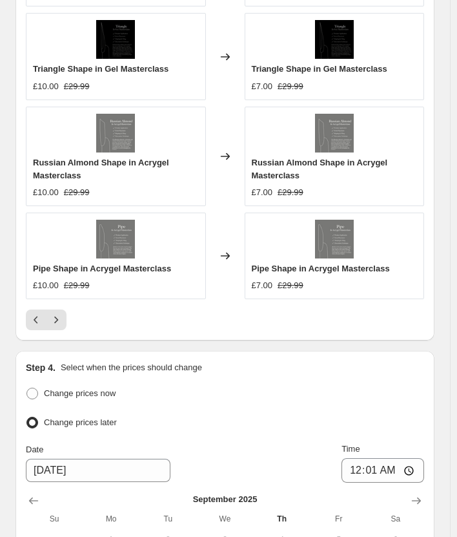
scroll to position [1743, 0]
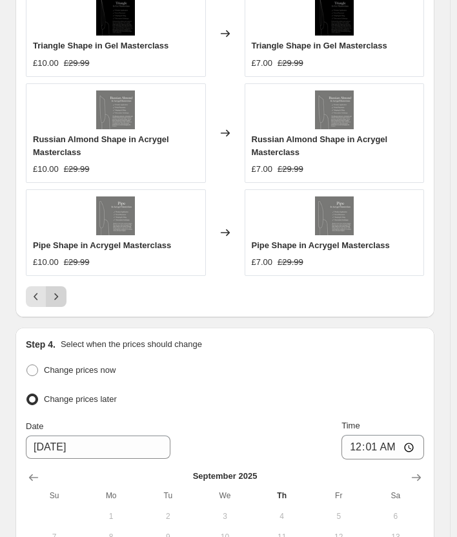
click at [60, 303] on icon "Next" at bounding box center [56, 296] width 13 height 13
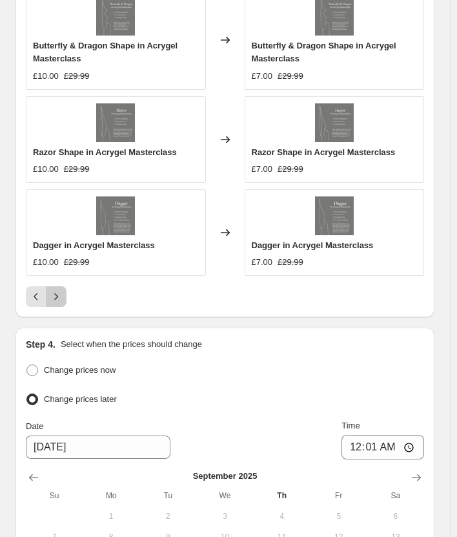
click at [54, 298] on icon "Next" at bounding box center [56, 296] width 13 height 13
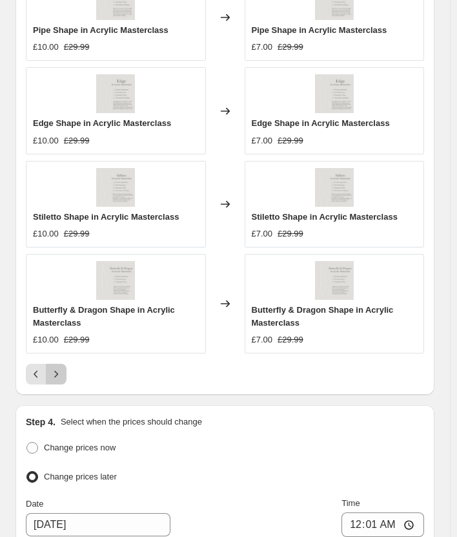
click at [54, 380] on icon "Next" at bounding box center [56, 373] width 13 height 13
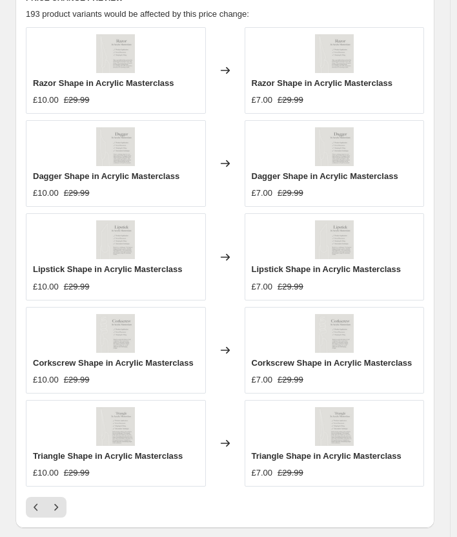
scroll to position [1614, 0]
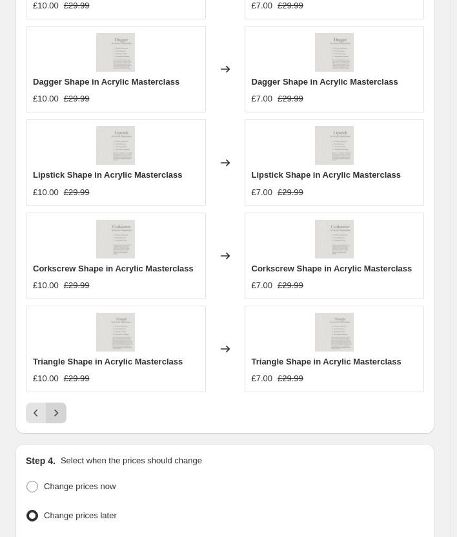
click at [60, 419] on icon "Next" at bounding box center [56, 412] width 13 height 13
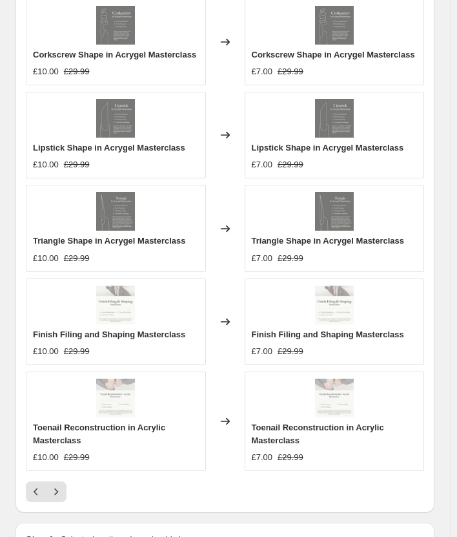
scroll to position [1550, 0]
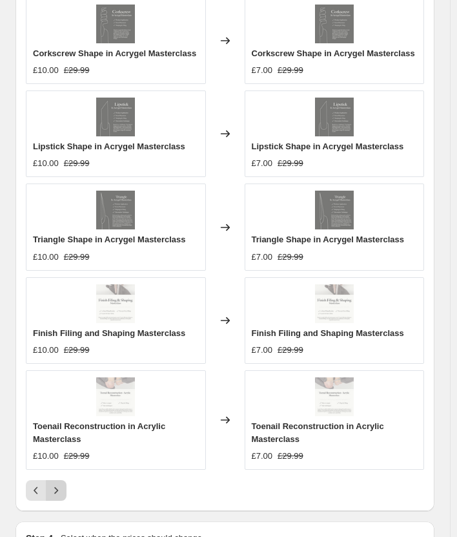
click at [57, 494] on icon "Next" at bounding box center [56, 490] width 4 height 7
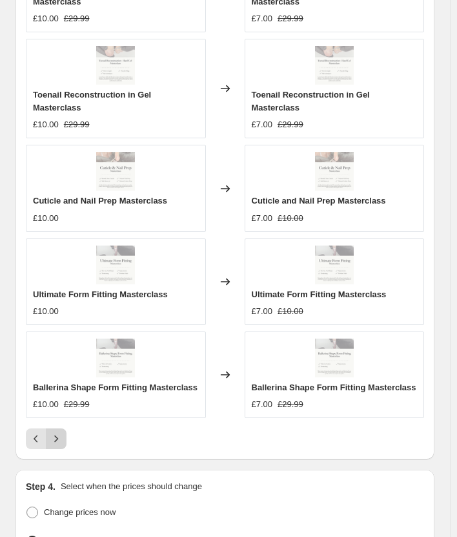
click at [57, 433] on icon "Next" at bounding box center [56, 438] width 13 height 13
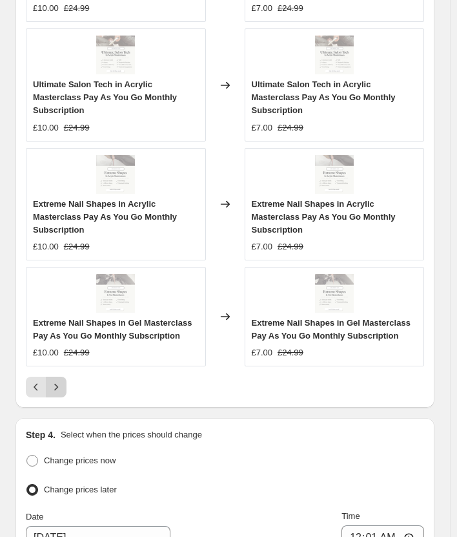
click at [60, 380] on icon "Next" at bounding box center [56, 386] width 13 height 13
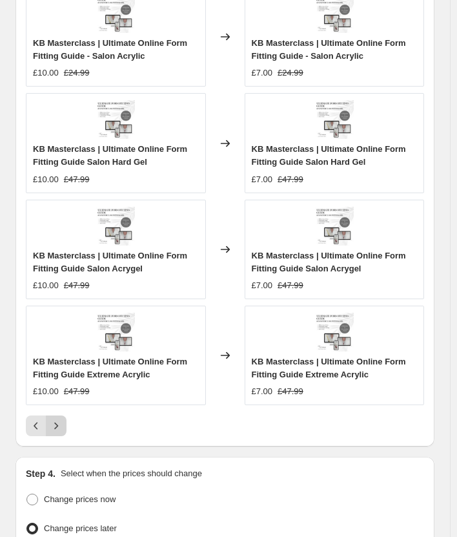
click at [56, 431] on icon "Next" at bounding box center [56, 425] width 13 height 13
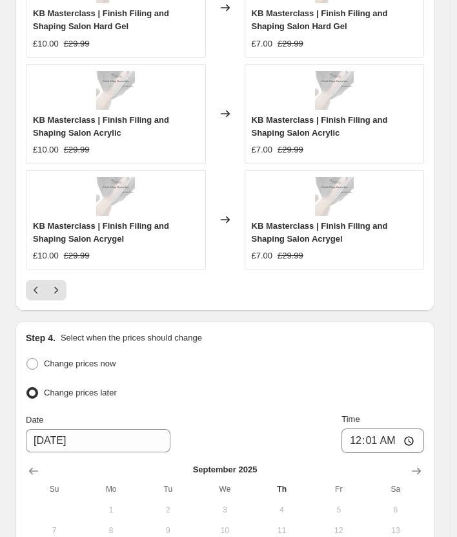
scroll to position [1821, 0]
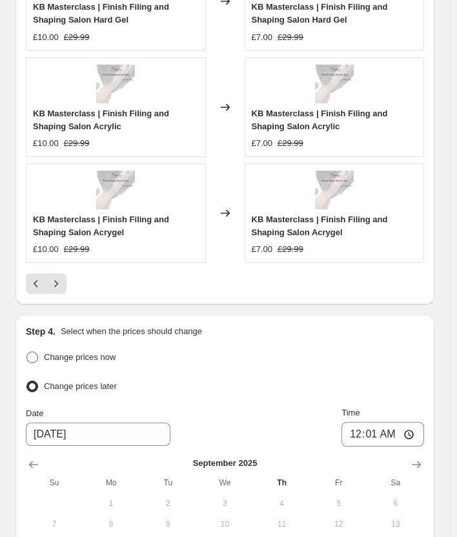
click at [59, 290] on icon "Next" at bounding box center [56, 283] width 13 height 13
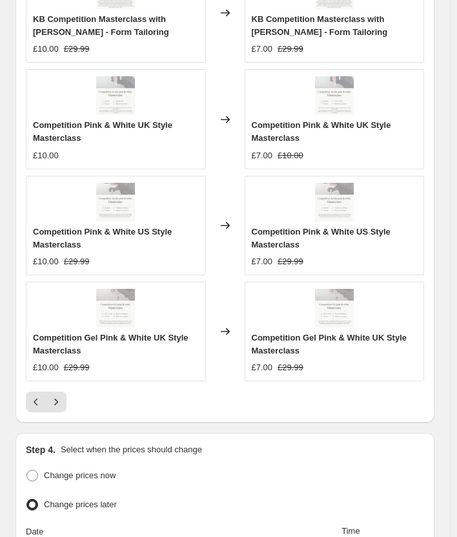
scroll to position [1679, 0]
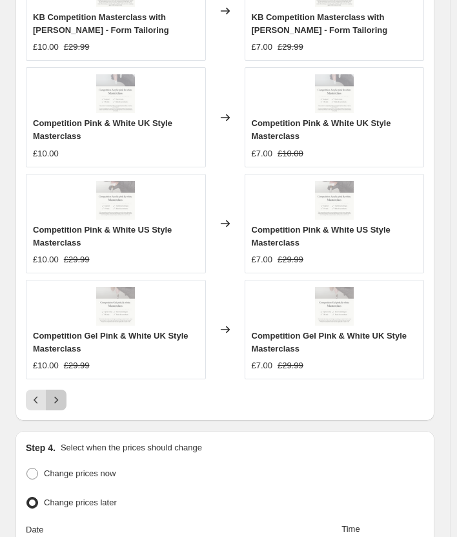
click at [58, 406] on icon "Next" at bounding box center [56, 399] width 13 height 13
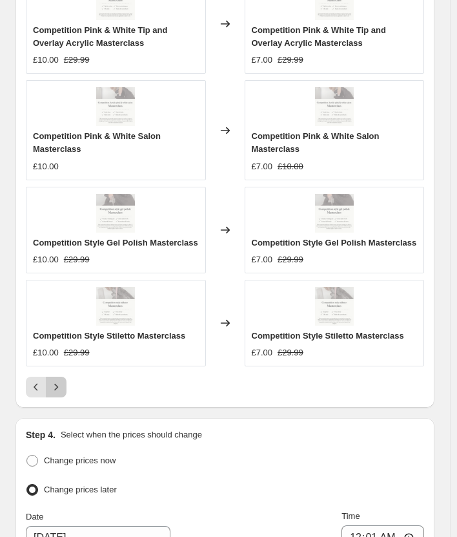
click at [56, 393] on icon "Next" at bounding box center [56, 386] width 13 height 13
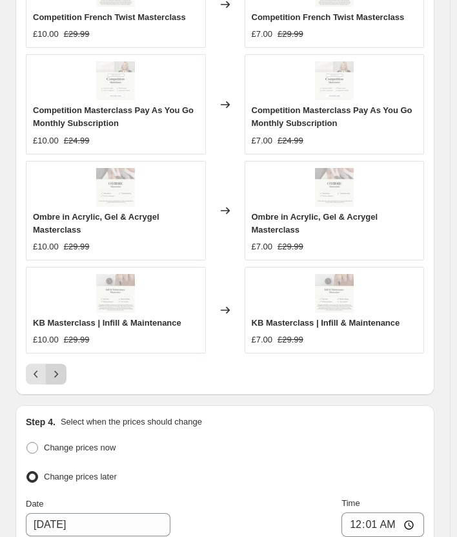
click at [56, 378] on icon "Next" at bounding box center [56, 373] width 13 height 13
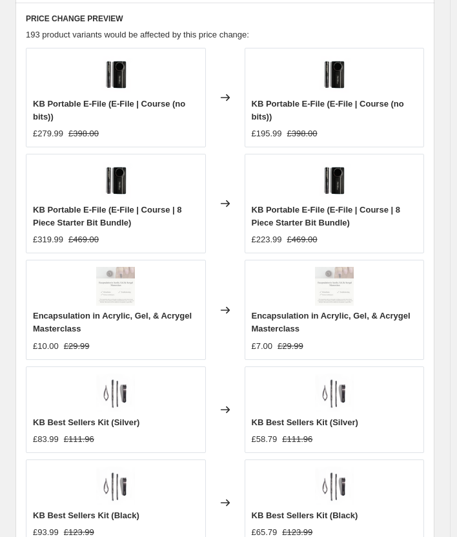
scroll to position [1498, 0]
